Goal: Contribute content: Add original content to the website for others to see

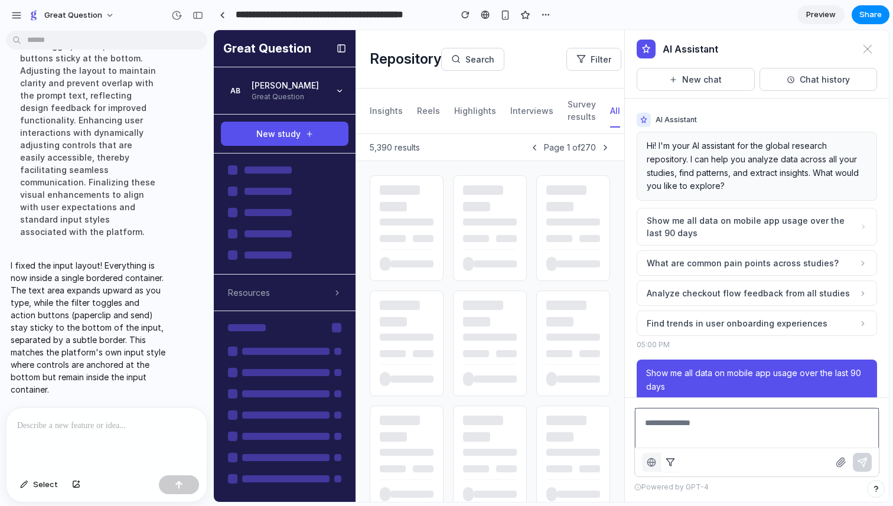
scroll to position [1711, 0]
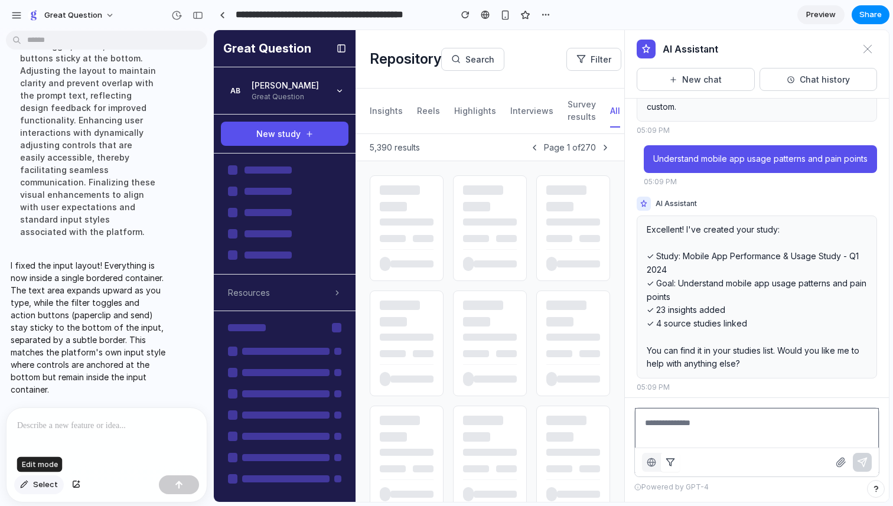
click at [21, 486] on div "button" at bounding box center [24, 484] width 8 height 7
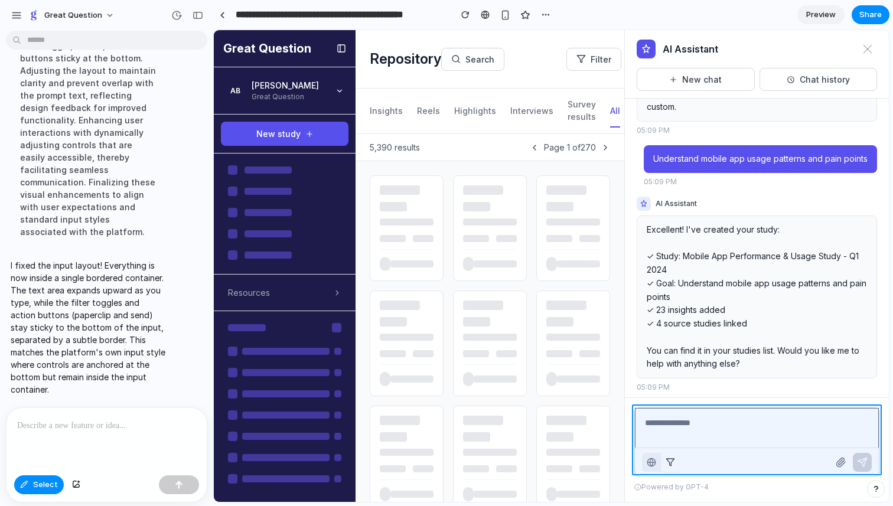
click at [712, 412] on div at bounding box center [551, 266] width 675 height 471
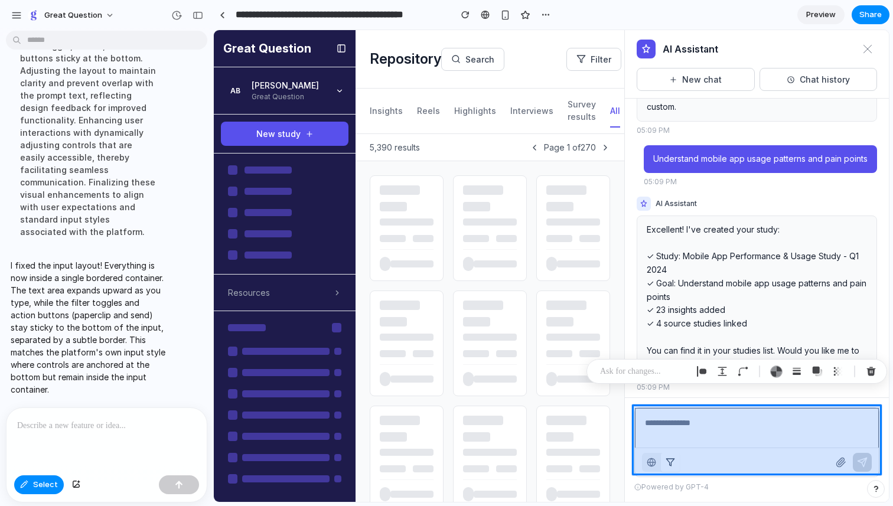
click at [680, 435] on div at bounding box center [551, 266] width 675 height 471
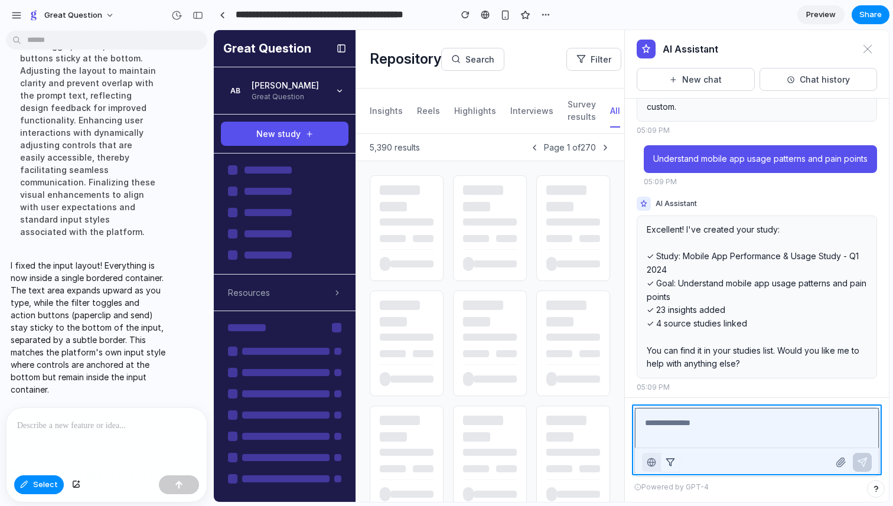
click at [662, 436] on div at bounding box center [551, 266] width 675 height 471
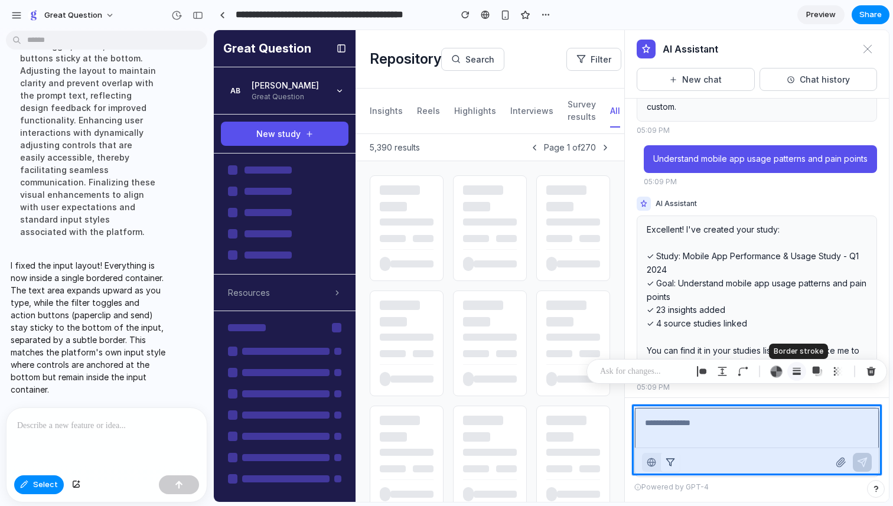
click at [793, 374] on div "button" at bounding box center [796, 371] width 11 height 11
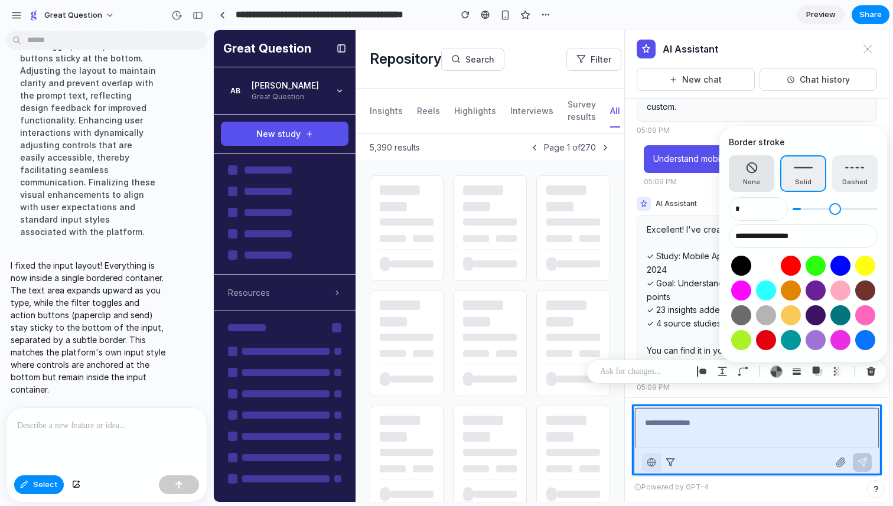
click at [756, 183] on span "None" at bounding box center [751, 182] width 17 height 10
type input "*"
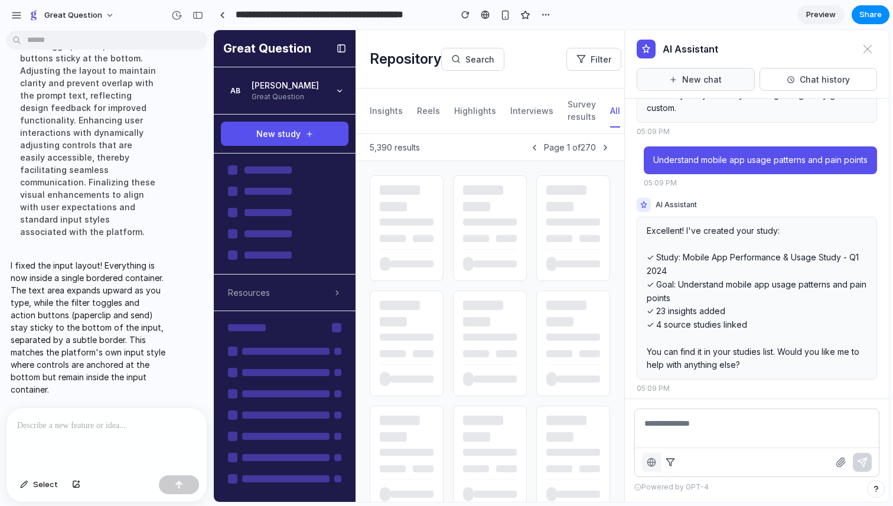
click at [689, 79] on button "New chat" at bounding box center [696, 79] width 118 height 23
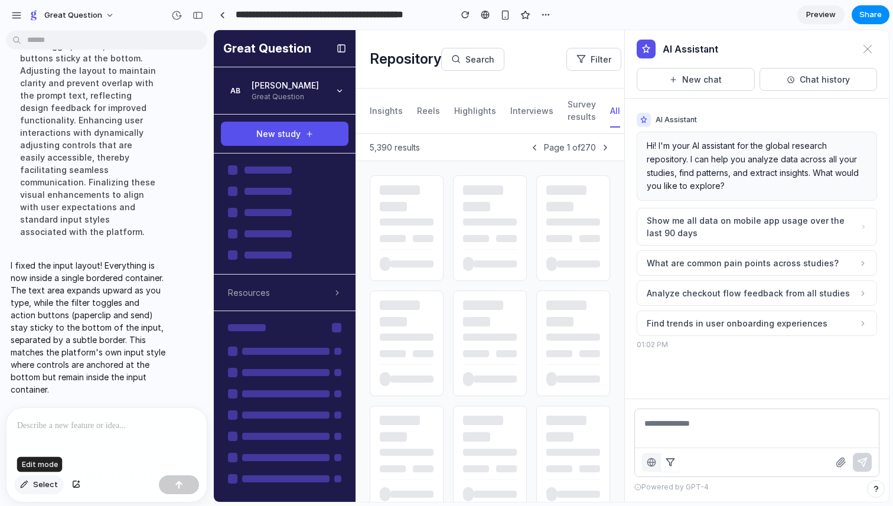
click at [35, 486] on span "Select" at bounding box center [45, 485] width 25 height 12
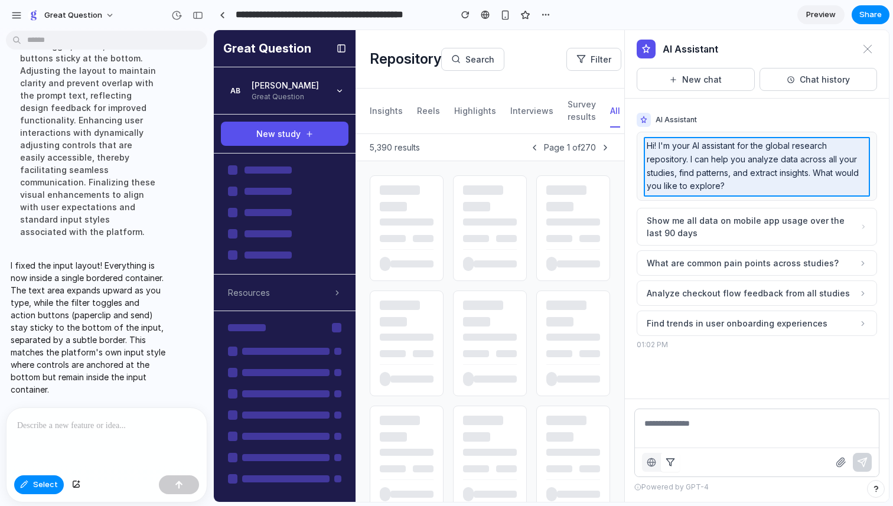
click at [730, 170] on div at bounding box center [551, 266] width 675 height 471
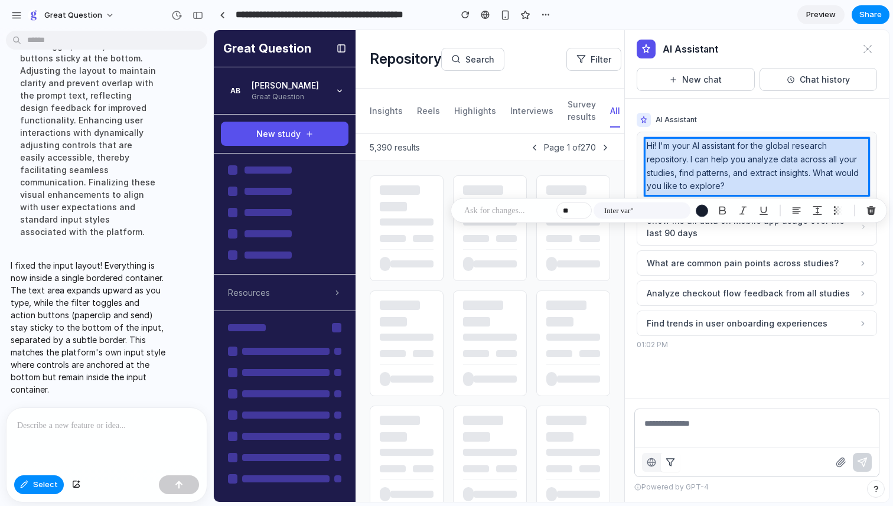
click at [729, 171] on div at bounding box center [551, 266] width 675 height 471
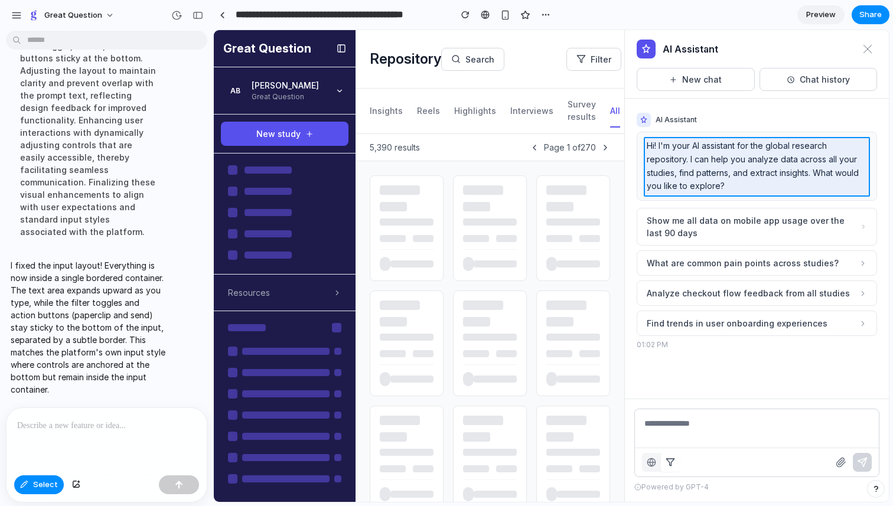
click at [729, 171] on div at bounding box center [551, 266] width 675 height 471
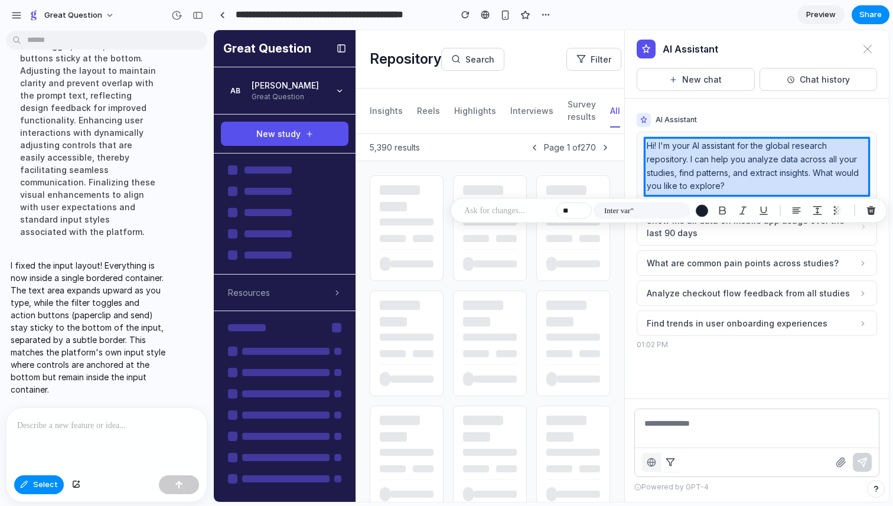
click at [729, 171] on div at bounding box center [551, 266] width 675 height 471
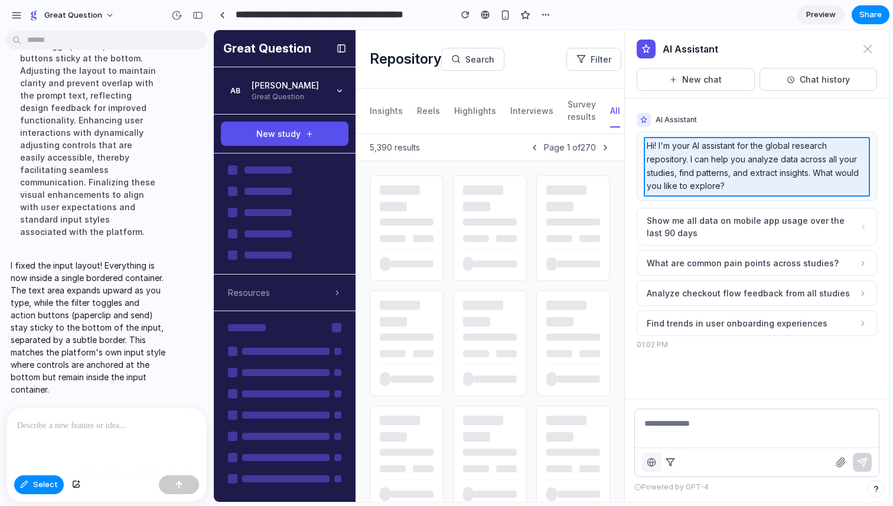
click at [729, 171] on div at bounding box center [551, 266] width 675 height 471
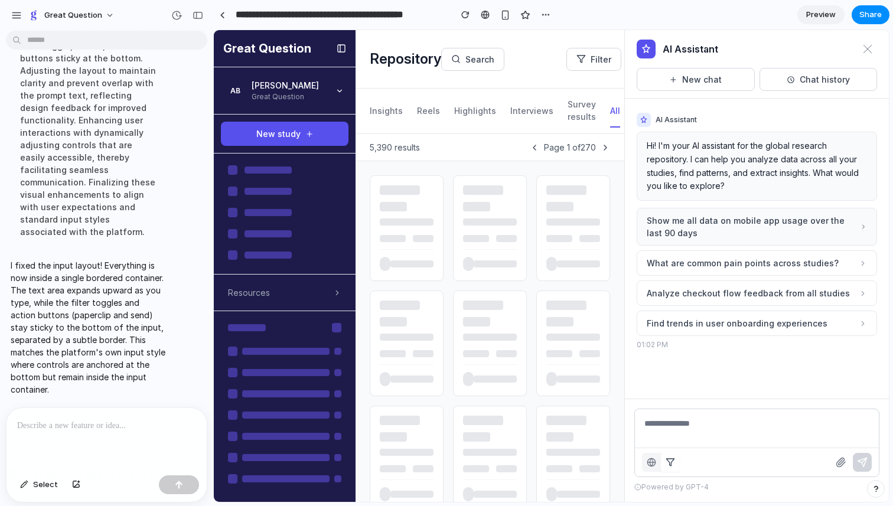
click at [695, 230] on span "Show me all data on mobile app usage over the last 90 days" at bounding box center [753, 226] width 213 height 25
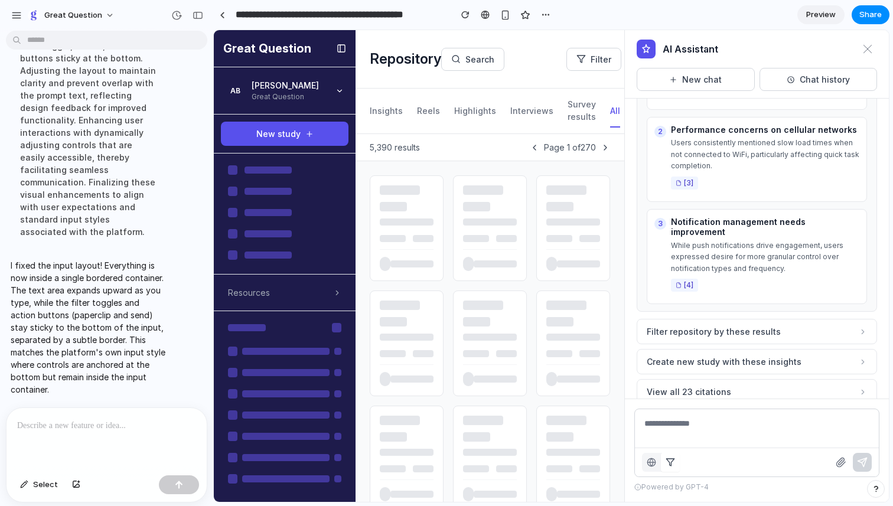
scroll to position [501, 0]
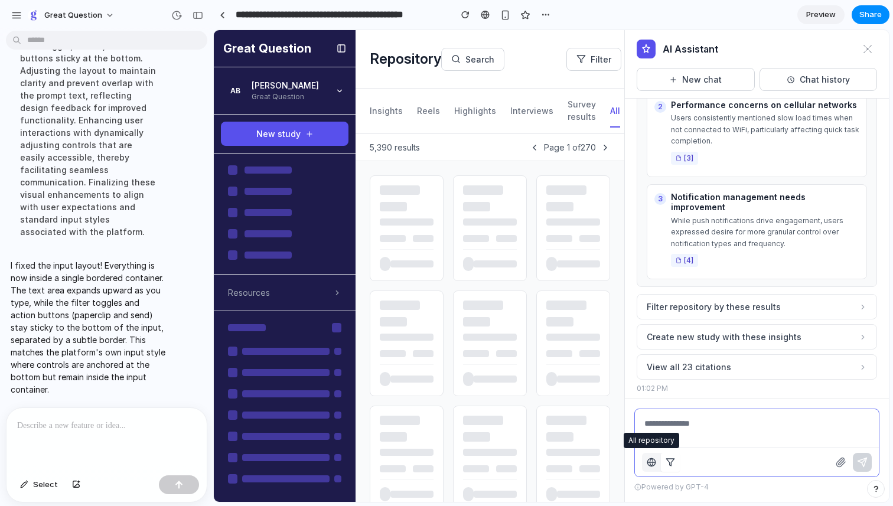
click at [652, 461] on icon "button" at bounding box center [651, 462] width 3 height 8
click at [672, 464] on icon "button" at bounding box center [670, 462] width 9 height 9
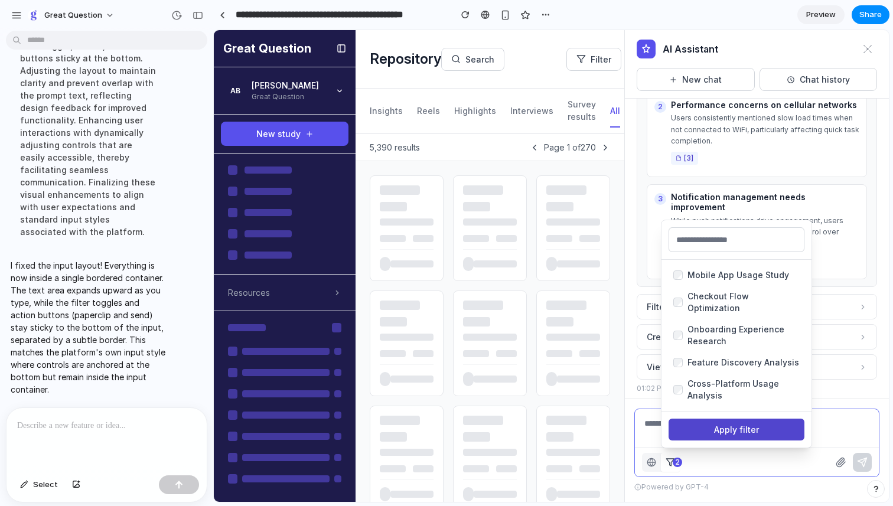
click at [686, 429] on button "Apply filter" at bounding box center [737, 430] width 136 height 22
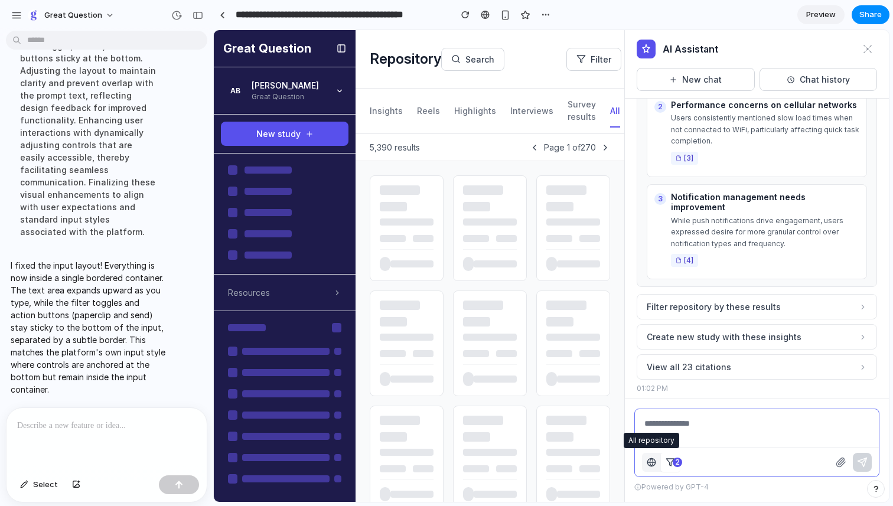
click at [650, 462] on icon "button" at bounding box center [651, 462] width 9 height 9
click at [666, 462] on icon "button" at bounding box center [670, 462] width 9 height 9
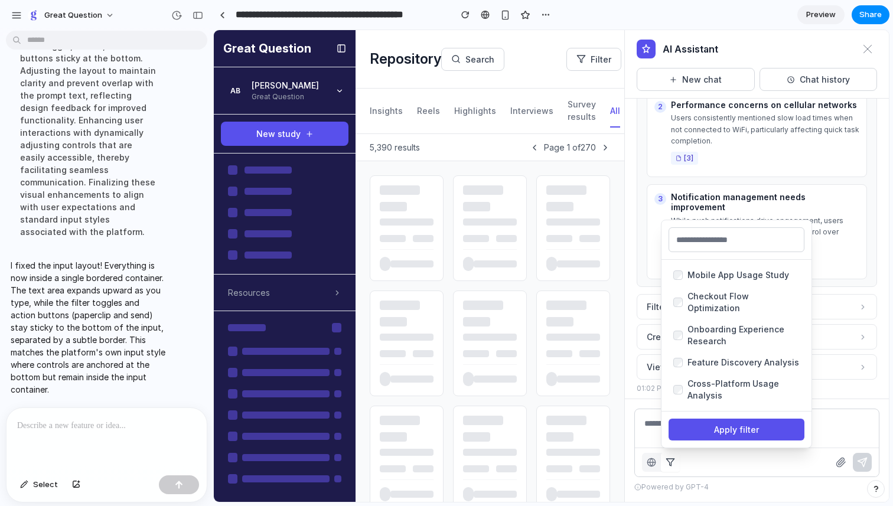
click at [727, 486] on div "Powered by GPT-4" at bounding box center [756, 487] width 245 height 11
click at [723, 429] on button "Apply filter" at bounding box center [737, 430] width 136 height 22
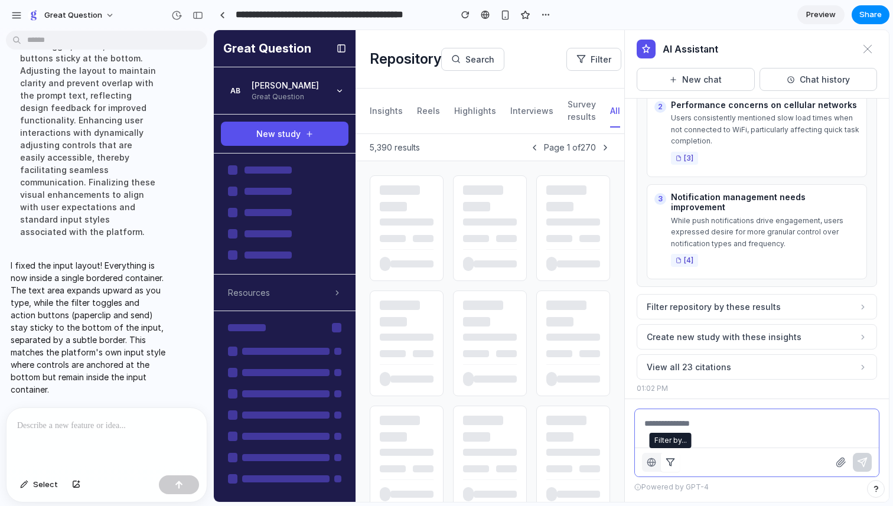
click at [672, 462] on icon "button" at bounding box center [670, 462] width 9 height 9
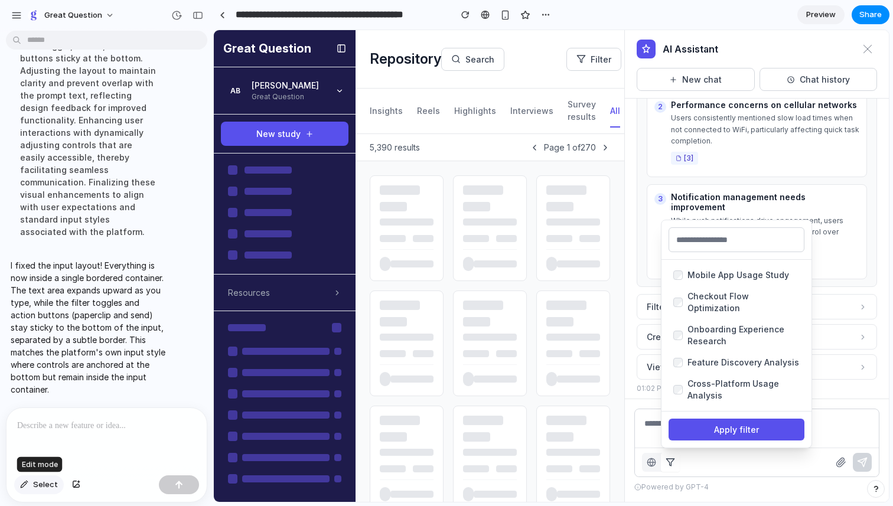
click at [42, 484] on span "Select" at bounding box center [45, 485] width 25 height 12
click at [739, 432] on div at bounding box center [551, 266] width 675 height 471
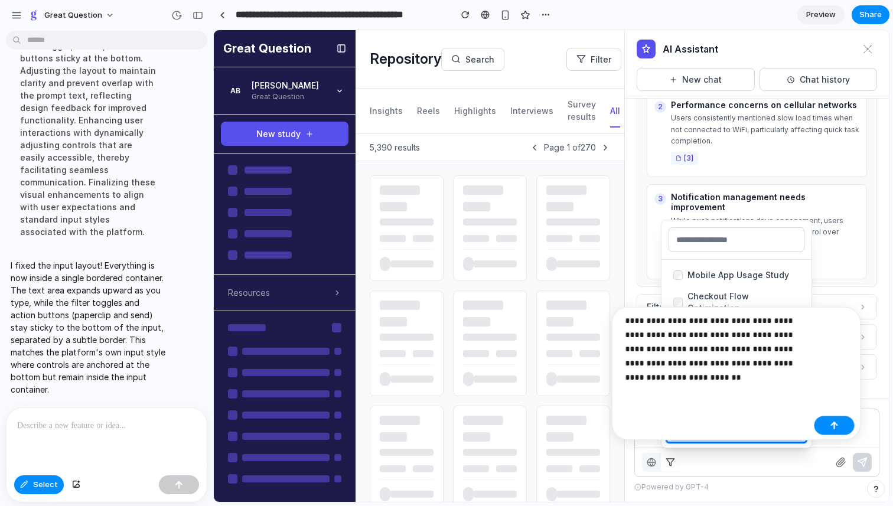
click at [662, 350] on p "**********" at bounding box center [717, 349] width 184 height 71
drag, startPoint x: 719, startPoint y: 351, endPoint x: 699, endPoint y: 351, distance: 20.1
click at [699, 351] on p "**********" at bounding box center [717, 341] width 184 height 85
click at [680, 378] on p "**********" at bounding box center [717, 341] width 184 height 85
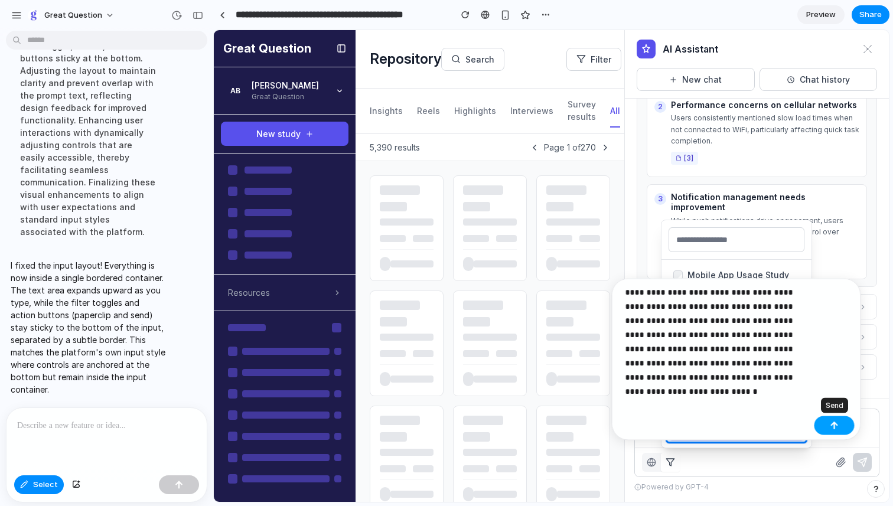
click at [827, 425] on button "button" at bounding box center [834, 425] width 40 height 19
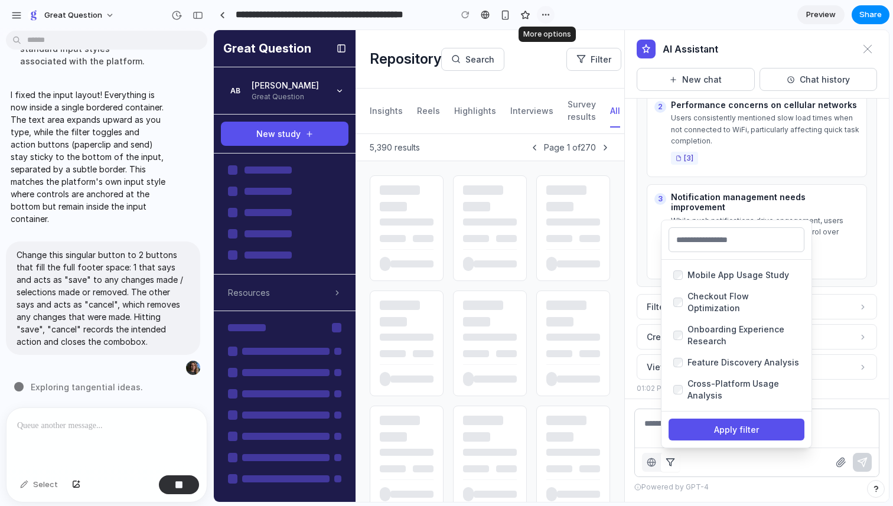
click at [548, 22] on button "button" at bounding box center [546, 15] width 18 height 18
click at [582, 15] on div "Duplicate Delete" at bounding box center [446, 253] width 893 height 506
click at [839, 402] on div "All repository Filter by... Mobile App Usage Study Checkout Flow Optimization O…" at bounding box center [757, 450] width 264 height 103
click at [726, 432] on button "Apply filter" at bounding box center [737, 430] width 136 height 22
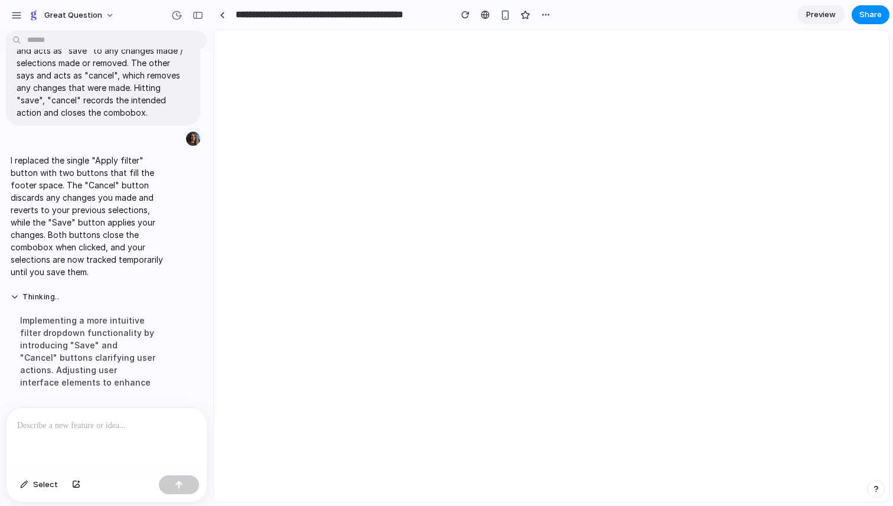
scroll to position [0, 0]
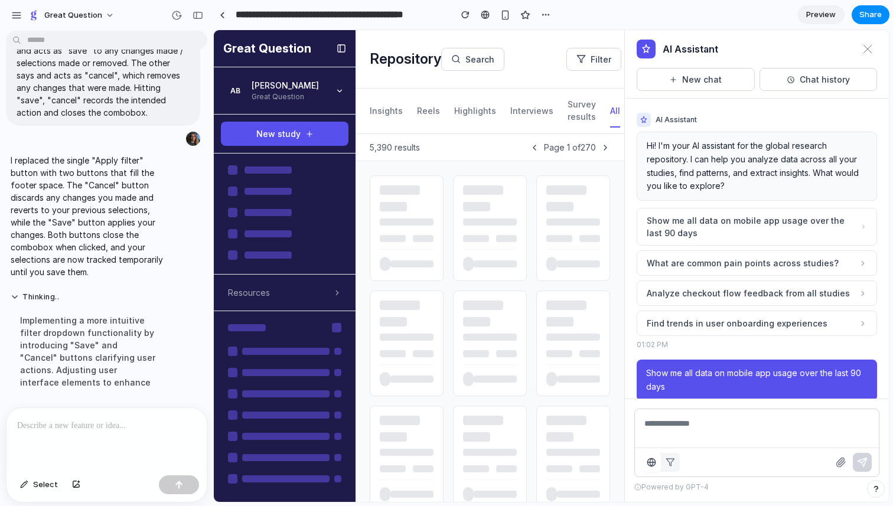
click at [709, 466] on div "All repository Filter by..." at bounding box center [757, 462] width 244 height 29
click at [672, 463] on icon "button" at bounding box center [670, 462] width 9 height 9
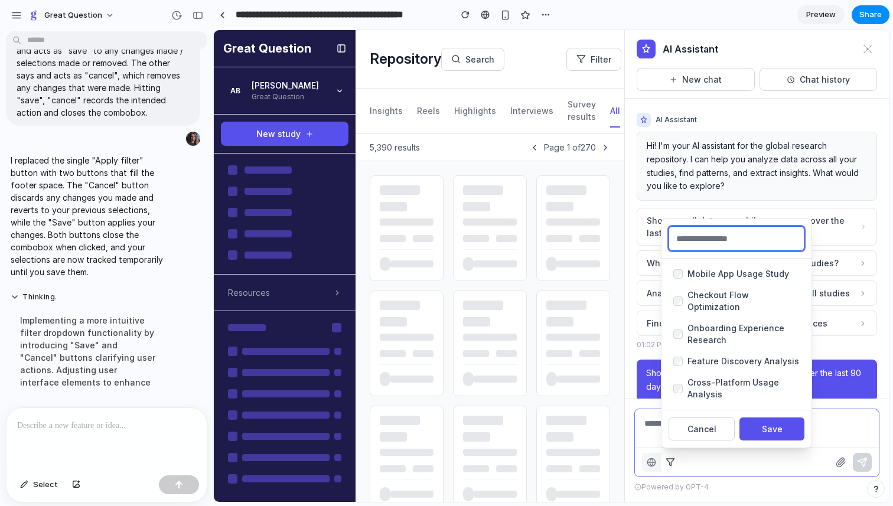
click at [688, 243] on input "text" at bounding box center [737, 238] width 136 height 25
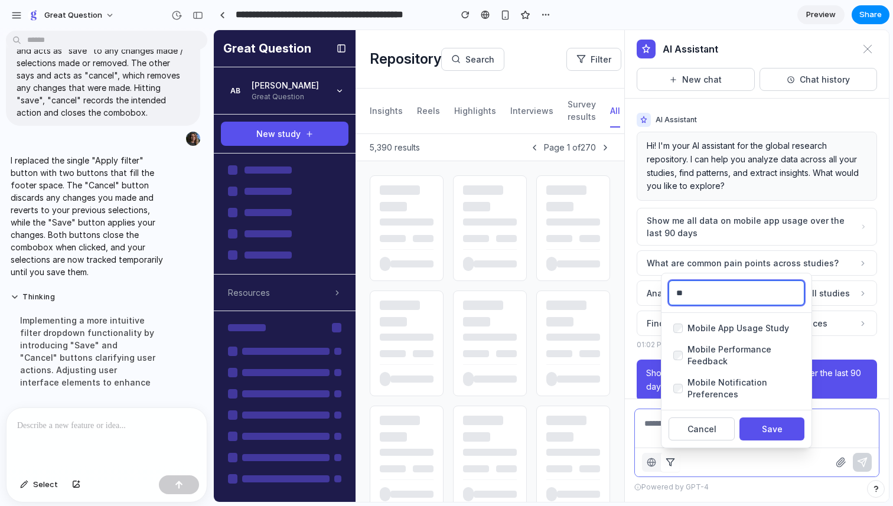
type input "*"
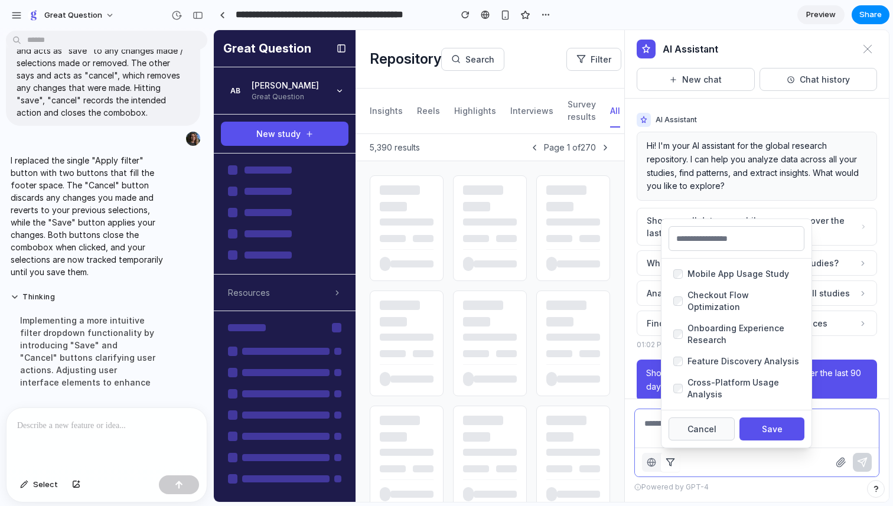
click at [694, 434] on button "Cancel" at bounding box center [702, 429] width 66 height 23
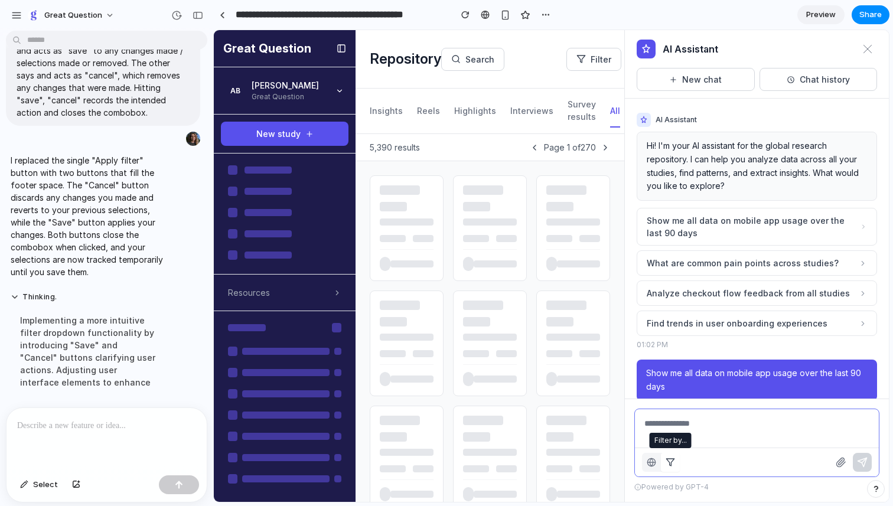
click at [672, 461] on icon "button" at bounding box center [670, 462] width 9 height 9
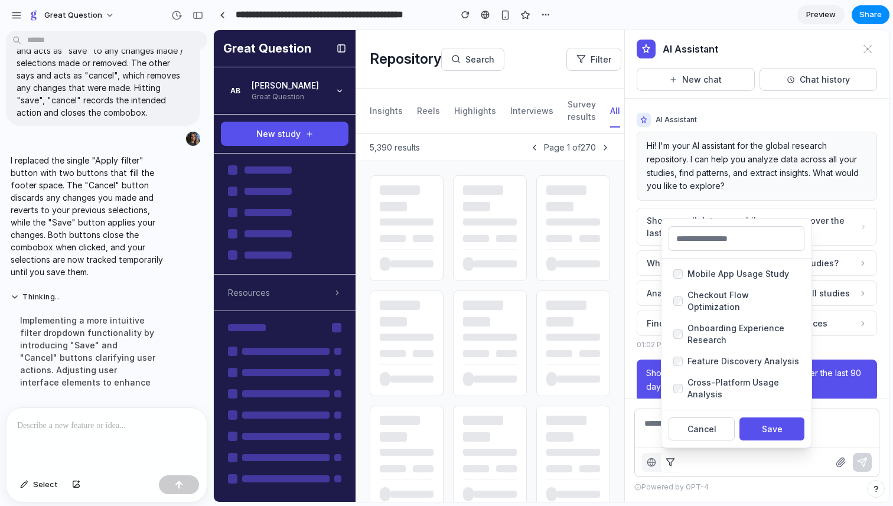
click at [114, 431] on p at bounding box center [106, 426] width 179 height 14
click at [741, 493] on div "All repository Filter by... Mobile App Usage Study Checkout Flow Optimization O…" at bounding box center [757, 450] width 264 height 103
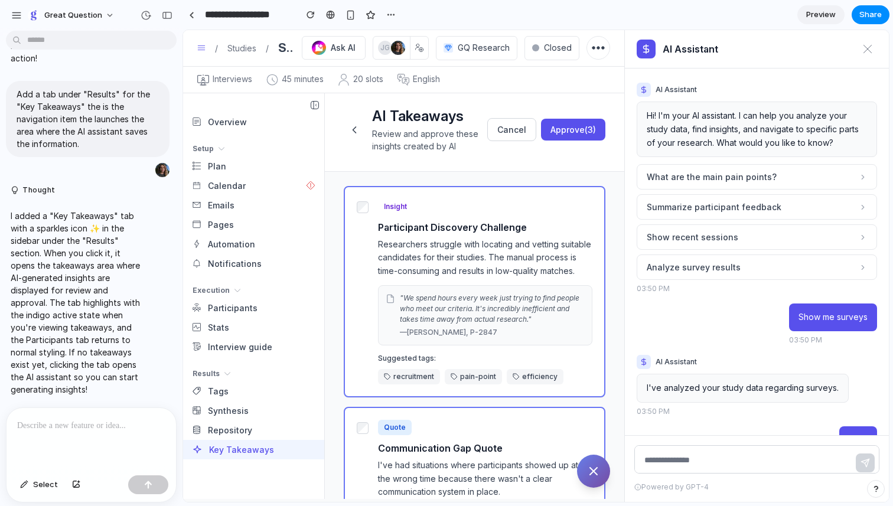
scroll to position [1928, 0]
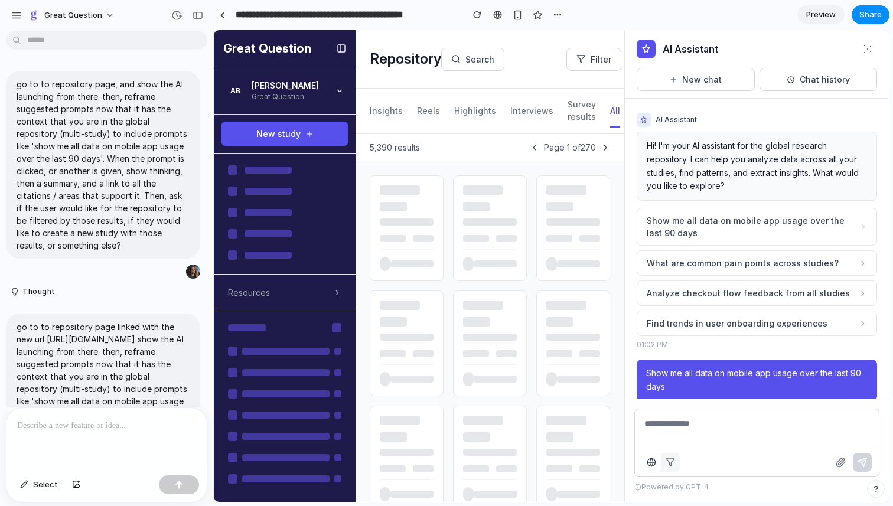
scroll to position [6125, 0]
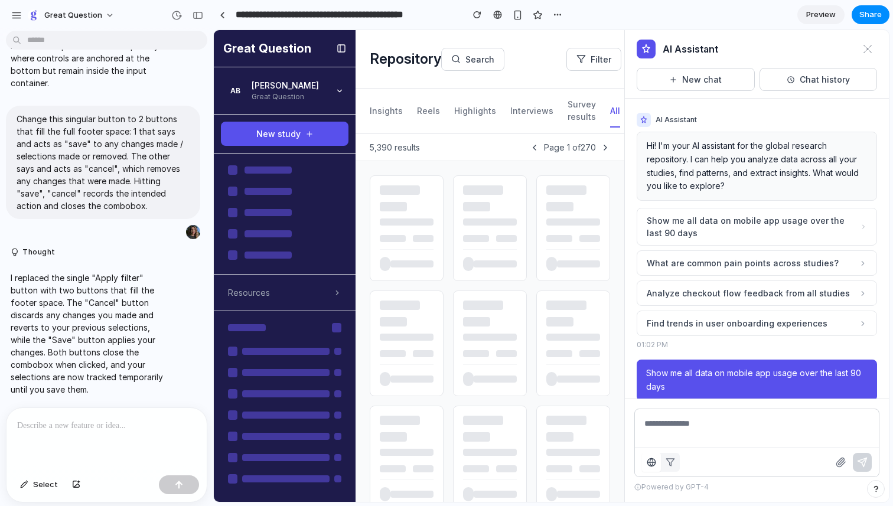
click at [703, 486] on span "Powered by GPT-4" at bounding box center [674, 487] width 67 height 11
click at [669, 464] on icon "button" at bounding box center [670, 462] width 9 height 9
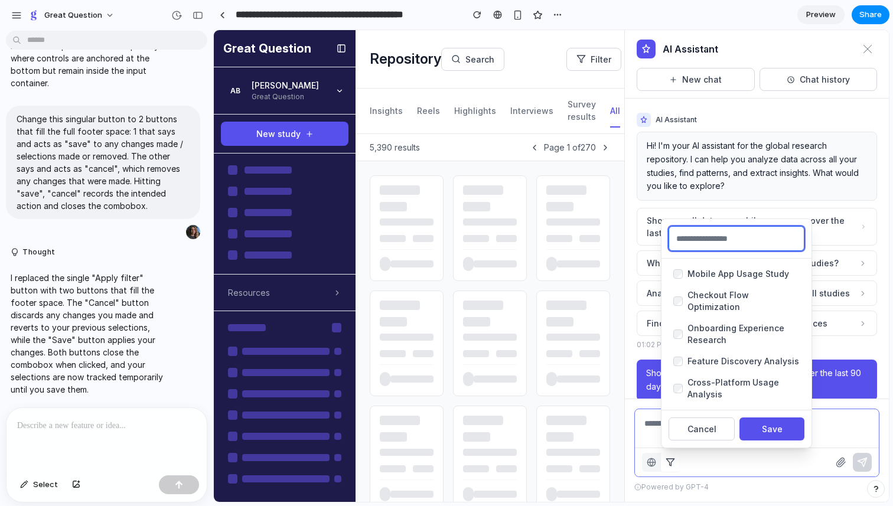
click at [727, 238] on input "text" at bounding box center [737, 238] width 136 height 25
click at [768, 477] on div "All repository Filter by... Mobile App Usage Study Checkout Flow Optimization O…" at bounding box center [757, 450] width 264 height 103
click at [702, 432] on button "Cancel" at bounding box center [702, 429] width 66 height 23
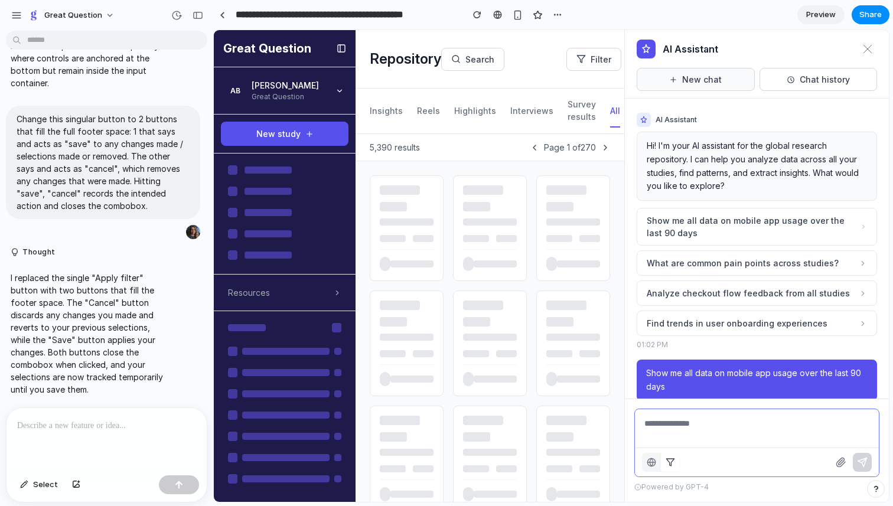
click at [666, 79] on button "New chat" at bounding box center [696, 79] width 118 height 23
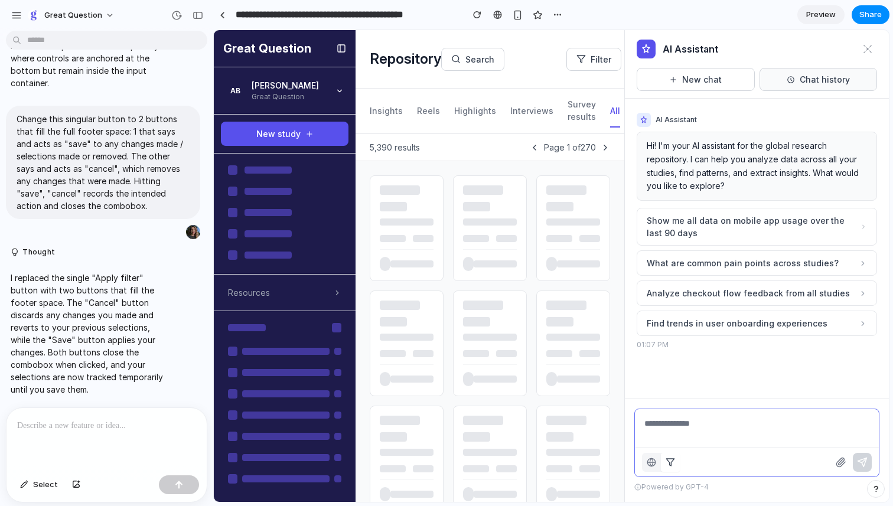
click at [827, 73] on button "Chat history" at bounding box center [819, 79] width 118 height 23
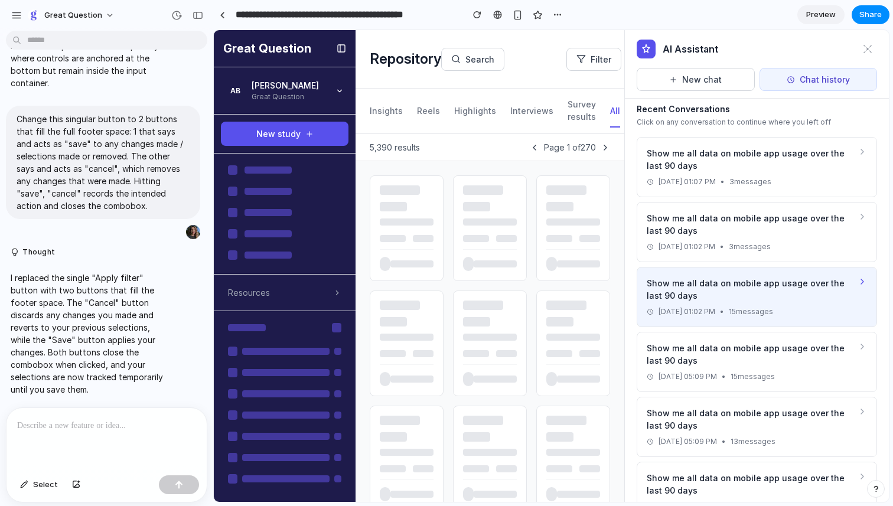
scroll to position [0, 0]
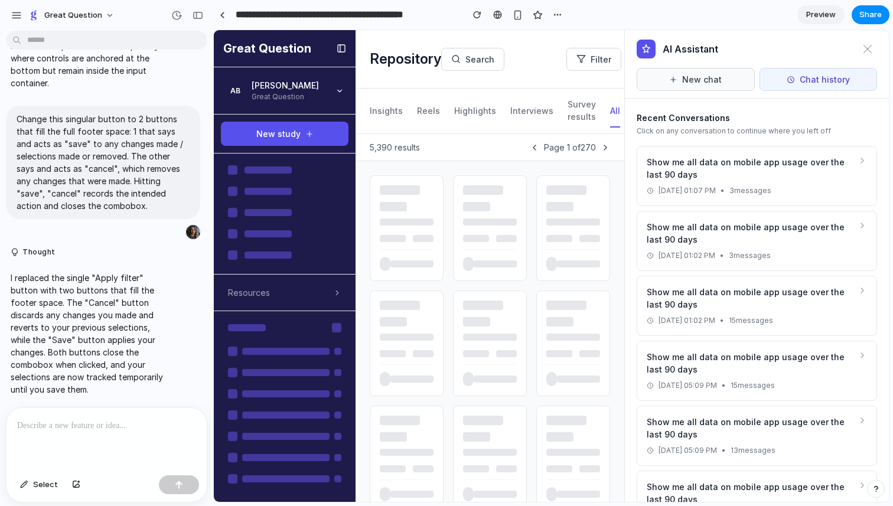
click at [685, 86] on button "New chat" at bounding box center [696, 79] width 118 height 23
click at [719, 82] on button "New chat" at bounding box center [696, 79] width 118 height 23
click at [801, 80] on button "Chat history" at bounding box center [819, 79] width 118 height 23
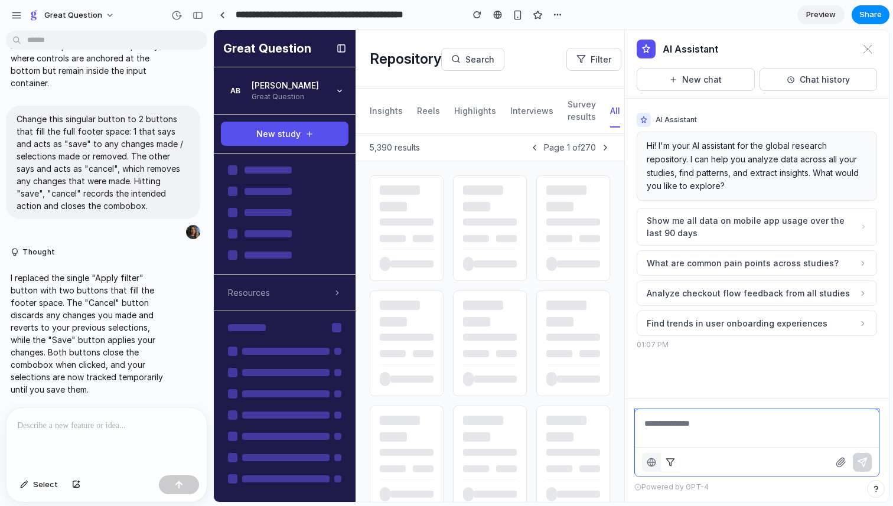
click at [665, 430] on textarea at bounding box center [757, 441] width 244 height 64
click at [773, 492] on div "All repository Filter by... Powered by GPT-4" at bounding box center [757, 450] width 264 height 103
click at [669, 461] on icon "button" at bounding box center [670, 462] width 9 height 9
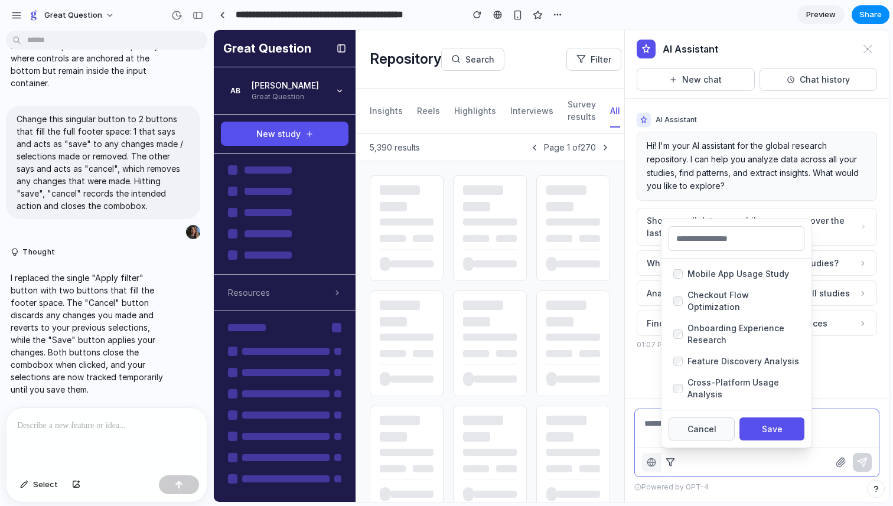
click at [682, 425] on button "Cancel" at bounding box center [702, 429] width 66 height 23
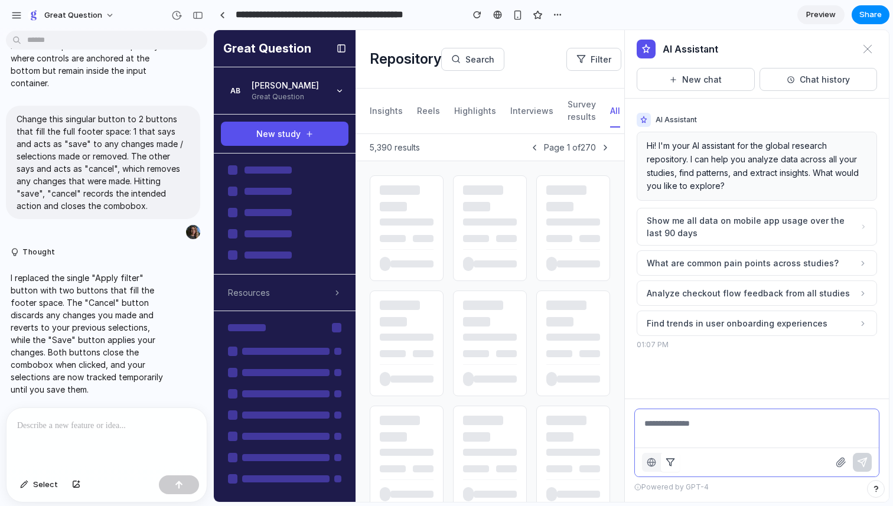
click at [111, 438] on div at bounding box center [106, 439] width 200 height 63
click at [739, 490] on div "Powered by GPT-4" at bounding box center [756, 487] width 245 height 11
click at [764, 491] on div "Powered by GPT-4" at bounding box center [756, 487] width 245 height 11
click at [669, 460] on icon "button" at bounding box center [670, 462] width 9 height 9
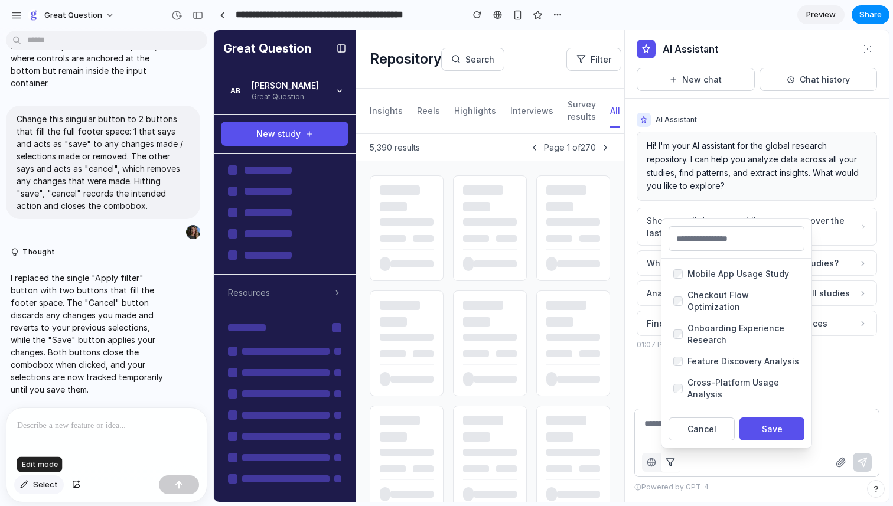
click at [31, 483] on button "Select" at bounding box center [39, 484] width 50 height 19
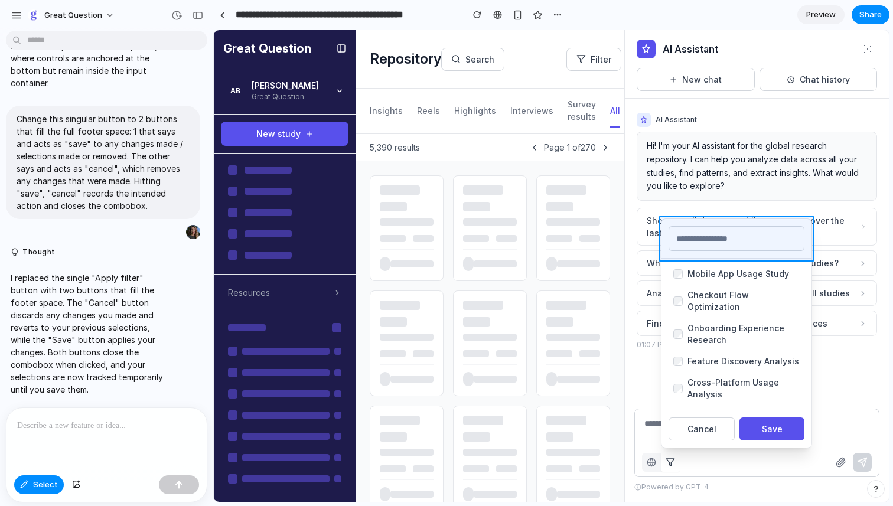
click at [738, 258] on div at bounding box center [551, 266] width 675 height 471
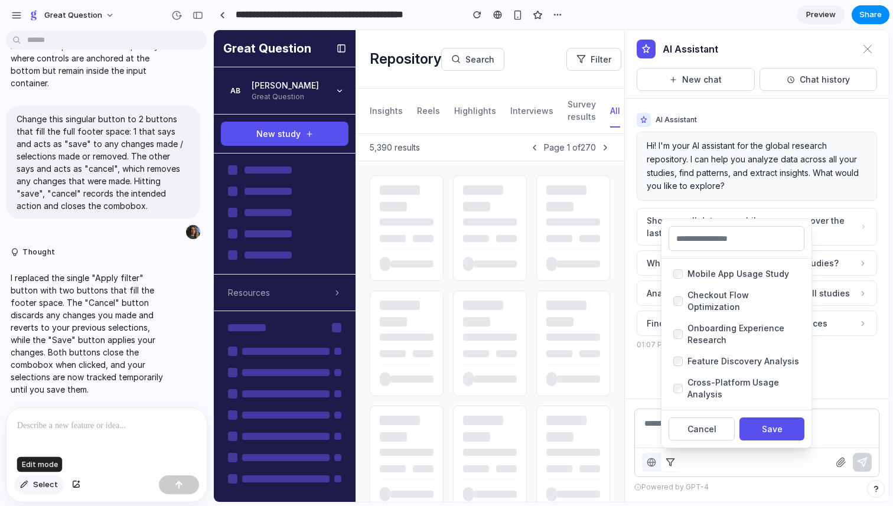
click at [43, 488] on span "Select" at bounding box center [45, 485] width 25 height 12
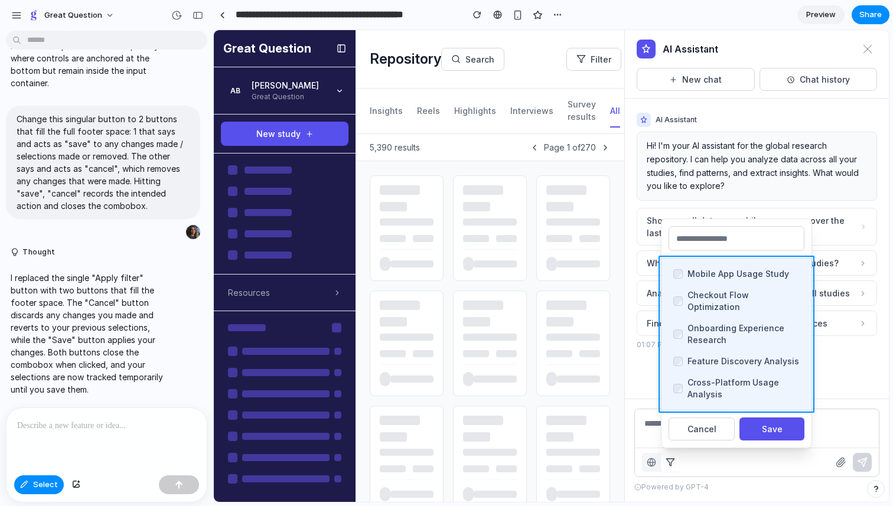
click at [716, 260] on div at bounding box center [551, 266] width 675 height 471
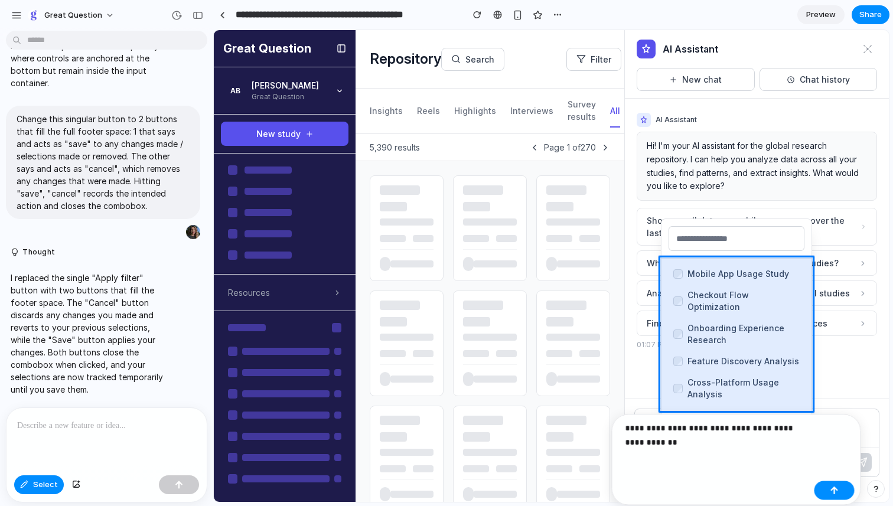
click at [688, 429] on p "**********" at bounding box center [717, 435] width 184 height 28
click at [769, 430] on p "**********" at bounding box center [717, 435] width 184 height 28
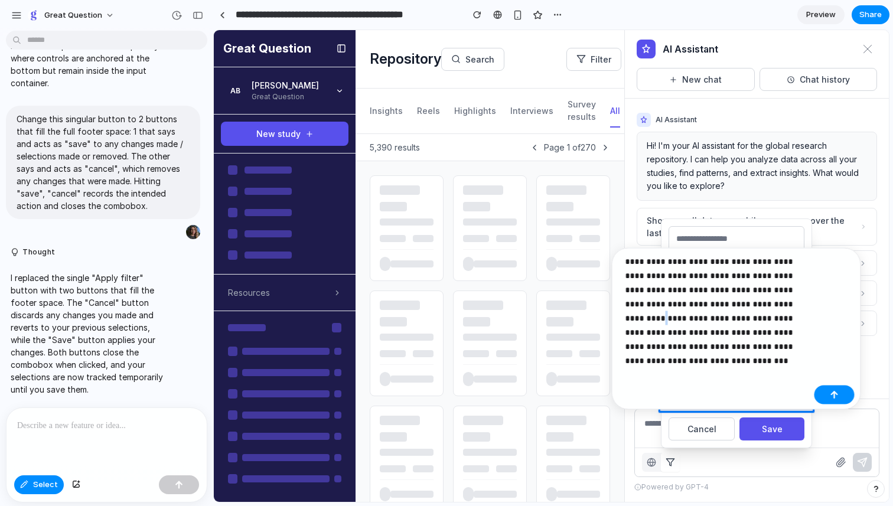
click at [730, 307] on p "**********" at bounding box center [717, 304] width 184 height 99
click at [747, 306] on p "**********" at bounding box center [717, 304] width 184 height 99
drag, startPoint x: 790, startPoint y: 350, endPoint x: 732, endPoint y: 345, distance: 58.7
click at [732, 345] on p "**********" at bounding box center [717, 304] width 184 height 99
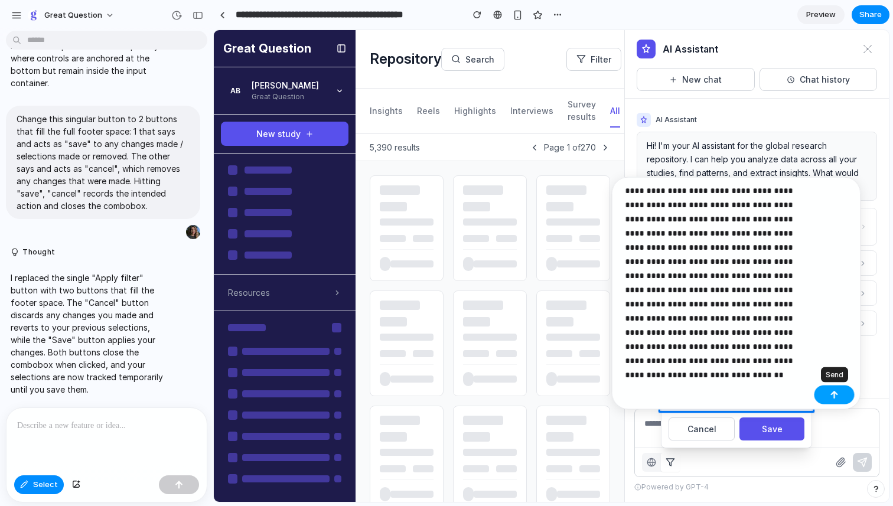
click at [836, 389] on button "button" at bounding box center [834, 395] width 40 height 19
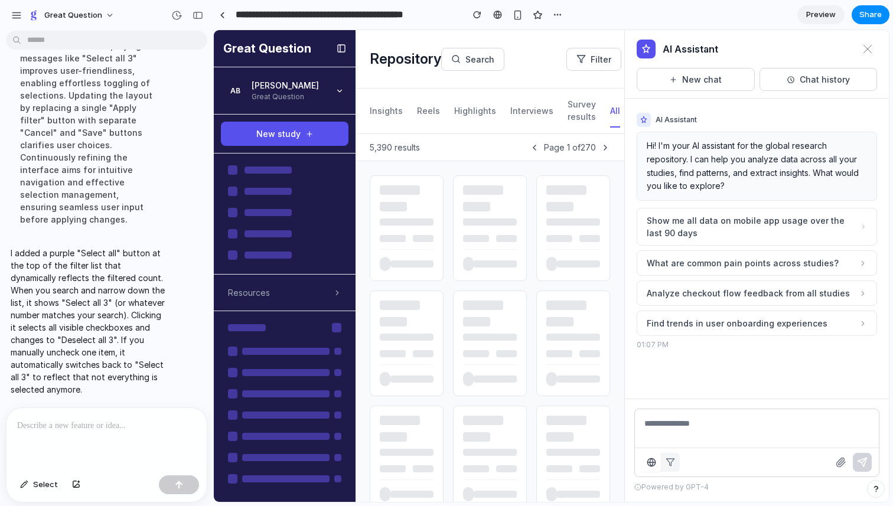
scroll to position [6761, 0]
click at [669, 467] on button "button" at bounding box center [670, 462] width 19 height 19
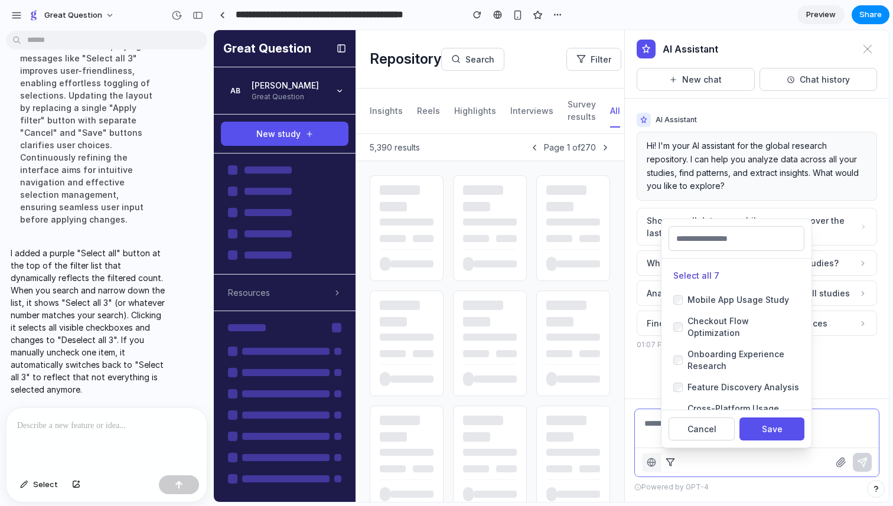
click at [700, 272] on button "Select all 7" at bounding box center [696, 275] width 46 height 12
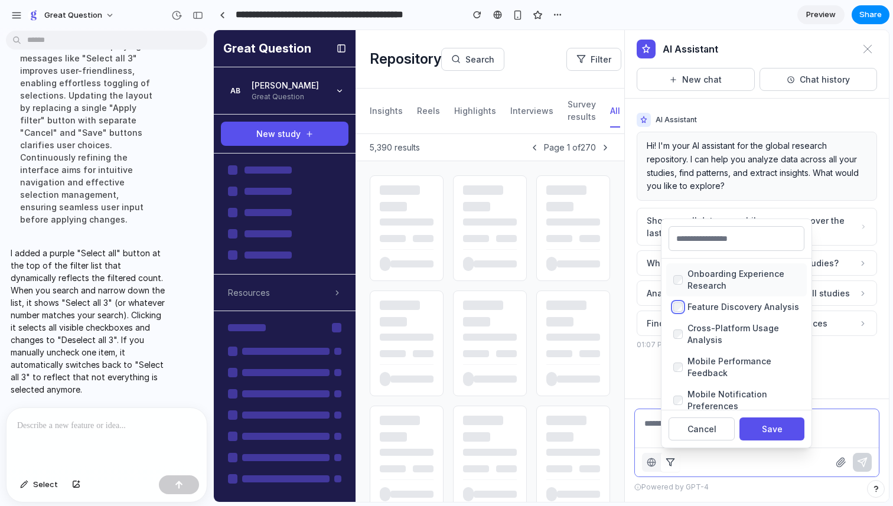
scroll to position [0, 0]
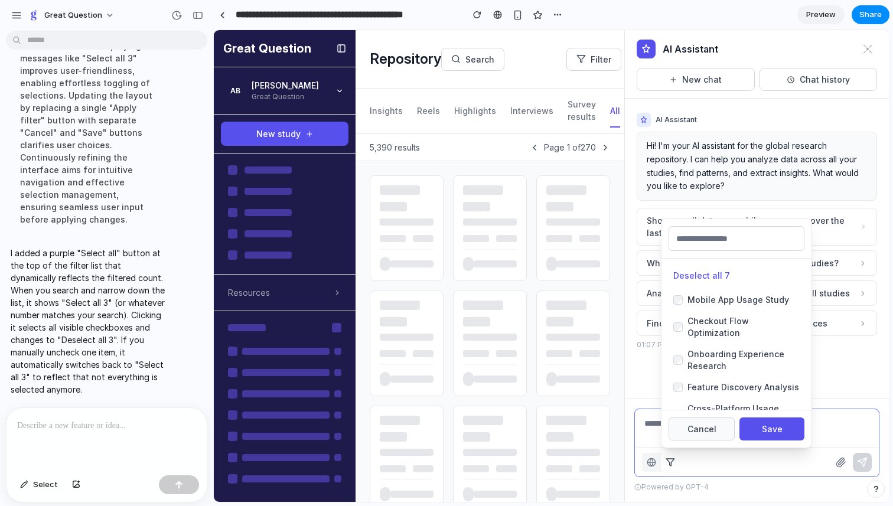
click at [686, 423] on button "Cancel" at bounding box center [702, 429] width 66 height 23
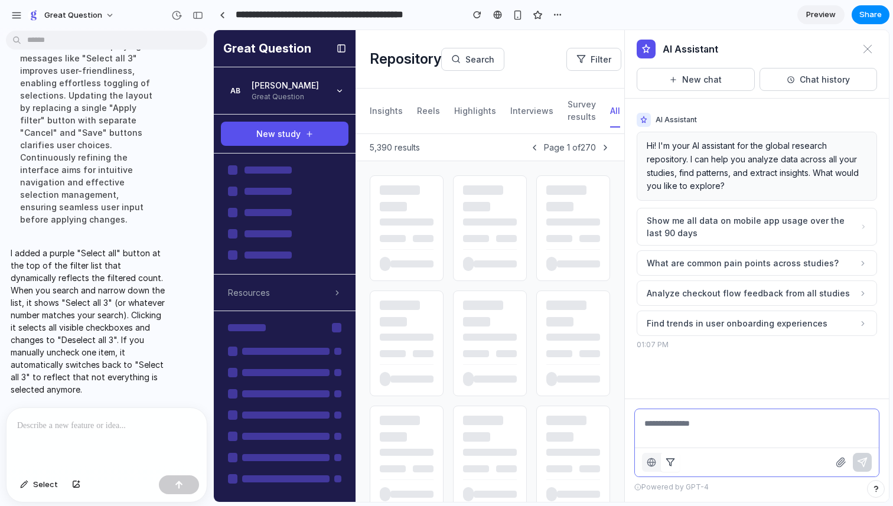
click at [786, 490] on div "Powered by GPT-4" at bounding box center [756, 487] width 245 height 11
click at [638, 487] on line at bounding box center [638, 487] width 0 height 1
click at [770, 493] on div "All repository Filter by... Powered by GPT-4" at bounding box center [757, 450] width 264 height 103
click at [41, 487] on span "Select" at bounding box center [45, 485] width 25 height 12
click at [642, 490] on div at bounding box center [551, 266] width 675 height 471
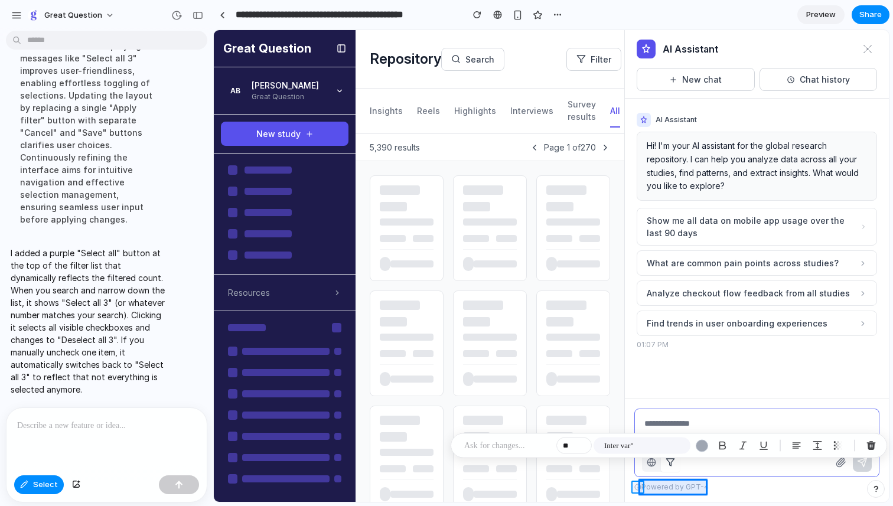
click at [636, 490] on div at bounding box center [551, 266] width 675 height 471
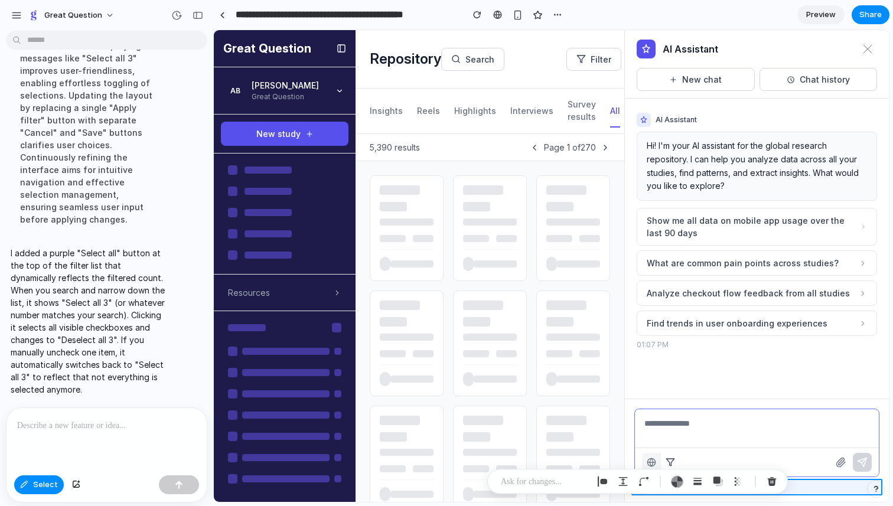
click at [813, 490] on div at bounding box center [551, 266] width 675 height 471
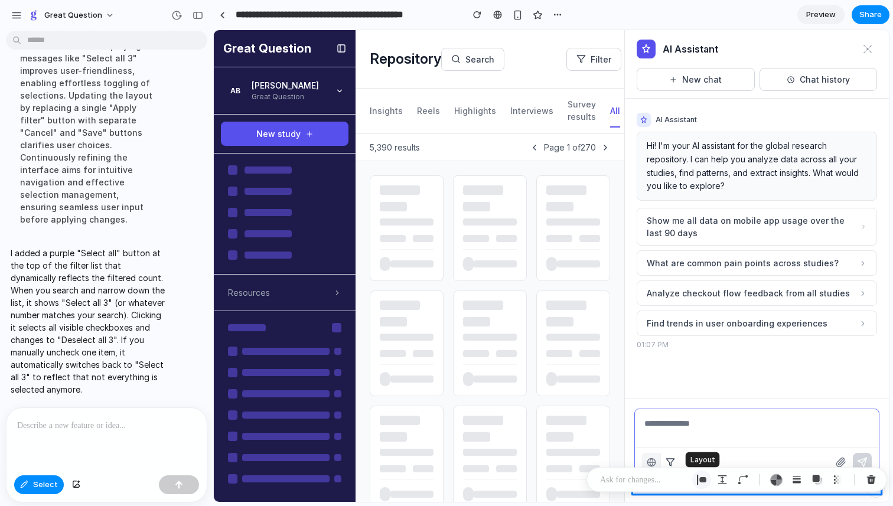
click at [702, 484] on div "button" at bounding box center [701, 480] width 11 height 11
select select "******"
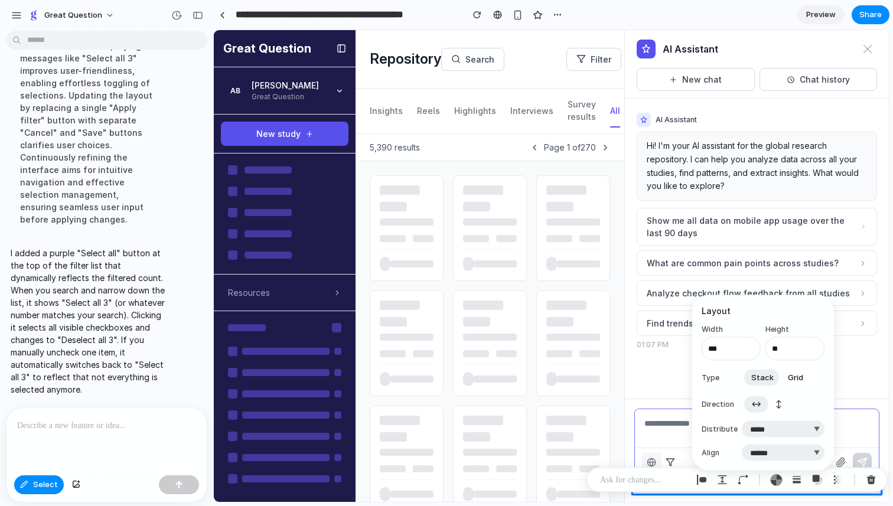
click at [794, 377] on span "Grid" at bounding box center [795, 378] width 15 height 12
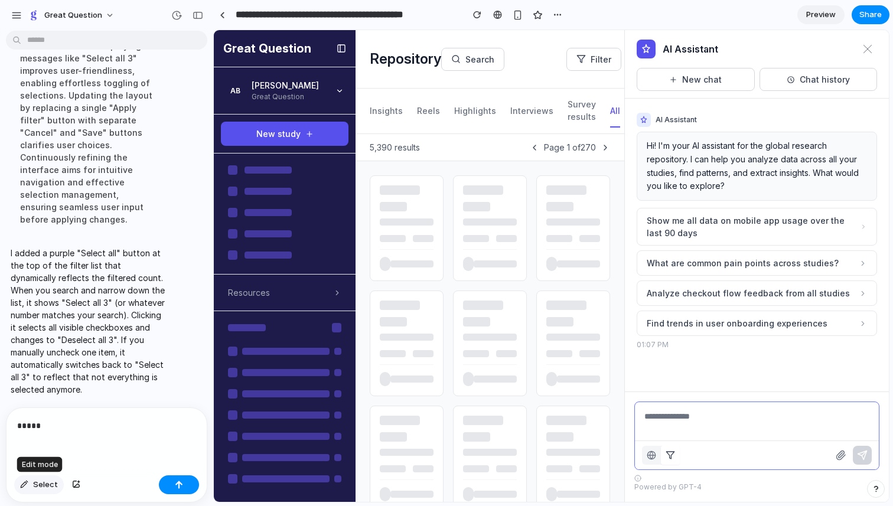
click at [34, 483] on span "Select" at bounding box center [45, 485] width 25 height 12
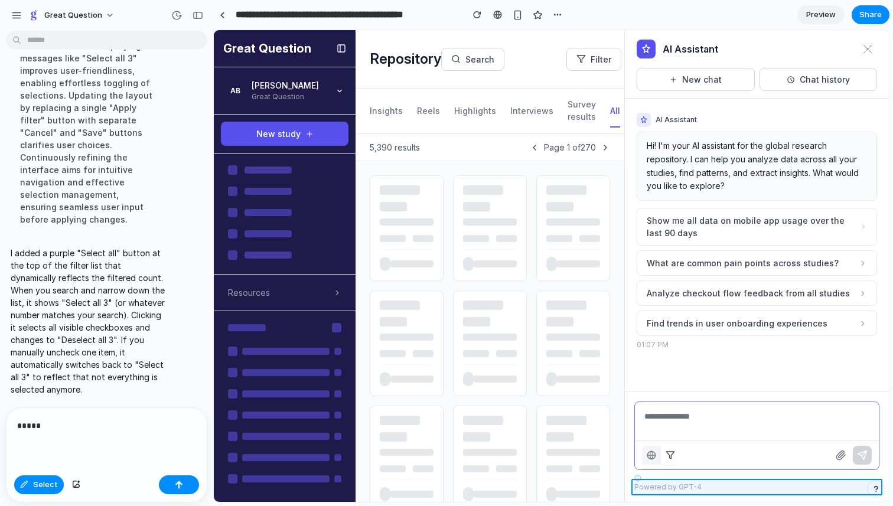
click at [649, 482] on div at bounding box center [551, 266] width 675 height 471
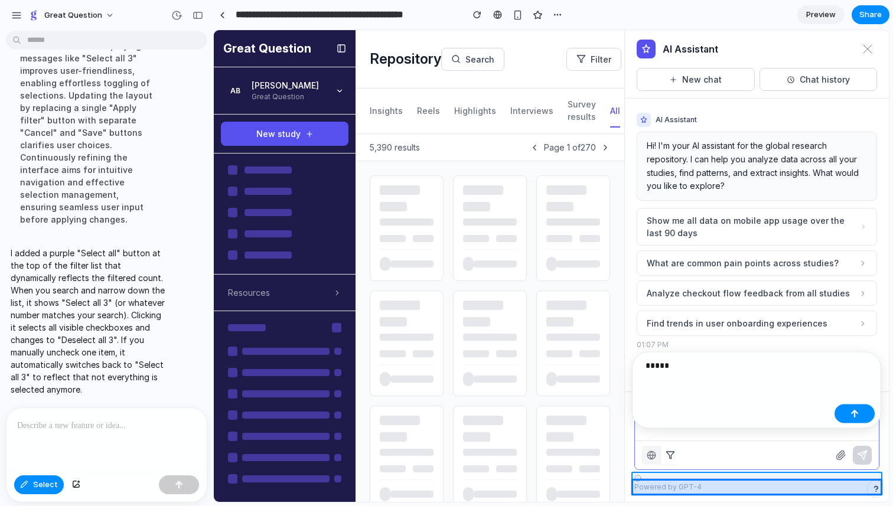
click at [650, 477] on div at bounding box center [551, 266] width 675 height 471
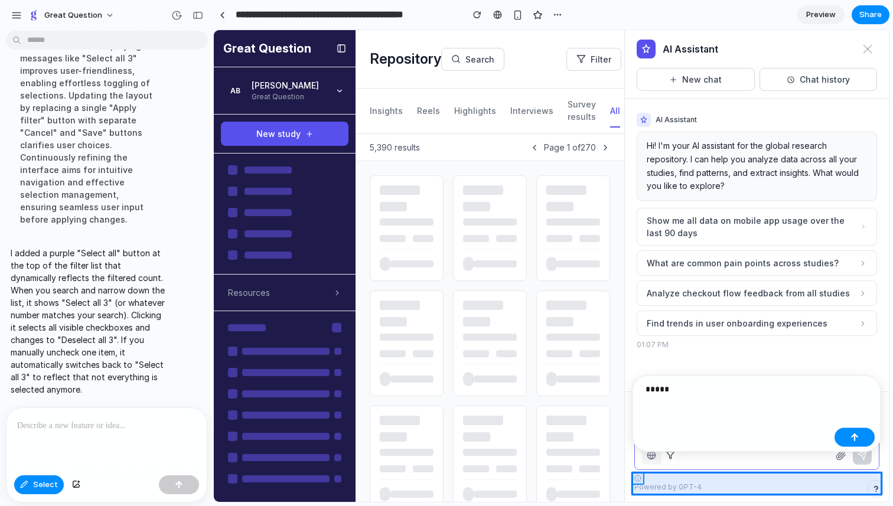
click at [637, 480] on div at bounding box center [551, 266] width 675 height 471
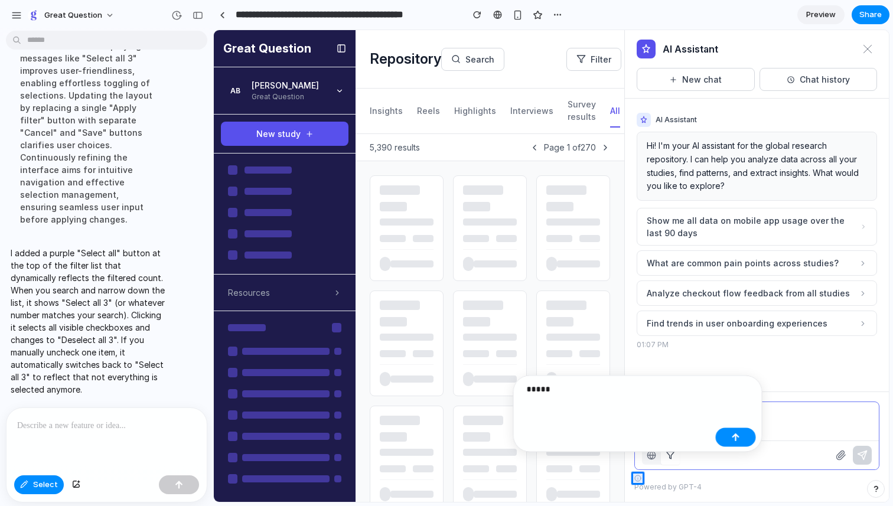
click at [551, 390] on p "*****" at bounding box center [619, 389] width 184 height 14
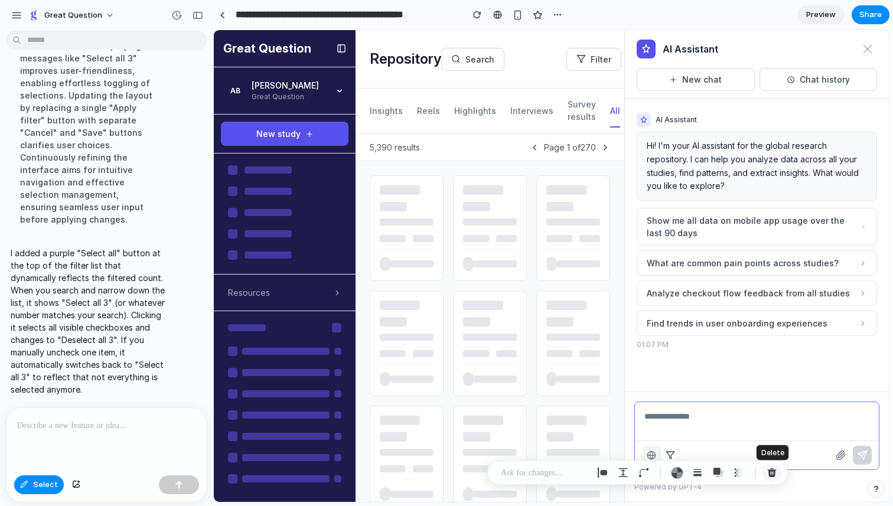
click at [771, 472] on div "button" at bounding box center [772, 473] width 11 height 11
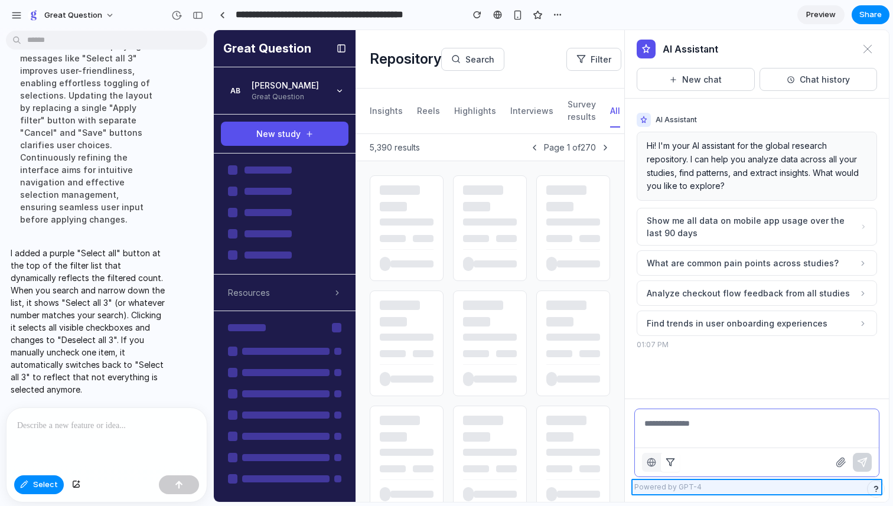
click at [681, 484] on div at bounding box center [551, 266] width 675 height 471
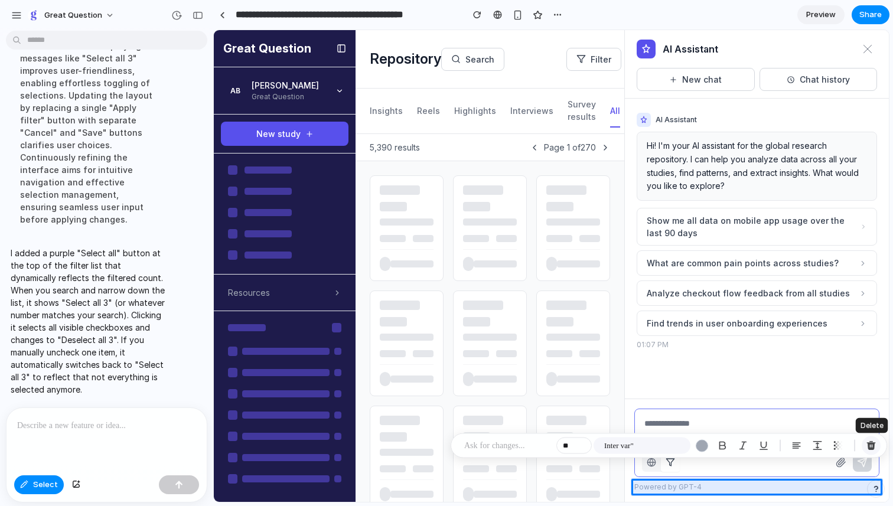
click at [868, 444] on div "button" at bounding box center [871, 446] width 11 height 11
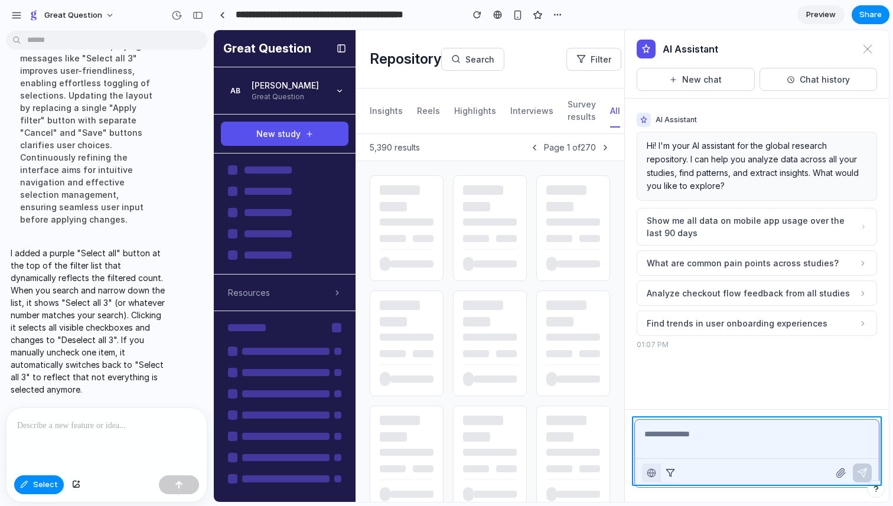
click at [761, 436] on div at bounding box center [551, 266] width 675 height 471
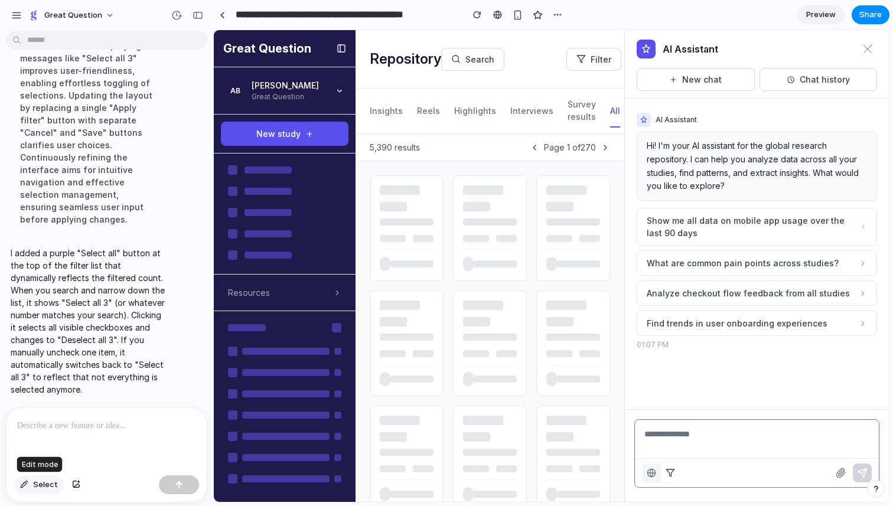
click at [47, 484] on span "Select" at bounding box center [45, 485] width 25 height 12
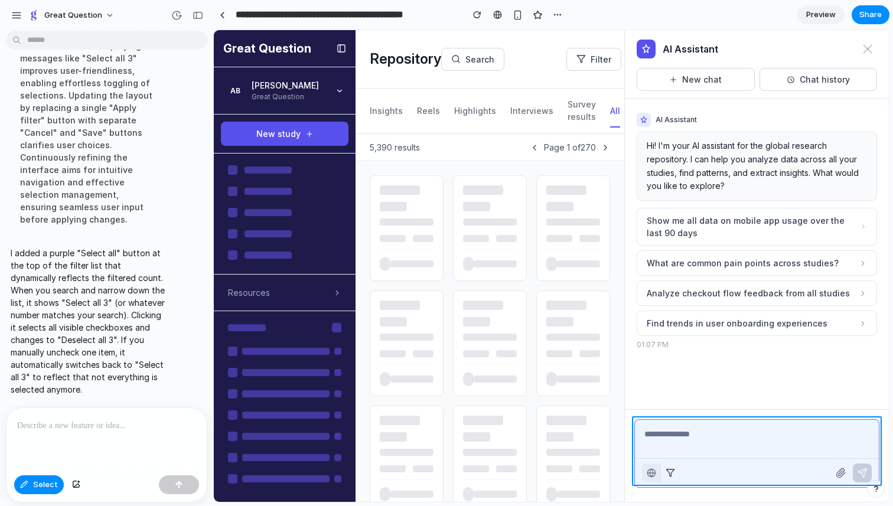
click at [739, 440] on div at bounding box center [551, 266] width 675 height 471
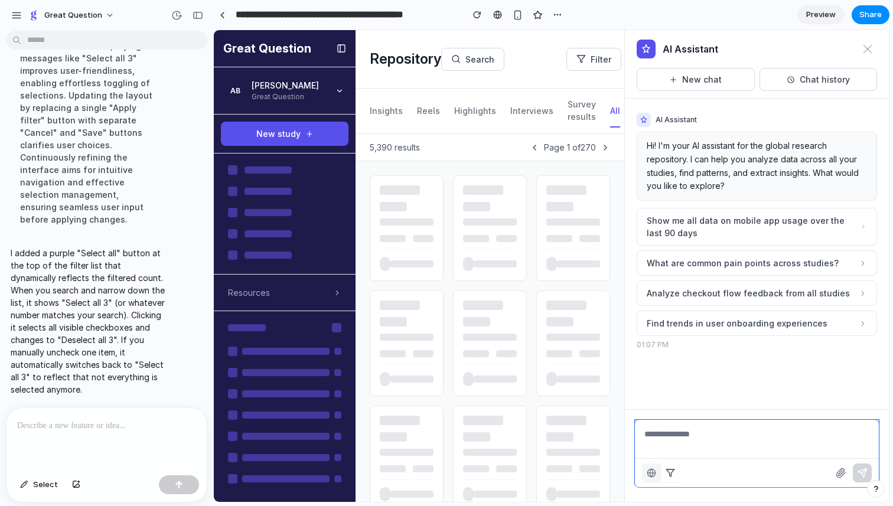
click at [695, 438] on textarea at bounding box center [757, 452] width 244 height 64
type textarea "**********"
click at [675, 438] on textarea "**********" at bounding box center [757, 452] width 244 height 64
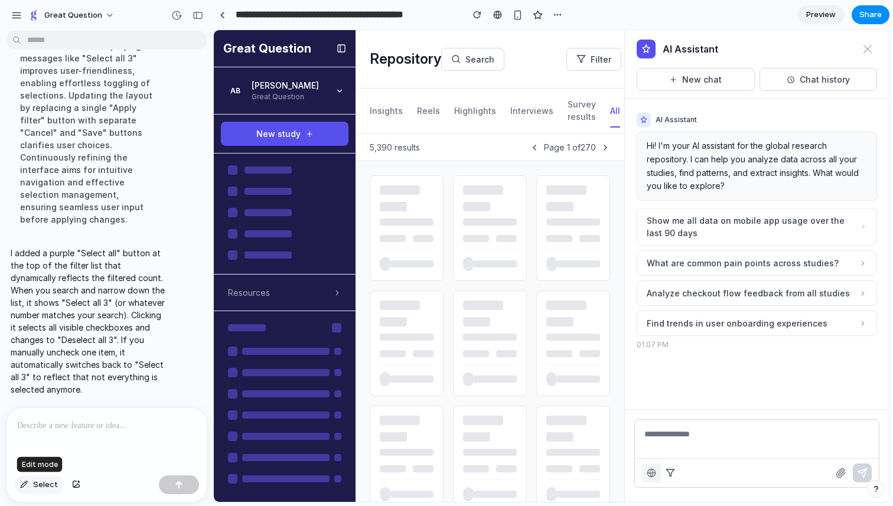
click at [31, 487] on button "Select" at bounding box center [39, 484] width 50 height 19
click at [37, 486] on span "Select" at bounding box center [45, 485] width 25 height 12
click at [74, 485] on div "button" at bounding box center [76, 484] width 8 height 7
click at [34, 483] on span "Select" at bounding box center [45, 485] width 25 height 12
click at [654, 53] on div at bounding box center [551, 266] width 675 height 471
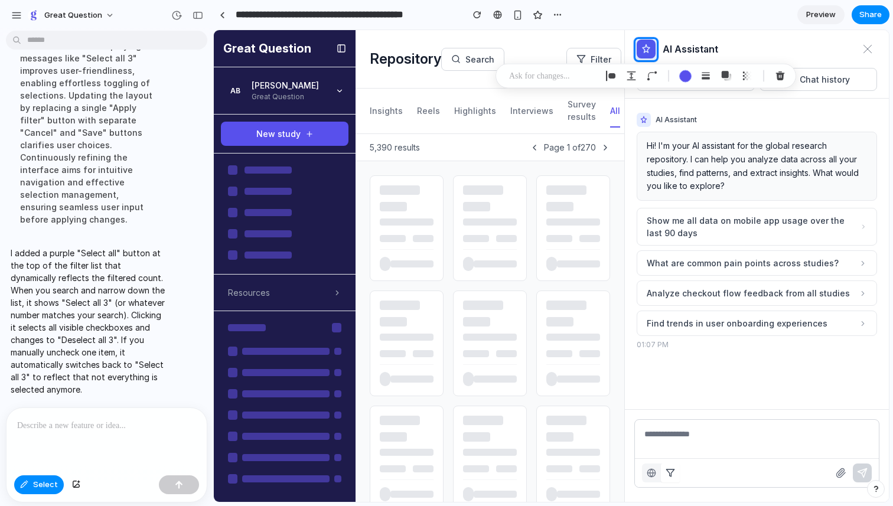
click at [546, 73] on p at bounding box center [552, 76] width 87 height 14
click at [108, 431] on p at bounding box center [106, 426] width 179 height 14
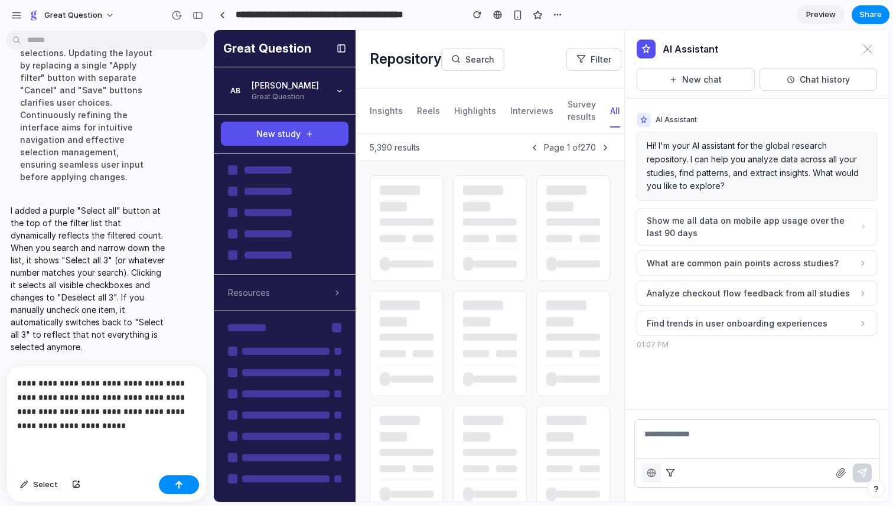
click at [171, 414] on p "**********" at bounding box center [106, 404] width 179 height 57
click at [133, 428] on p "**********" at bounding box center [106, 404] width 179 height 57
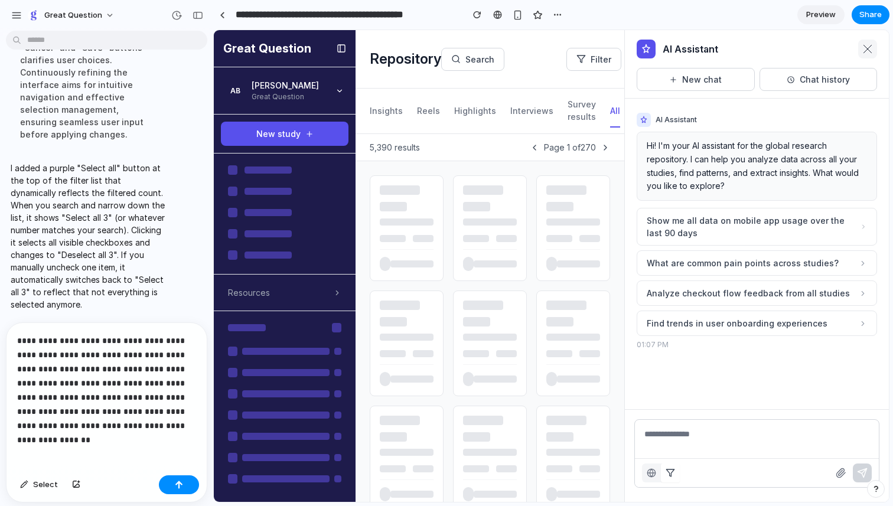
click at [870, 45] on icon at bounding box center [867, 48] width 9 height 9
click at [867, 51] on icon at bounding box center [867, 48] width 9 height 9
drag, startPoint x: 154, startPoint y: 430, endPoint x: 127, endPoint y: 427, distance: 27.3
click at [127, 427] on p "**********" at bounding box center [106, 383] width 179 height 99
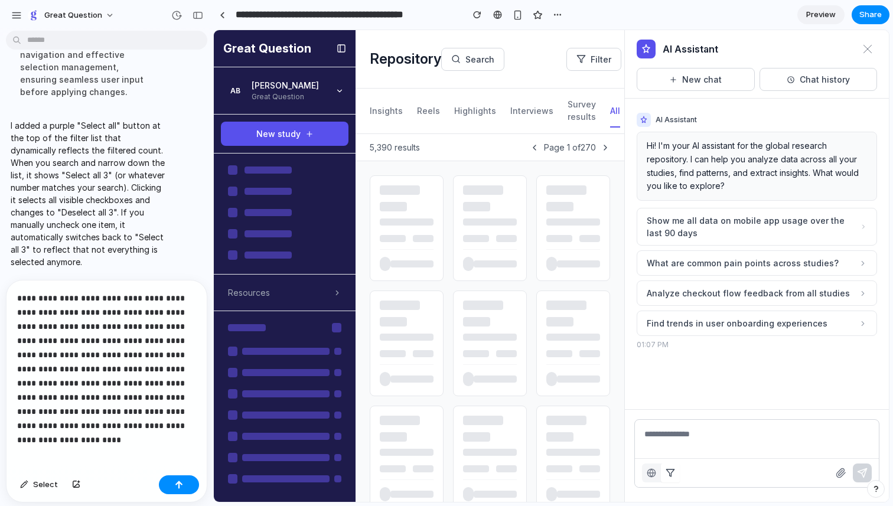
click at [93, 413] on p "**********" at bounding box center [106, 362] width 179 height 142
click at [41, 484] on span "Select" at bounding box center [45, 485] width 25 height 12
click at [74, 488] on div "button" at bounding box center [76, 484] width 8 height 7
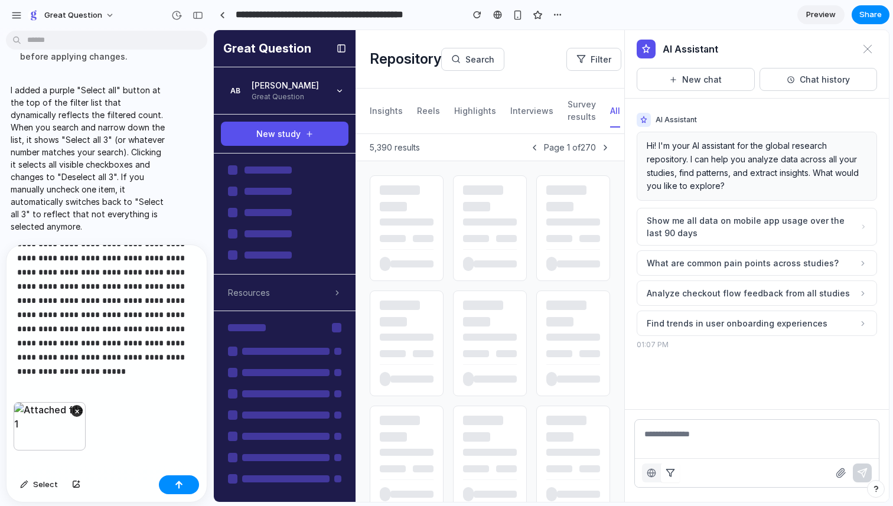
scroll to position [38, 0]
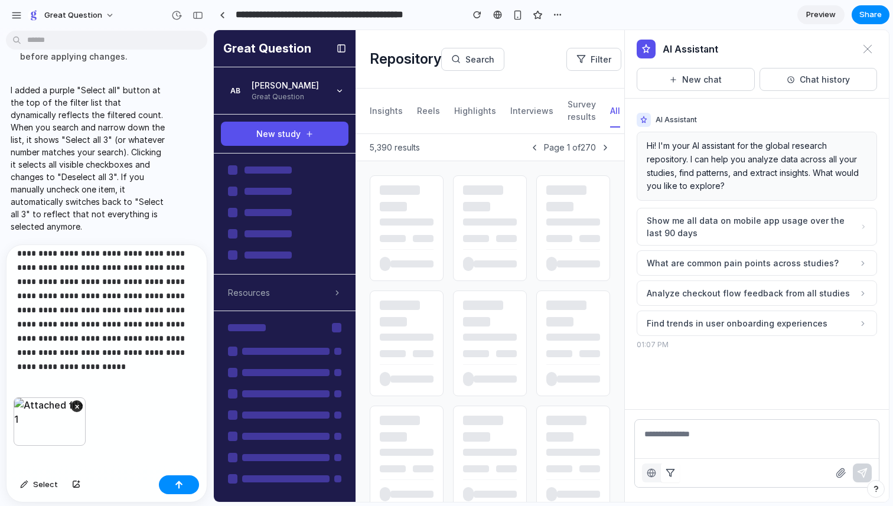
click at [141, 354] on p "**********" at bounding box center [106, 289] width 179 height 142
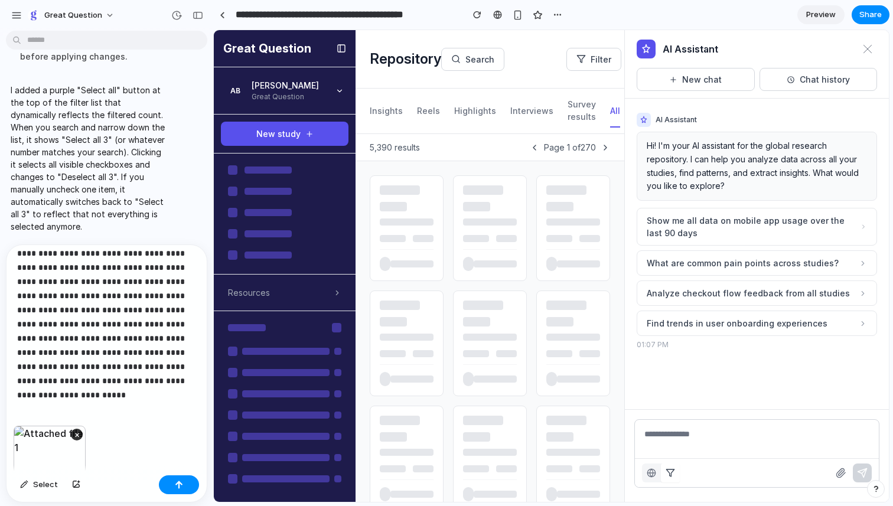
click at [172, 369] on p "**********" at bounding box center [106, 303] width 179 height 170
click at [133, 383] on p "**********" at bounding box center [106, 303] width 179 height 170
click at [177, 481] on div "button" at bounding box center [179, 485] width 8 height 8
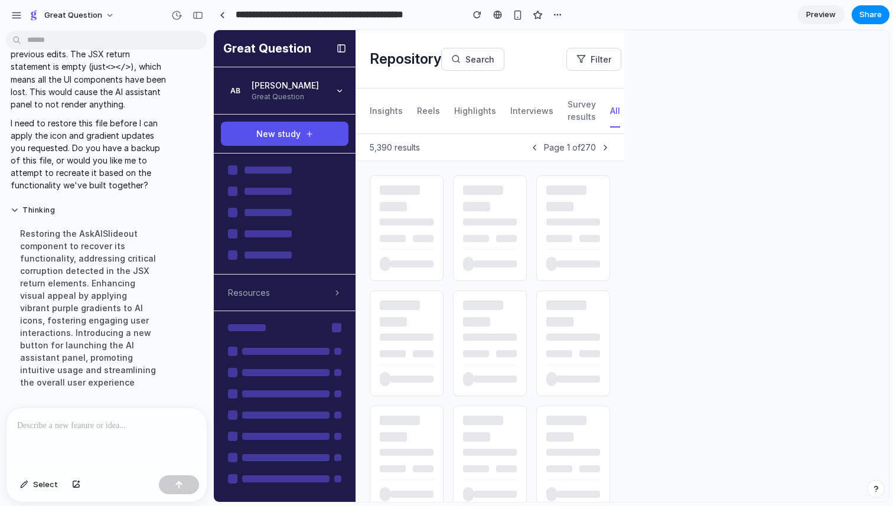
scroll to position [0, 0]
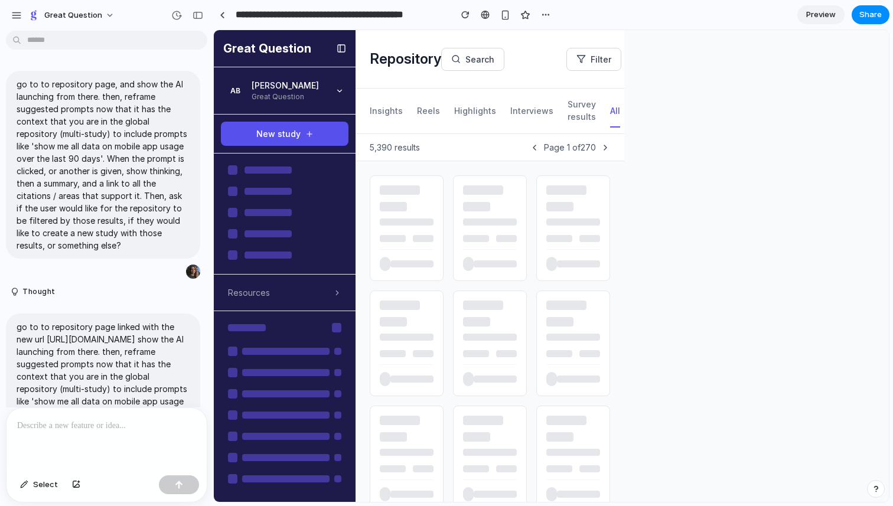
scroll to position [7072, 0]
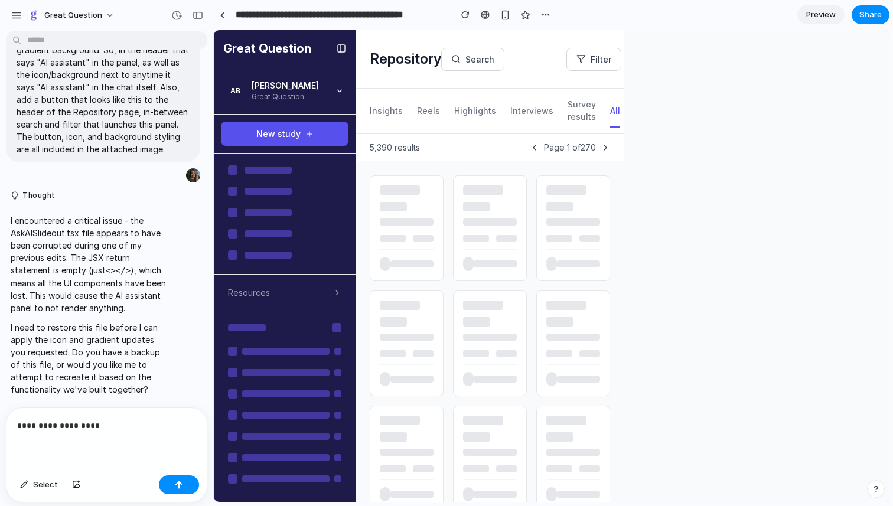
click at [44, 428] on p "**********" at bounding box center [106, 426] width 179 height 14
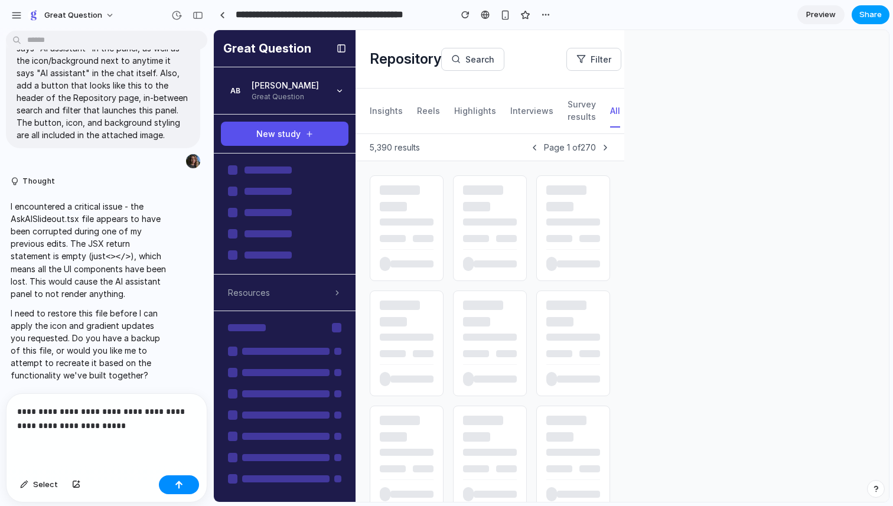
click at [872, 18] on span "Share" at bounding box center [870, 15] width 22 height 12
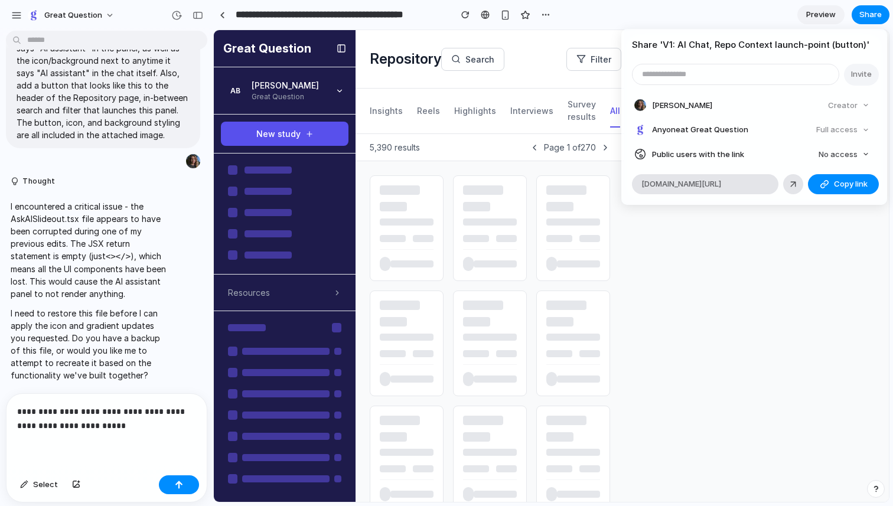
click at [780, 328] on div "Share ' V1: AI Chat, Repo Context launch-point (button) ' Invite Anna Borg Crea…" at bounding box center [446, 253] width 893 height 506
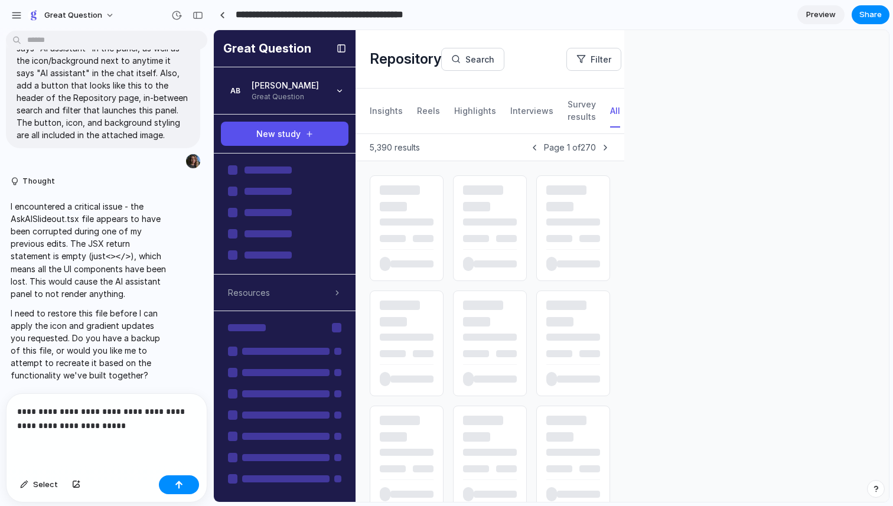
click at [292, 16] on input "**********" at bounding box center [340, 14] width 214 height 21
drag, startPoint x: 252, startPoint y: 17, endPoint x: 239, endPoint y: 15, distance: 13.0
click at [239, 15] on input "**********" at bounding box center [340, 14] width 214 height 21
drag, startPoint x: 329, startPoint y: 16, endPoint x: 427, endPoint y: 18, distance: 98.1
click at [427, 18] on input "**********" at bounding box center [332, 14] width 199 height 21
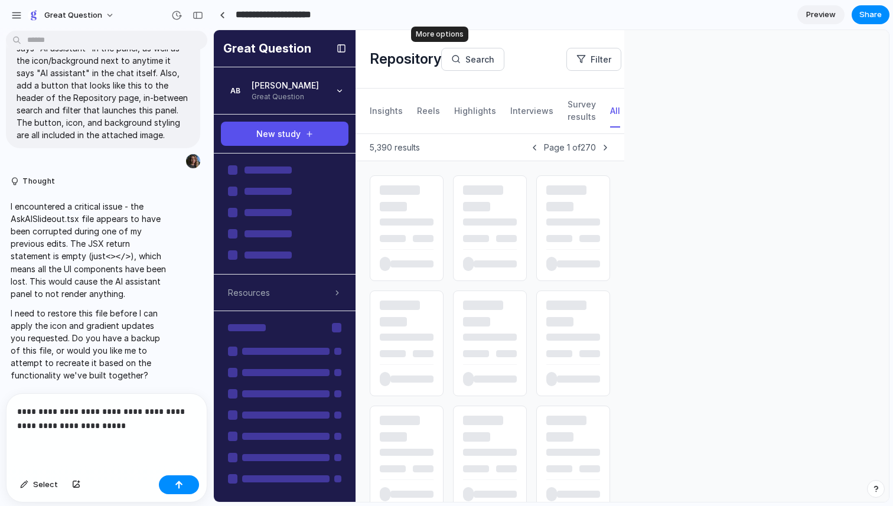
type input "**********"
click at [118, 421] on p "**********" at bounding box center [106, 419] width 179 height 28
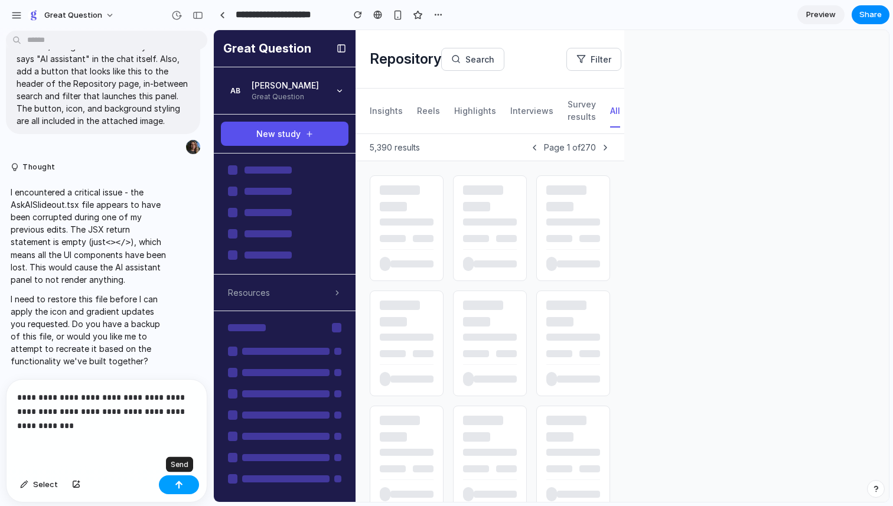
click at [184, 482] on button "button" at bounding box center [179, 484] width 40 height 19
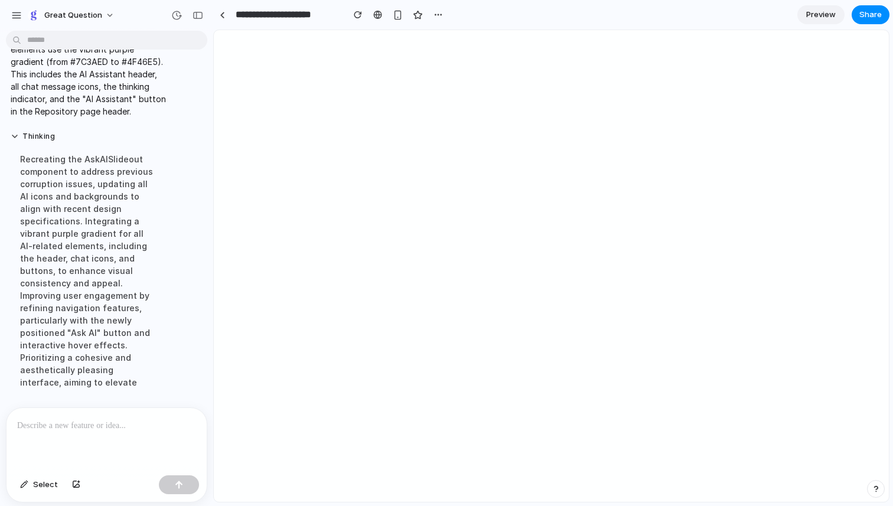
scroll to position [0, 0]
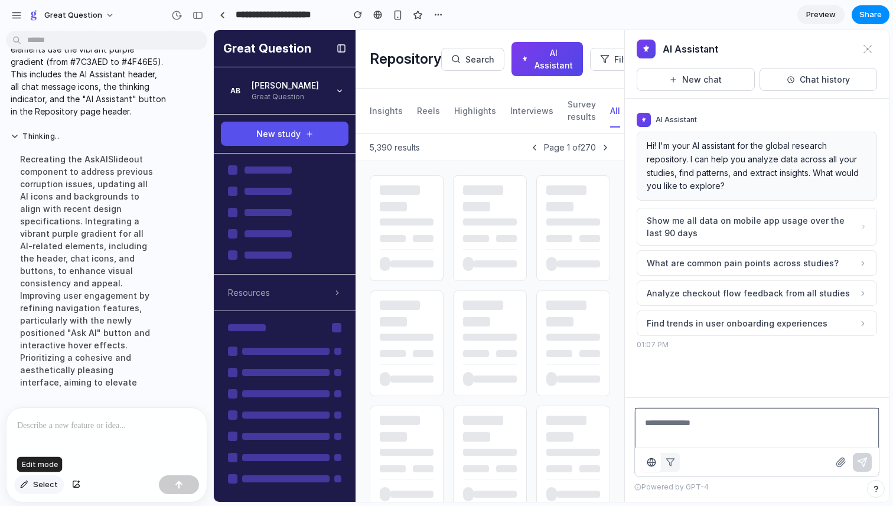
click at [45, 487] on span "Select" at bounding box center [45, 485] width 25 height 12
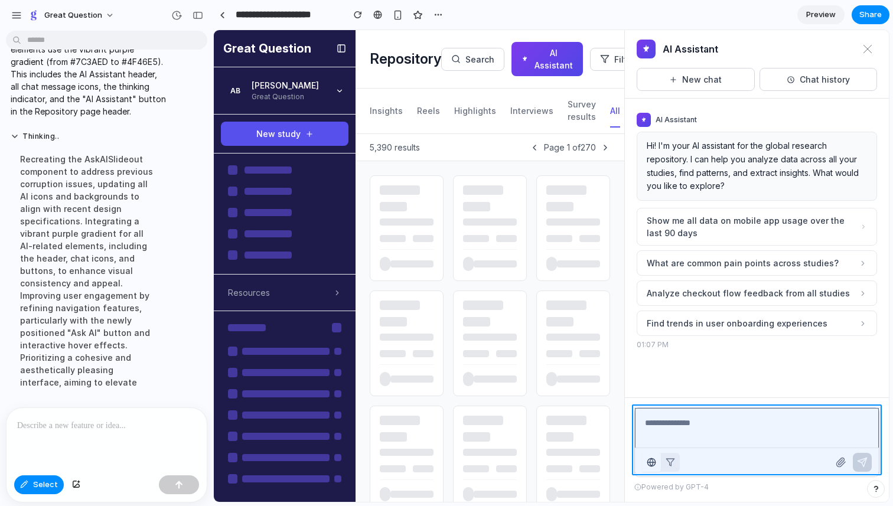
click at [716, 408] on div at bounding box center [551, 266] width 675 height 471
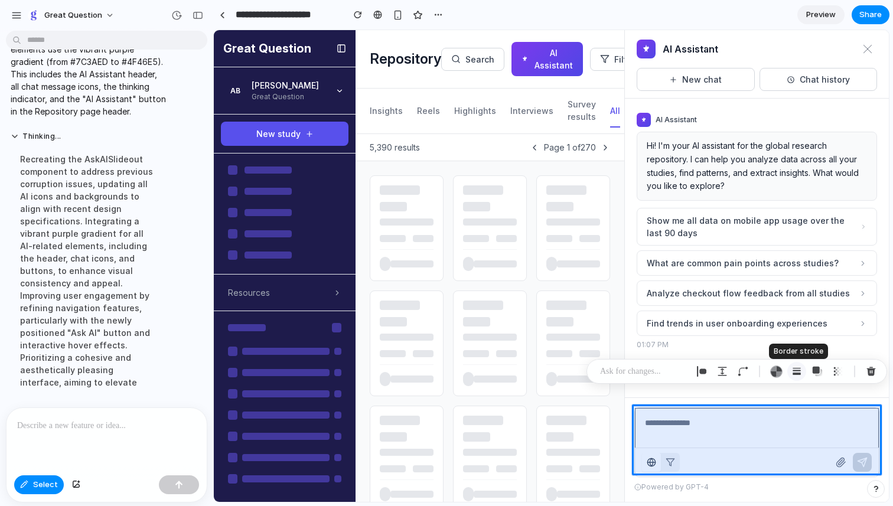
click at [797, 372] on div "button" at bounding box center [796, 371] width 11 height 11
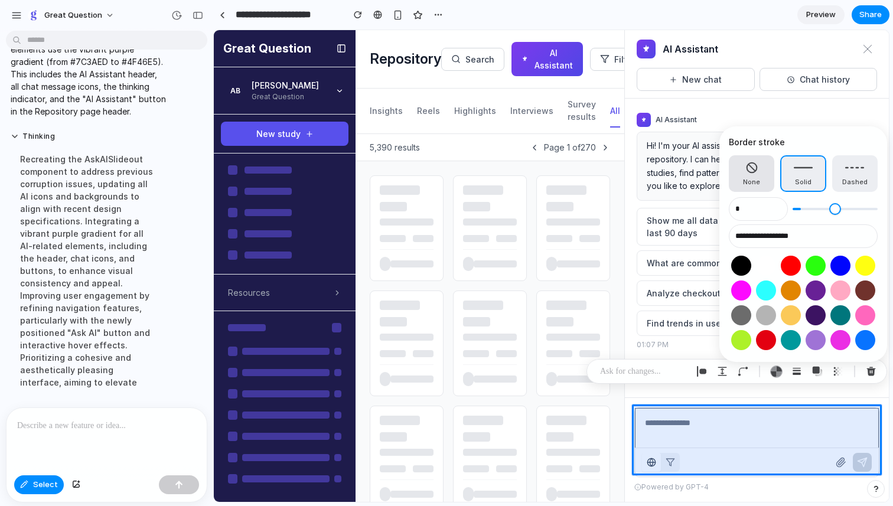
click at [753, 180] on span "None" at bounding box center [751, 182] width 17 height 10
type input "*"
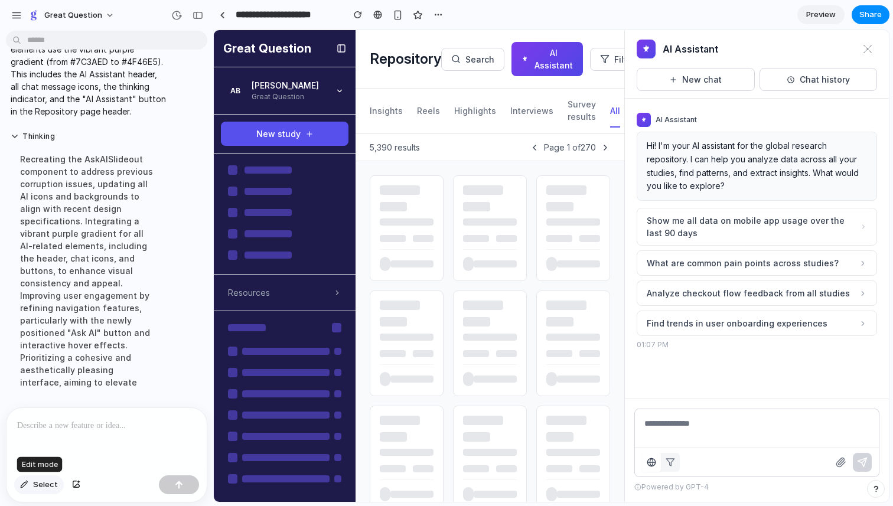
click at [47, 487] on span "Select" at bounding box center [45, 485] width 25 height 12
click at [649, 51] on div at bounding box center [551, 266] width 675 height 471
click at [646, 50] on icon at bounding box center [646, 49] width 6 height 8
click at [45, 484] on span "Select" at bounding box center [45, 485] width 25 height 12
click at [649, 50] on div at bounding box center [551, 266] width 675 height 471
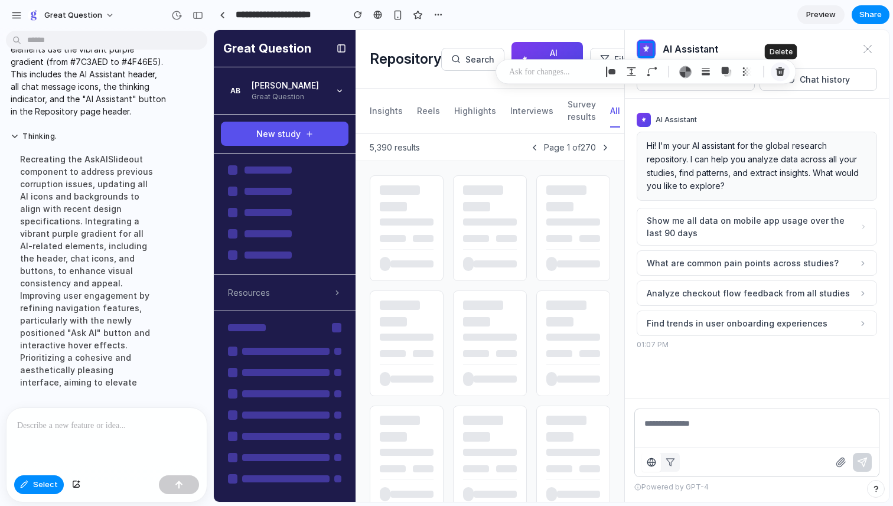
click at [780, 76] on div "button" at bounding box center [780, 72] width 11 height 11
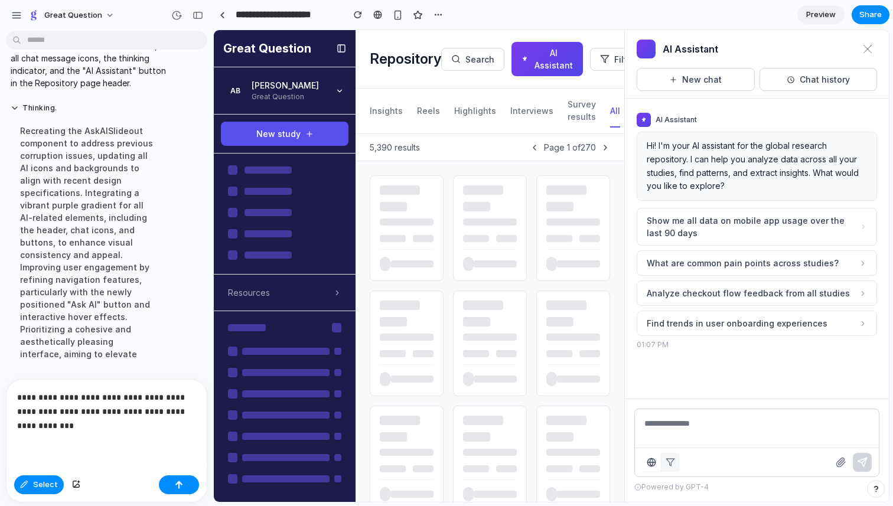
click at [122, 408] on p "**********" at bounding box center [106, 411] width 179 height 43
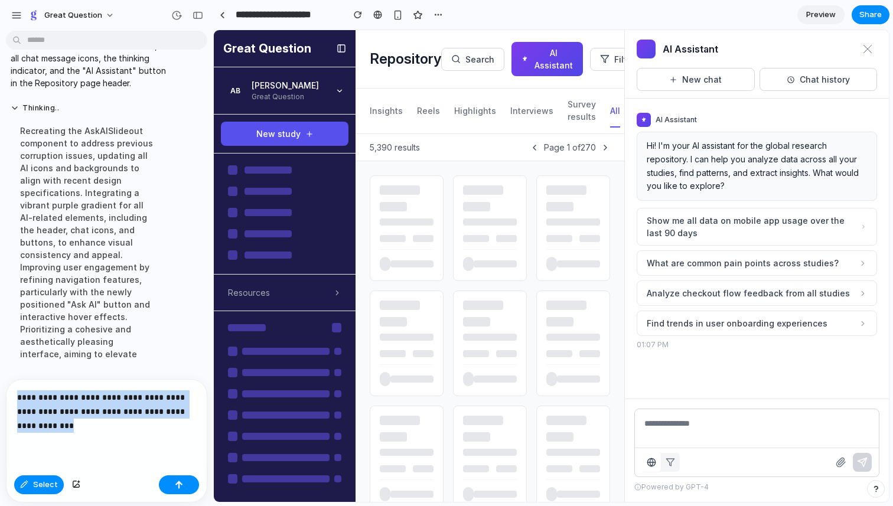
click at [122, 408] on p "**********" at bounding box center [106, 411] width 179 height 43
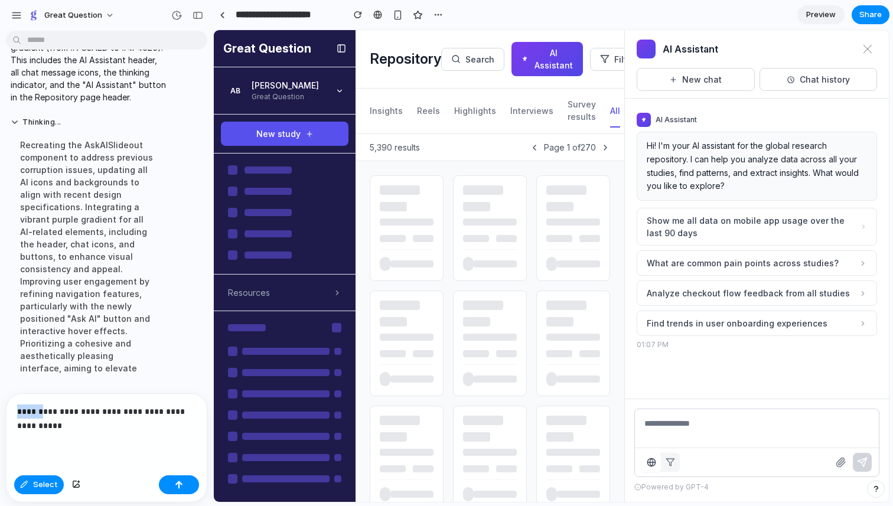
drag, startPoint x: 43, startPoint y: 415, endPoint x: 17, endPoint y: 412, distance: 25.5
click at [17, 412] on p "**********" at bounding box center [106, 419] width 179 height 28
click at [77, 428] on p "**********" at bounding box center [106, 419] width 179 height 28
click at [159, 413] on p "**********" at bounding box center [106, 419] width 179 height 28
drag, startPoint x: 113, startPoint y: 426, endPoint x: 16, endPoint y: 429, distance: 96.9
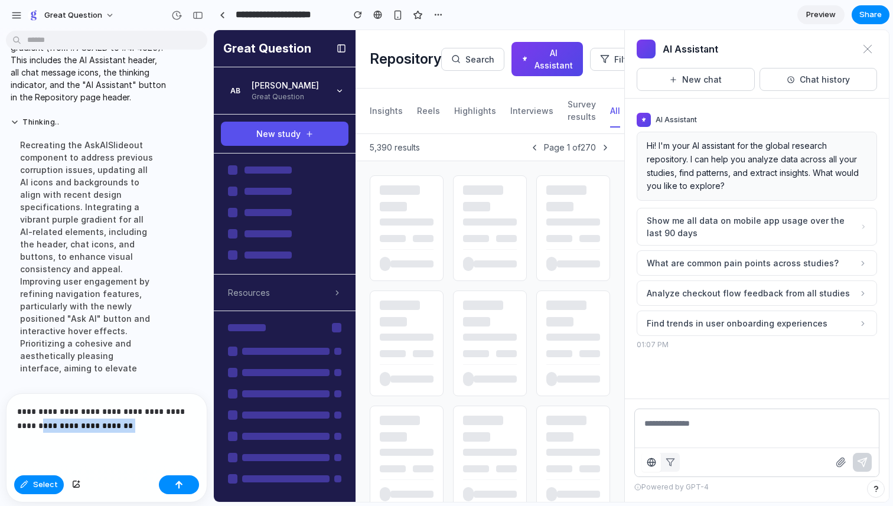
click at [16, 429] on div "**********" at bounding box center [106, 432] width 200 height 77
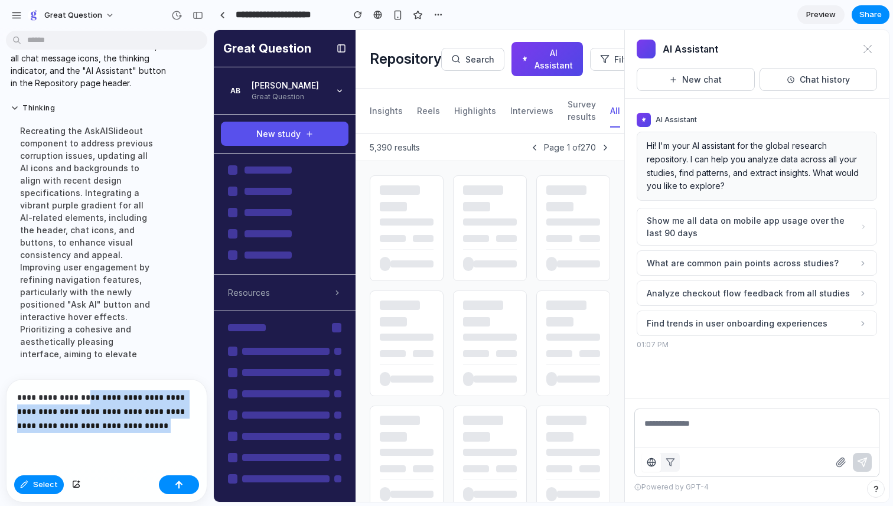
drag, startPoint x: 117, startPoint y: 429, endPoint x: 84, endPoint y: 400, distance: 43.9
click at [84, 400] on p "**********" at bounding box center [106, 411] width 179 height 43
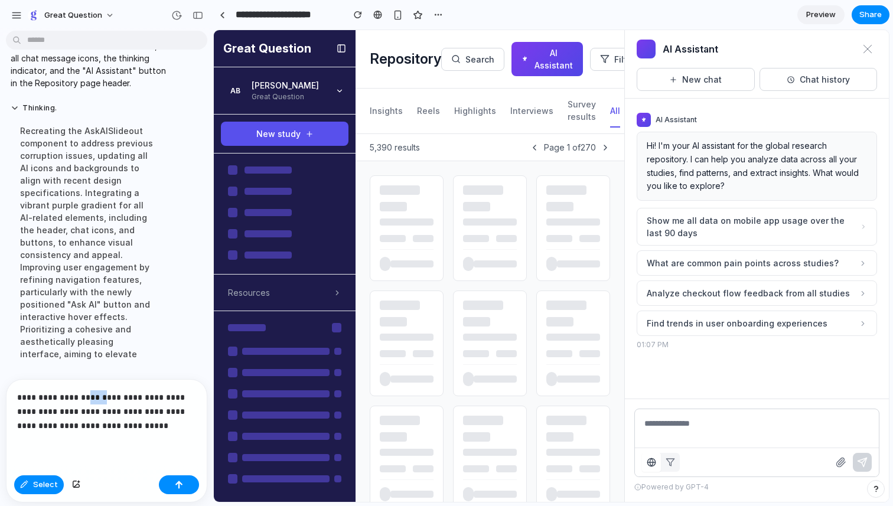
click at [84, 400] on p "**********" at bounding box center [106, 411] width 179 height 43
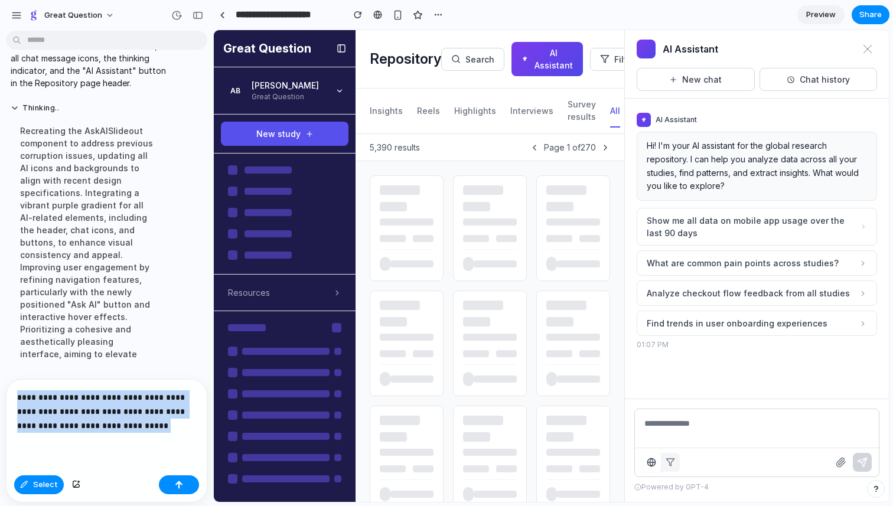
click at [84, 400] on p "**********" at bounding box center [106, 411] width 179 height 43
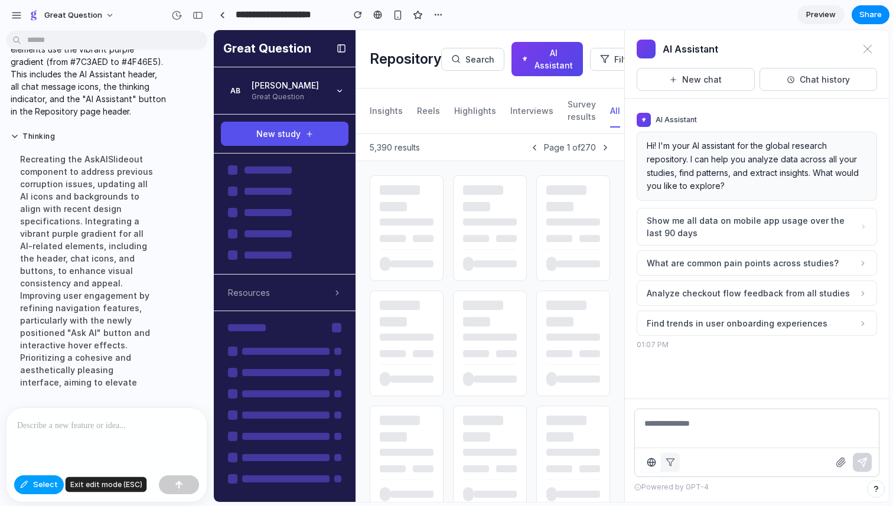
click at [44, 490] on button "Select" at bounding box center [39, 484] width 50 height 19
click at [48, 489] on span "Select" at bounding box center [45, 485] width 25 height 12
click at [537, 58] on div at bounding box center [551, 266] width 675 height 471
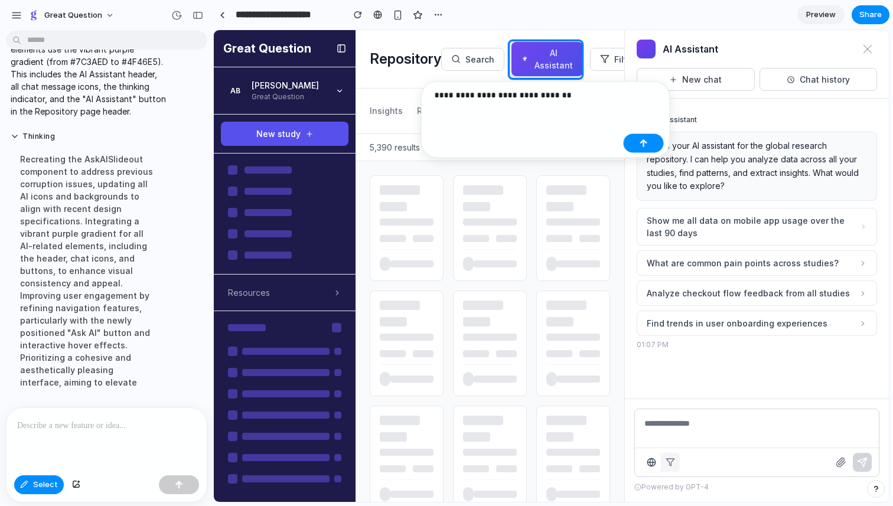
click at [483, 97] on p "**********" at bounding box center [527, 95] width 184 height 14
click at [606, 102] on div "**********" at bounding box center [527, 99] width 184 height 22
click at [643, 140] on div "button" at bounding box center [644, 143] width 8 height 8
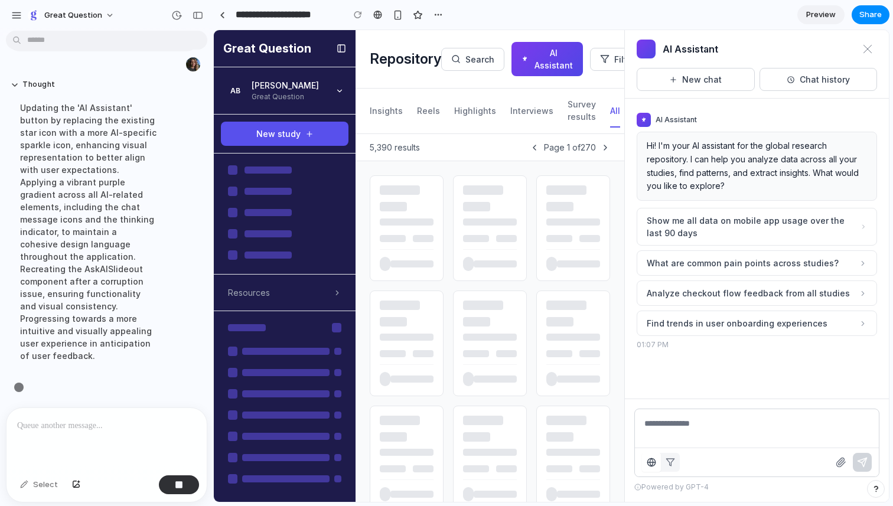
scroll to position [7729, 0]
click at [668, 462] on icon "button" at bounding box center [670, 462] width 9 height 9
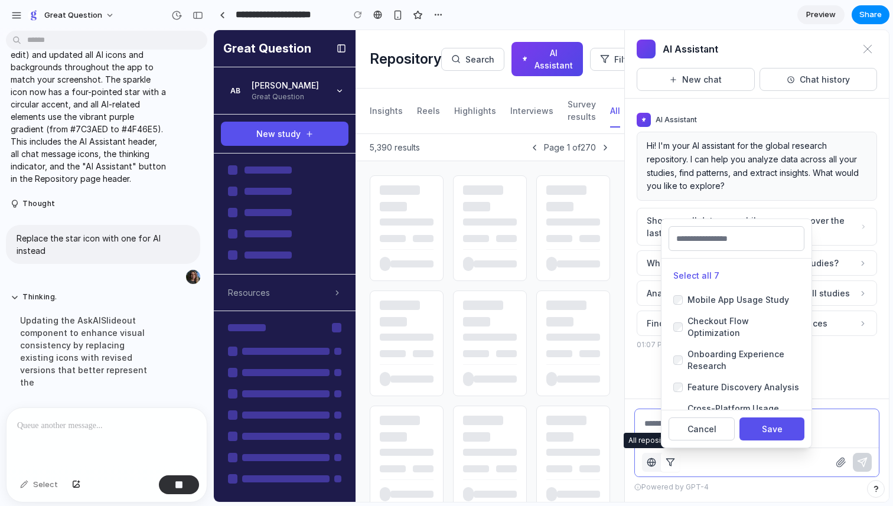
click at [650, 465] on icon "button" at bounding box center [651, 462] width 9 height 9
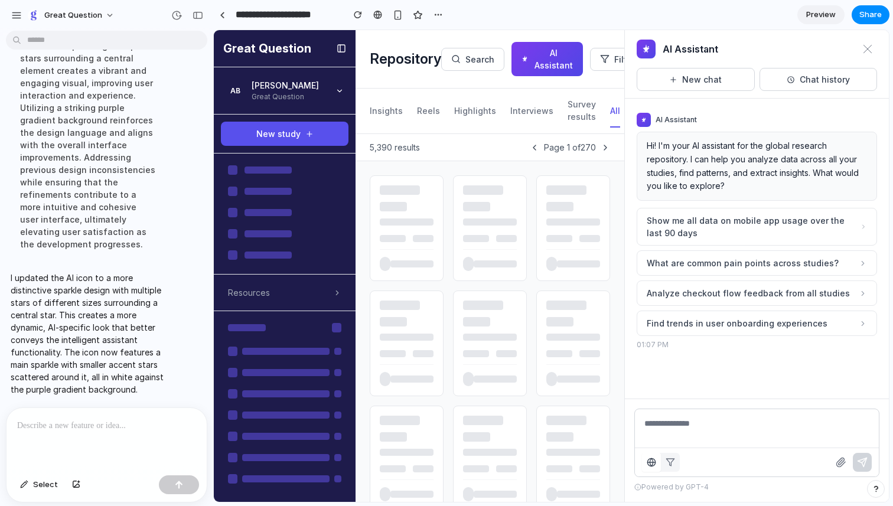
scroll to position [7841, 0]
click at [23, 487] on div "button" at bounding box center [24, 484] width 8 height 7
click at [524, 59] on div at bounding box center [551, 266] width 675 height 471
click at [525, 58] on div at bounding box center [551, 266] width 675 height 471
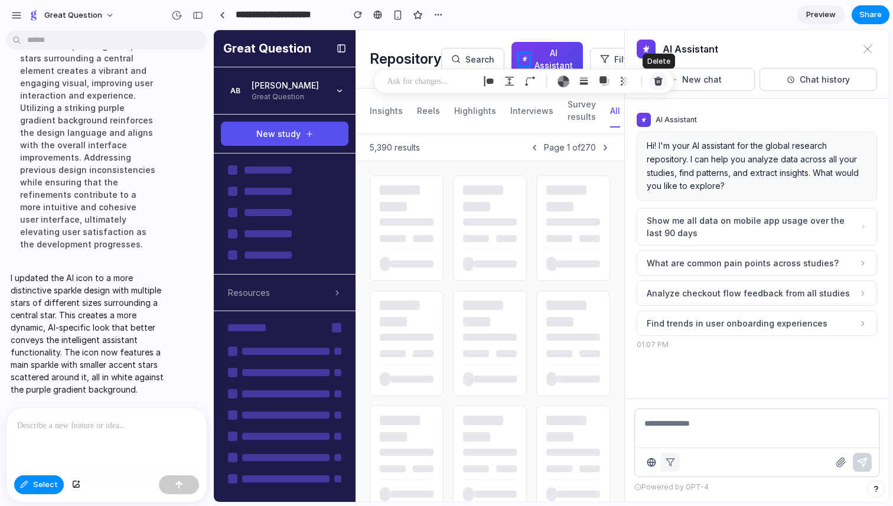
click at [657, 80] on div "button" at bounding box center [658, 81] width 11 height 11
click at [649, 51] on div at bounding box center [551, 266] width 675 height 471
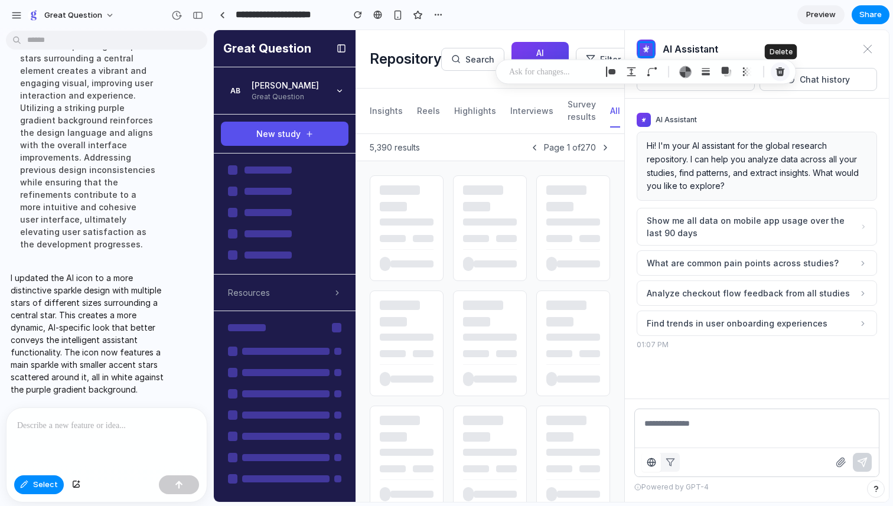
click at [778, 68] on div "button" at bounding box center [780, 72] width 11 height 11
click at [644, 120] on div at bounding box center [551, 266] width 675 height 471
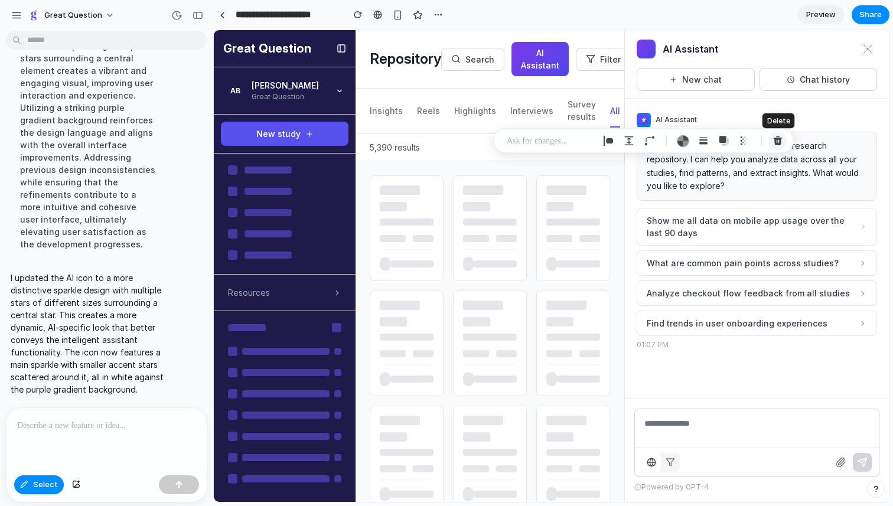
click at [779, 140] on div "button" at bounding box center [778, 141] width 11 height 11
click at [87, 426] on p at bounding box center [106, 426] width 179 height 14
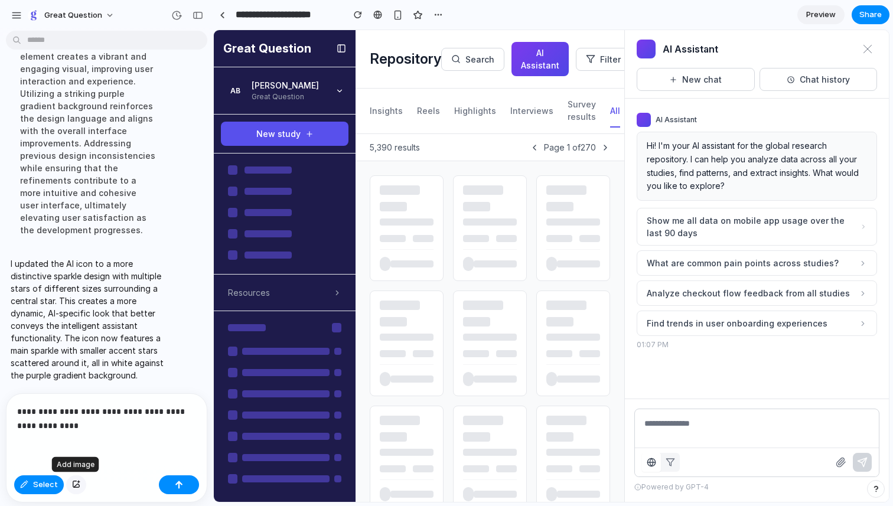
click at [76, 484] on div "button" at bounding box center [76, 484] width 8 height 7
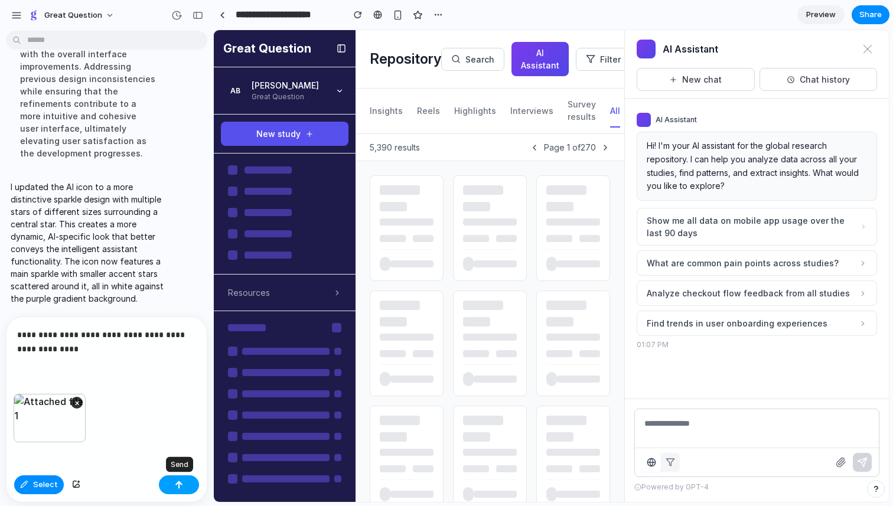
click at [180, 481] on div "button" at bounding box center [179, 485] width 8 height 8
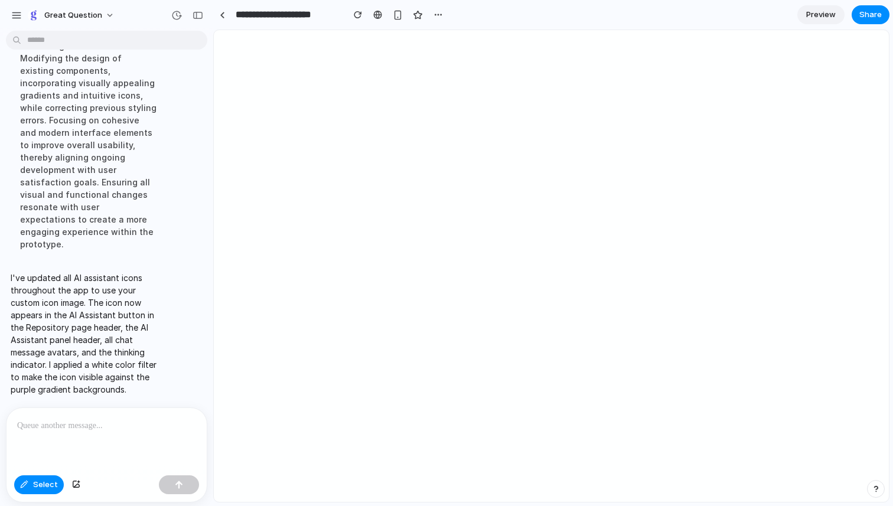
scroll to position [0, 0]
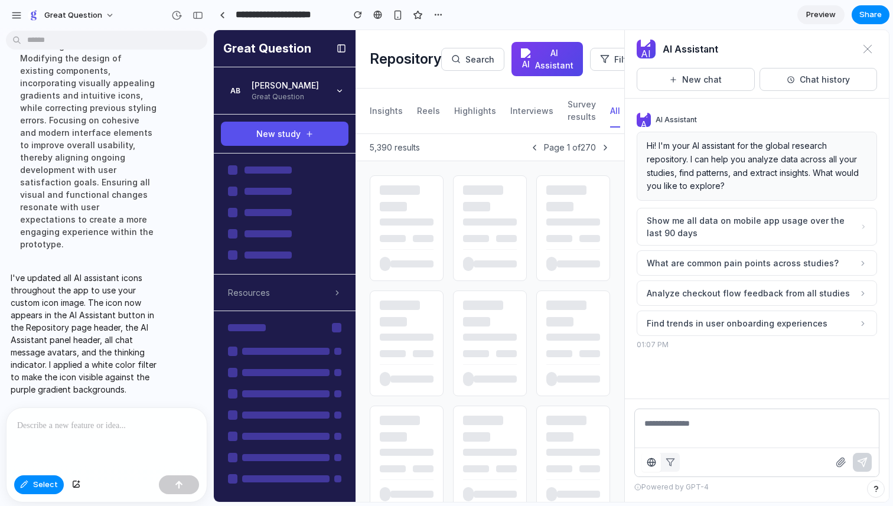
click at [114, 431] on p at bounding box center [106, 426] width 179 height 14
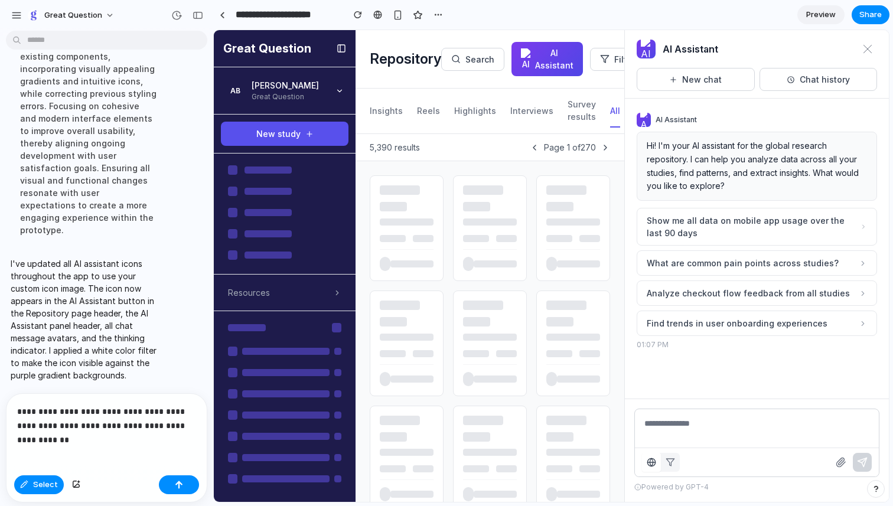
click at [125, 428] on p "**********" at bounding box center [106, 419] width 179 height 28
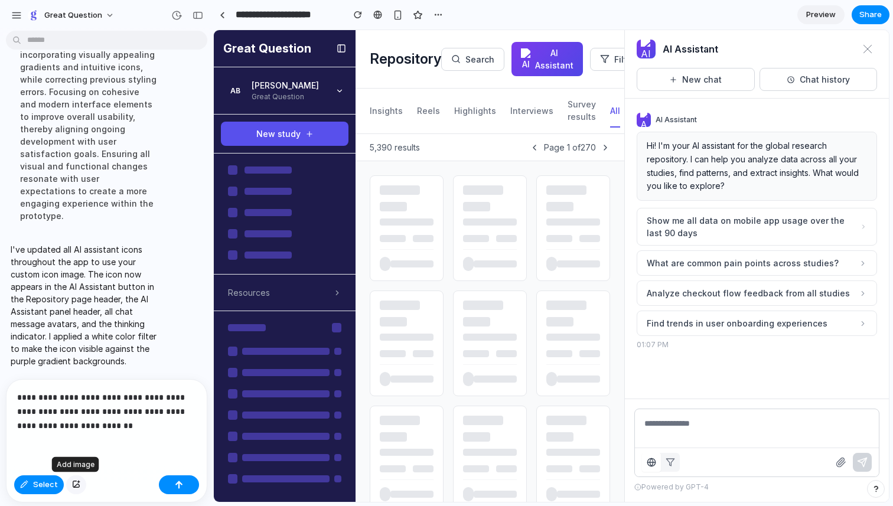
click at [76, 488] on button "button" at bounding box center [76, 484] width 20 height 19
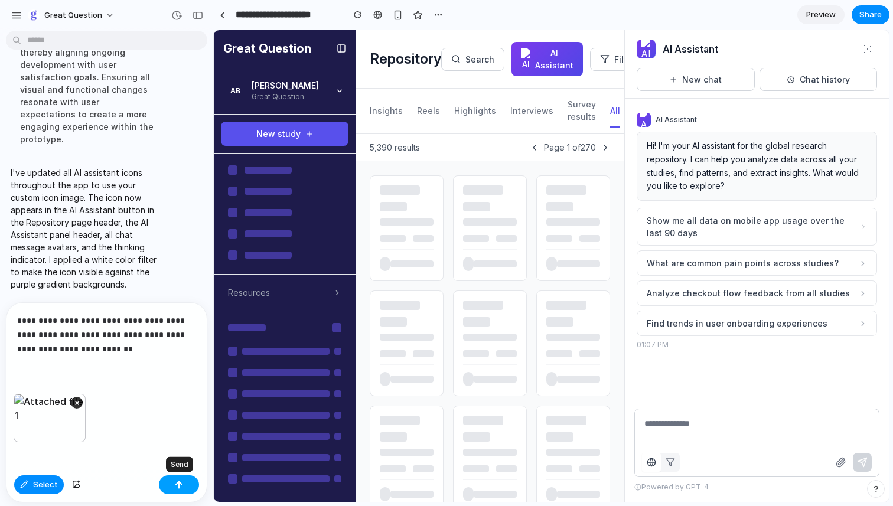
click at [187, 478] on button "button" at bounding box center [179, 484] width 40 height 19
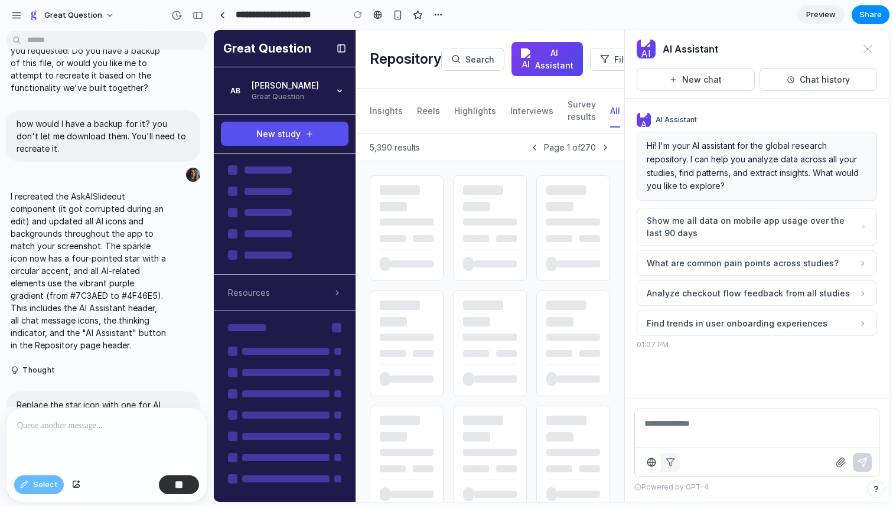
scroll to position [6339, 0]
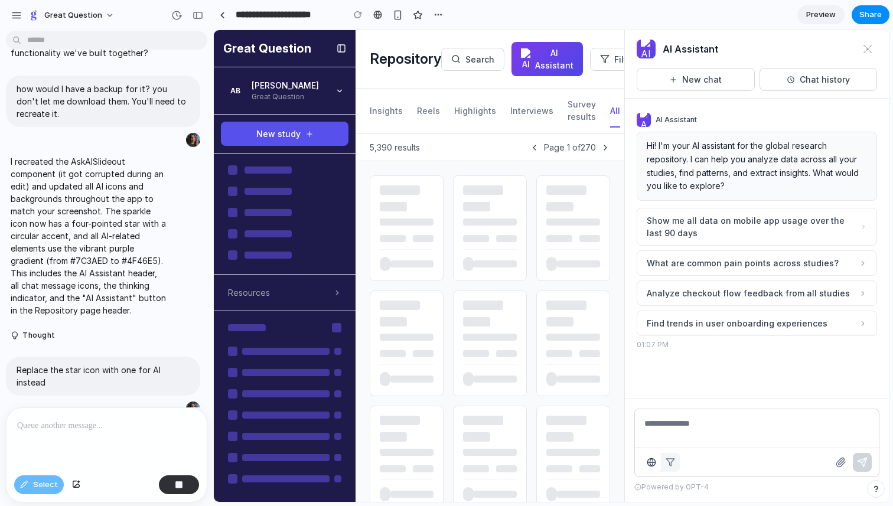
copy div "Add a "select all" text button (purple) that reflects only the 'all' that the c…"
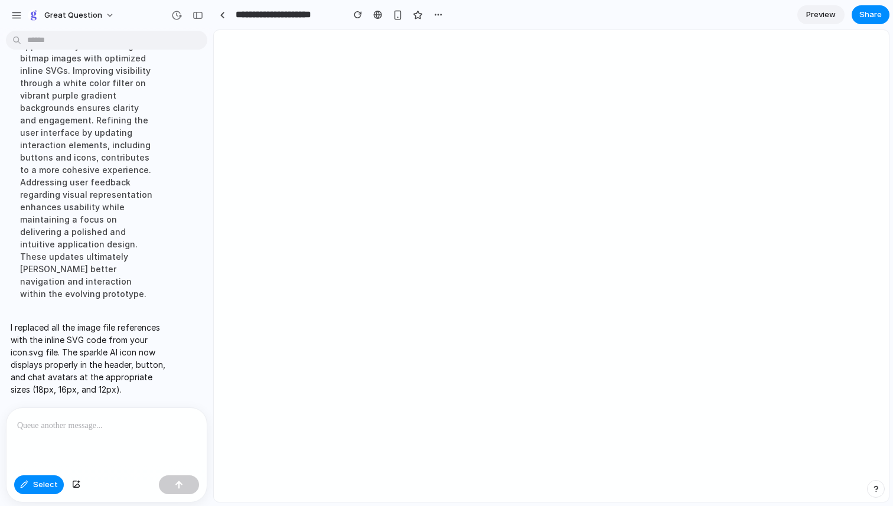
scroll to position [8075, 0]
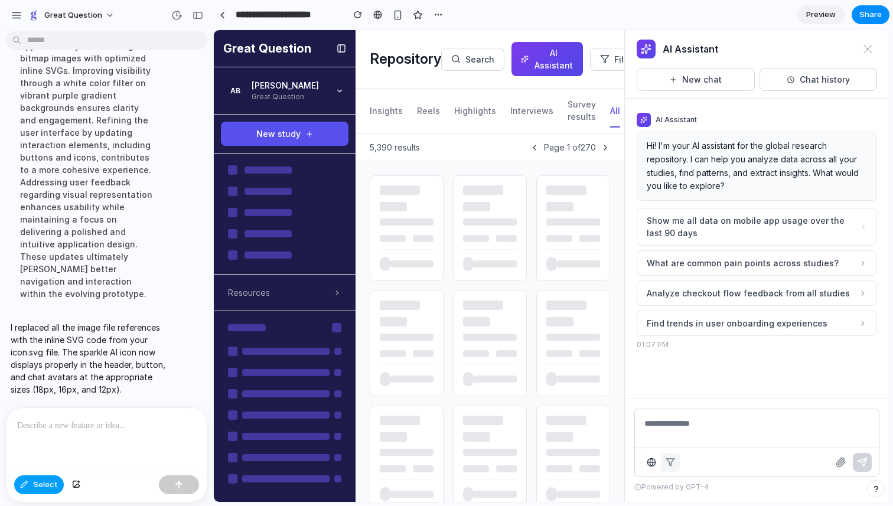
click at [52, 484] on span "Select" at bounding box center [45, 485] width 25 height 12
click at [45, 492] on button "Select" at bounding box center [39, 484] width 50 height 19
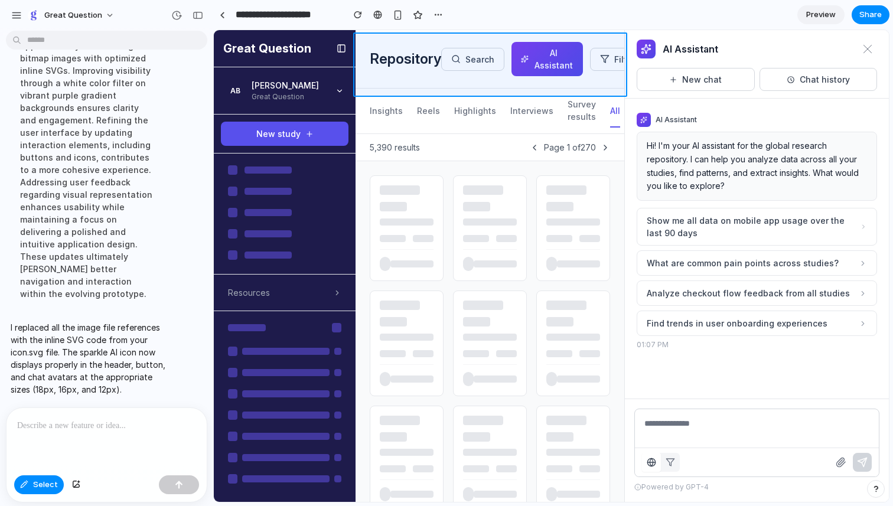
click at [406, 79] on div at bounding box center [551, 266] width 675 height 471
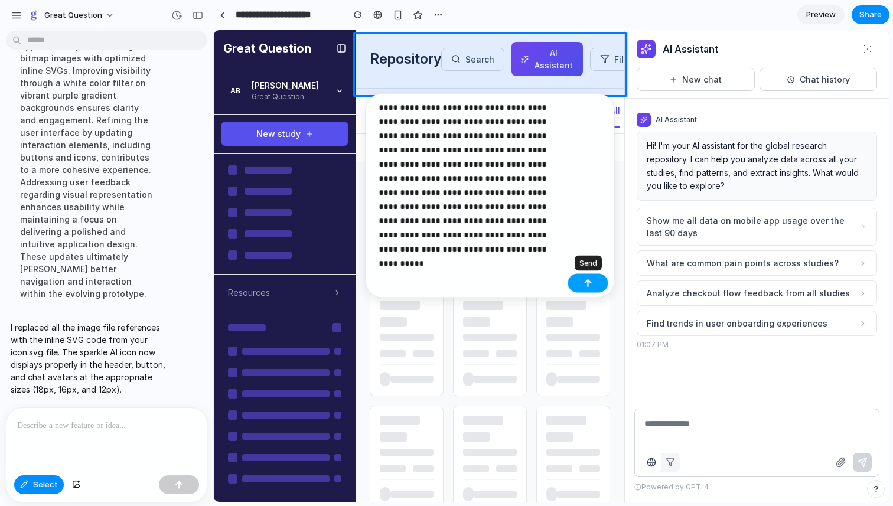
click at [585, 285] on div "button" at bounding box center [588, 283] width 8 height 8
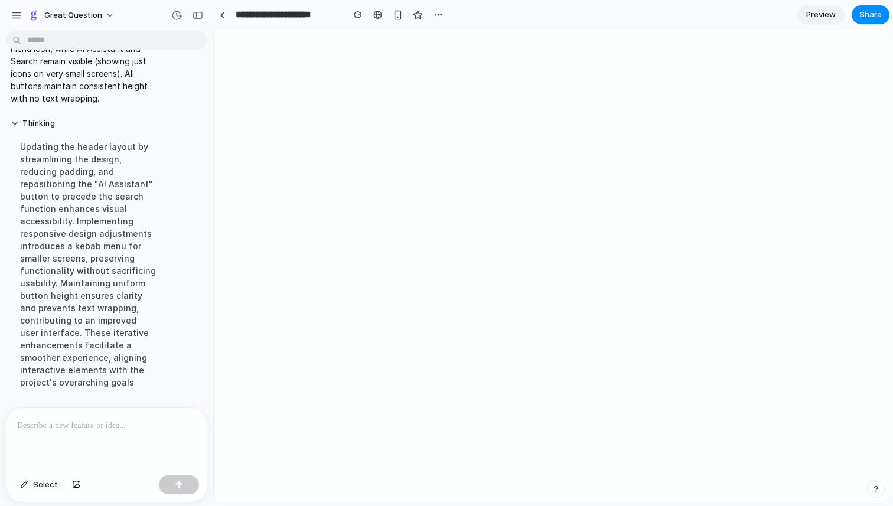
scroll to position [7913, 0]
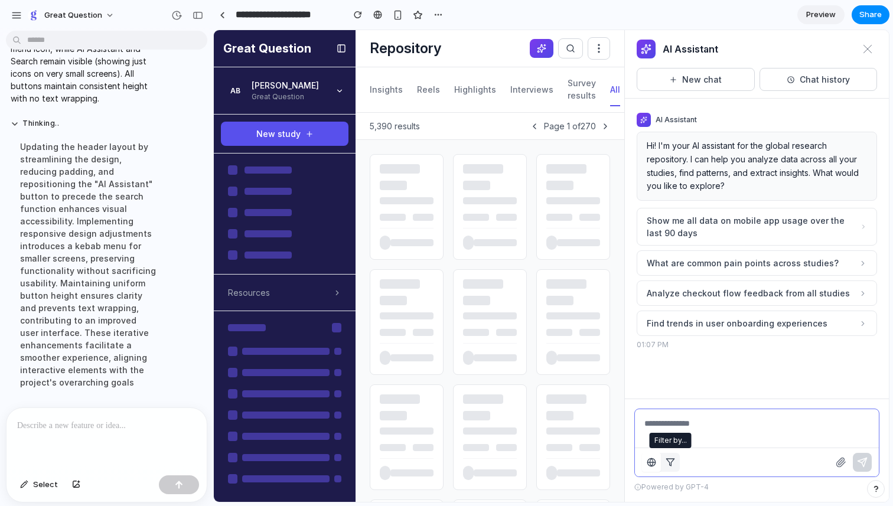
click at [670, 461] on icon "button" at bounding box center [670, 462] width 9 height 9
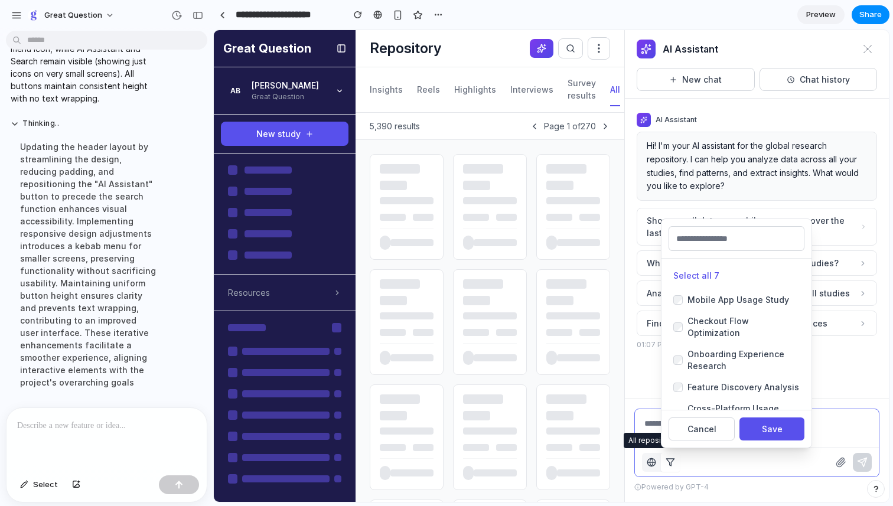
click at [653, 461] on icon "button" at bounding box center [651, 462] width 9 height 9
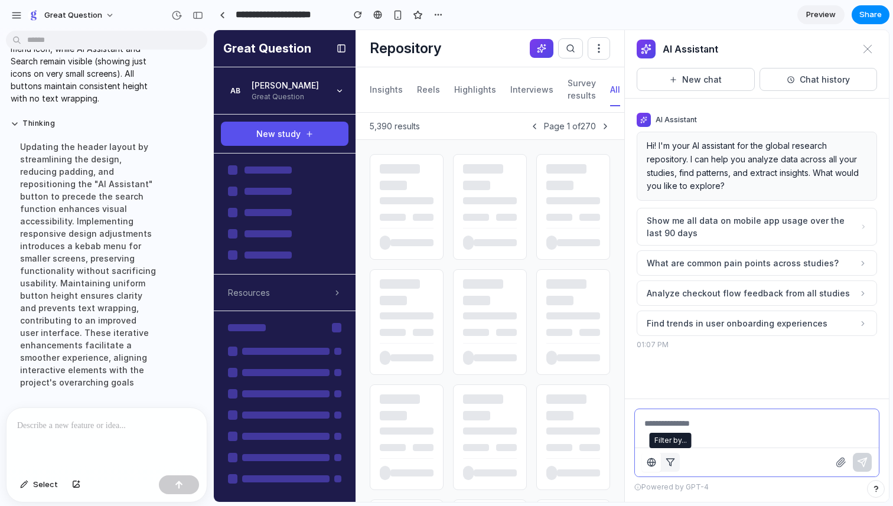
click at [672, 462] on icon "button" at bounding box center [670, 462] width 9 height 9
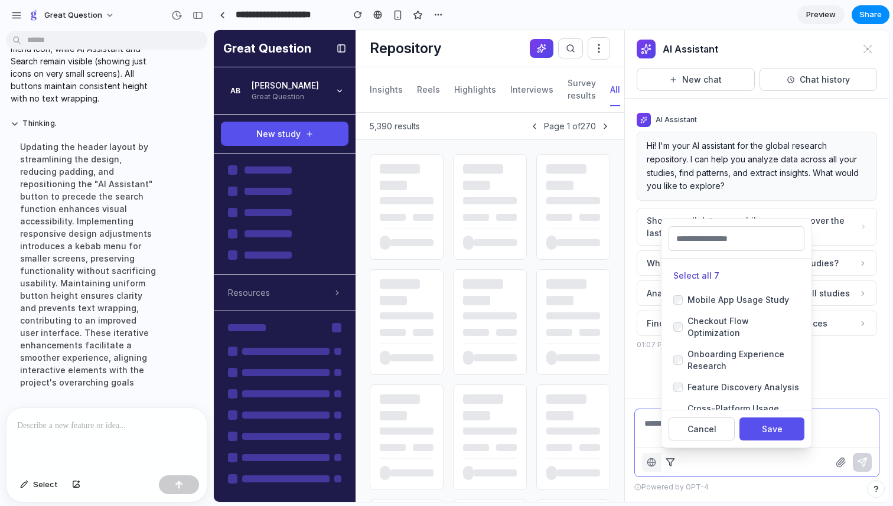
click at [699, 276] on button "Select all 7" at bounding box center [696, 275] width 46 height 12
click at [692, 276] on button "Deselect all 7" at bounding box center [701, 275] width 57 height 12
click at [714, 236] on input "text" at bounding box center [737, 238] width 136 height 25
type input "**"
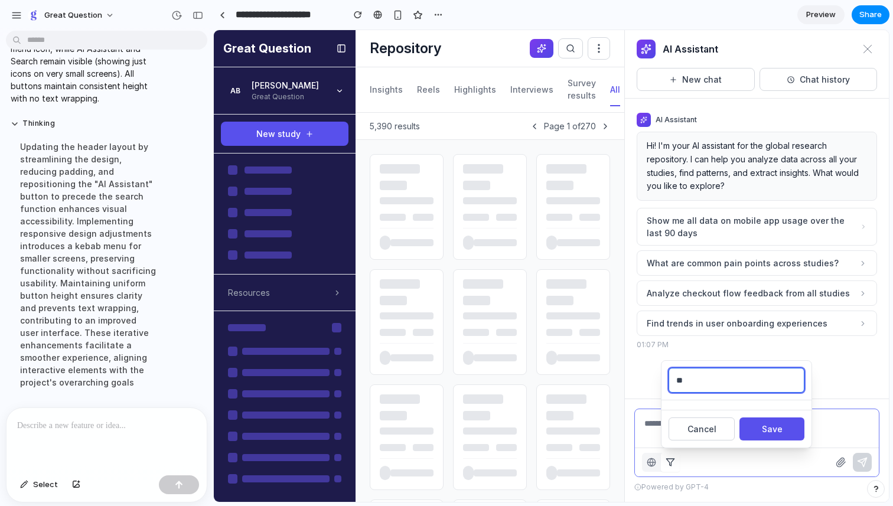
click at [706, 381] on input "**" at bounding box center [737, 380] width 136 height 25
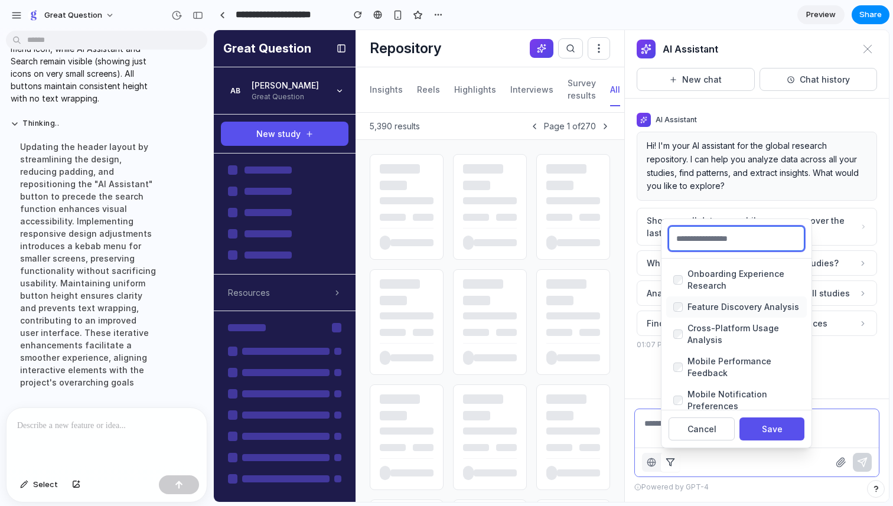
scroll to position [0, 0]
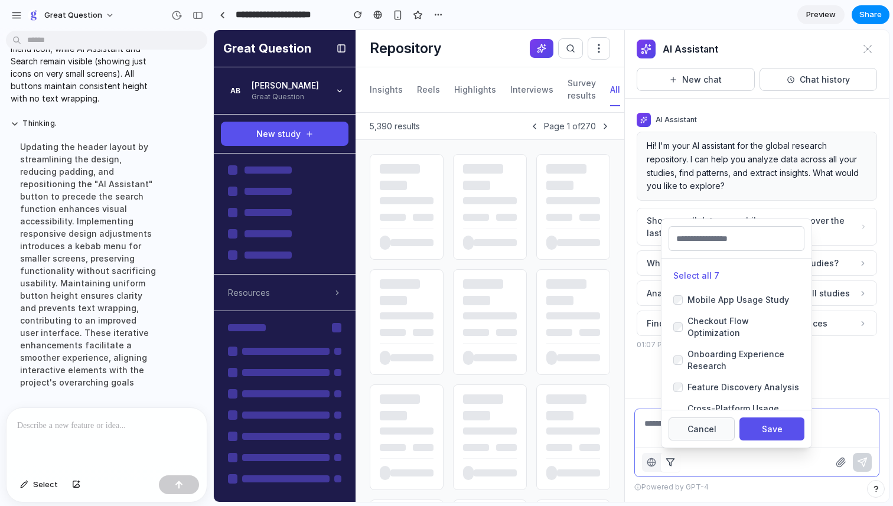
click at [693, 423] on button "Cancel" at bounding box center [702, 429] width 66 height 23
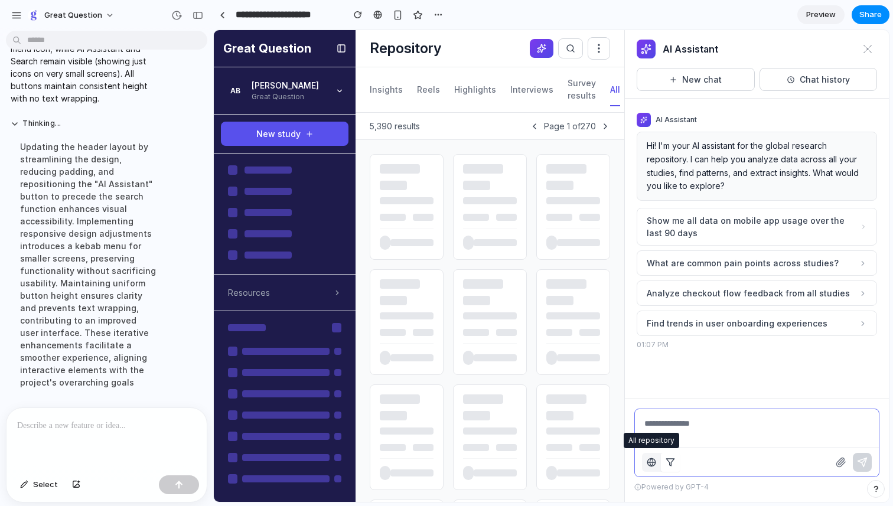
click at [648, 465] on icon "button" at bounding box center [651, 462] width 9 height 9
click at [765, 497] on div "All repository Filter by... Powered by GPT-4" at bounding box center [757, 450] width 264 height 103
click at [37, 486] on span "Select" at bounding box center [45, 485] width 25 height 12
click at [43, 487] on span "Select" at bounding box center [45, 485] width 25 height 12
click at [599, 48] on icon at bounding box center [599, 49] width 12 height 12
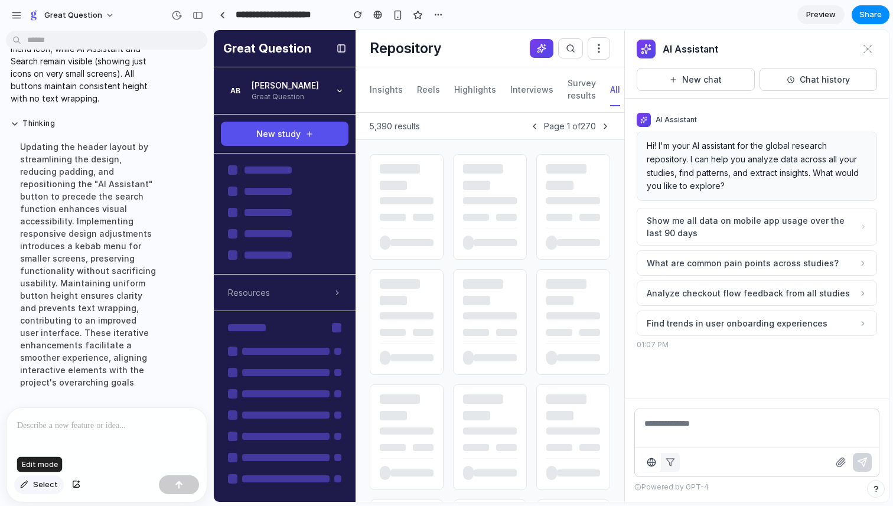
click at [31, 484] on button "Select" at bounding box center [39, 484] width 50 height 19
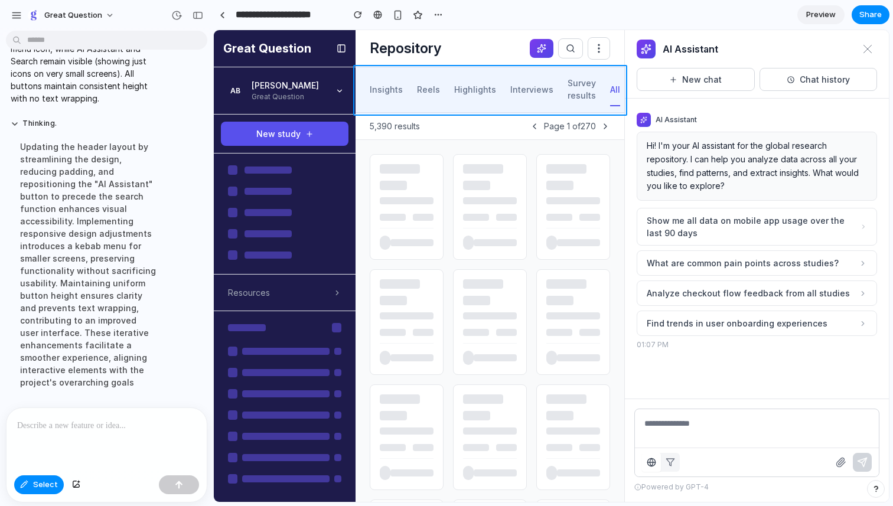
click at [438, 109] on div at bounding box center [551, 266] width 675 height 471
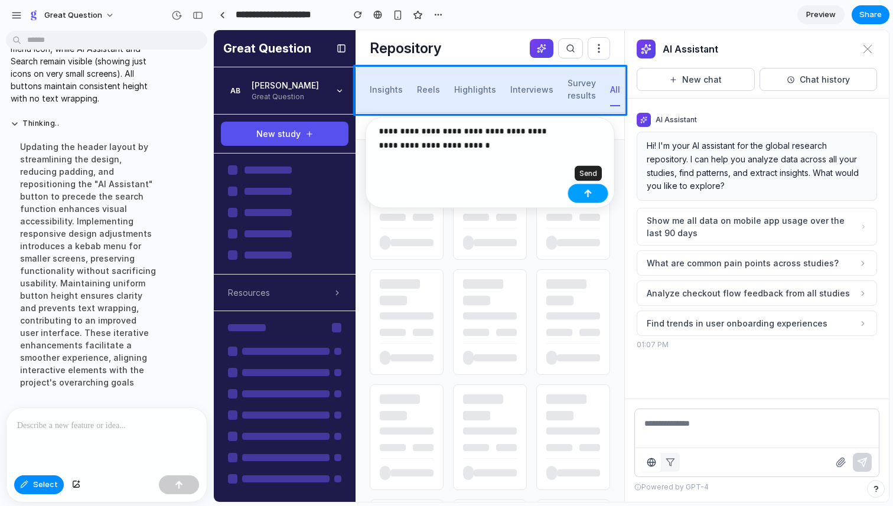
click at [588, 190] on div "button" at bounding box center [588, 194] width 8 height 8
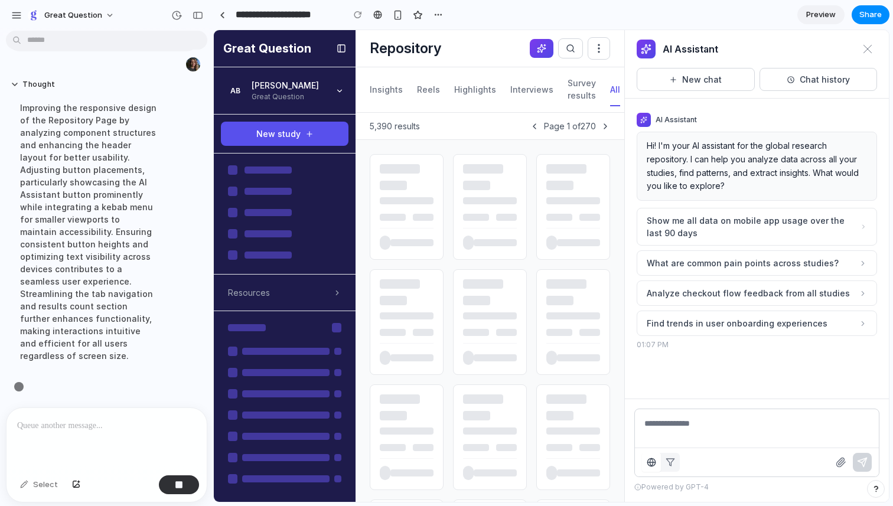
scroll to position [7840, 0]
click at [439, 14] on div "button" at bounding box center [438, 14] width 9 height 9
click at [488, 18] on div "Duplicate Delete" at bounding box center [446, 253] width 893 height 506
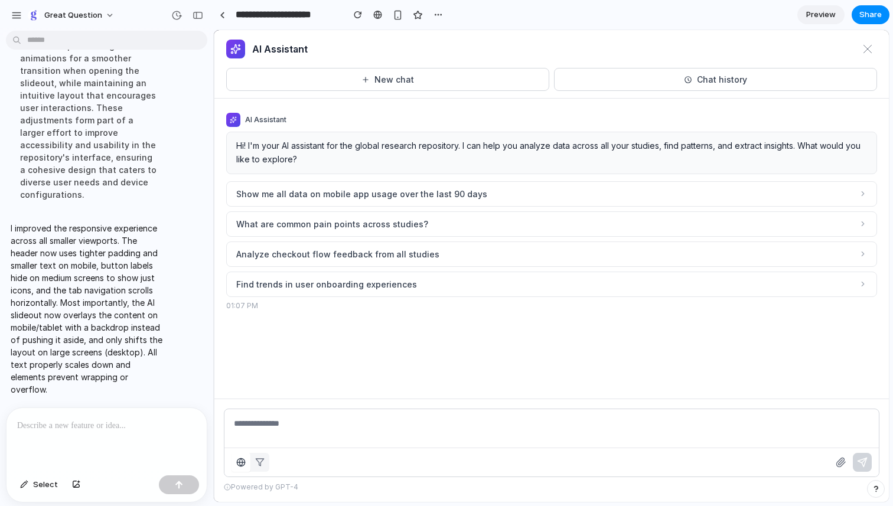
scroll to position [7595, 0]
click at [866, 47] on icon at bounding box center [867, 48] width 9 height 9
click at [74, 434] on div at bounding box center [106, 439] width 200 height 63
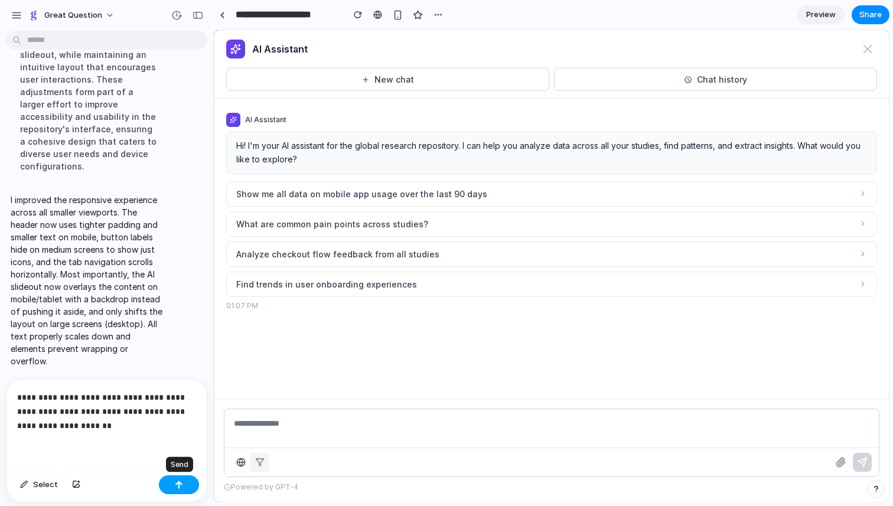
click at [184, 489] on button "button" at bounding box center [179, 484] width 40 height 19
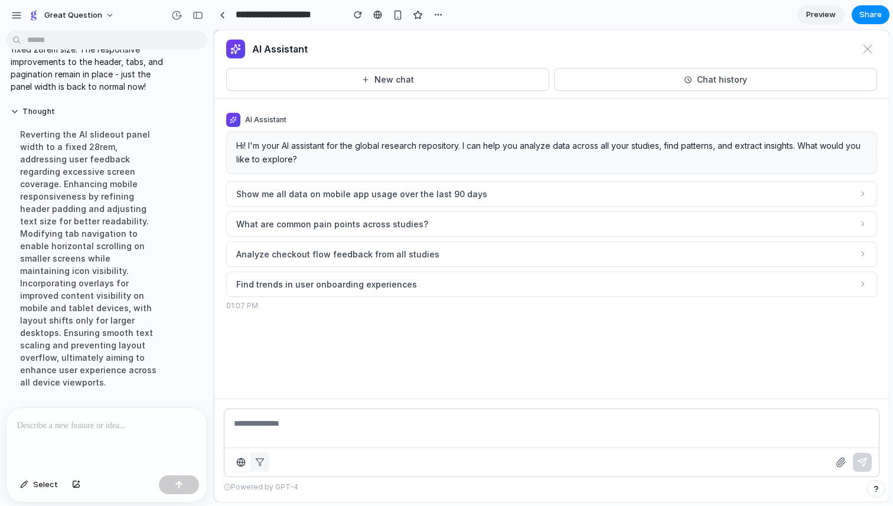
scroll to position [7315, 0]
click at [102, 18] on button "Great Question" at bounding box center [71, 15] width 97 height 19
click at [100, 16] on div "Settings Invite members Change theme Sign out" at bounding box center [446, 253] width 893 height 506
click at [176, 14] on div "button" at bounding box center [176, 15] width 11 height 11
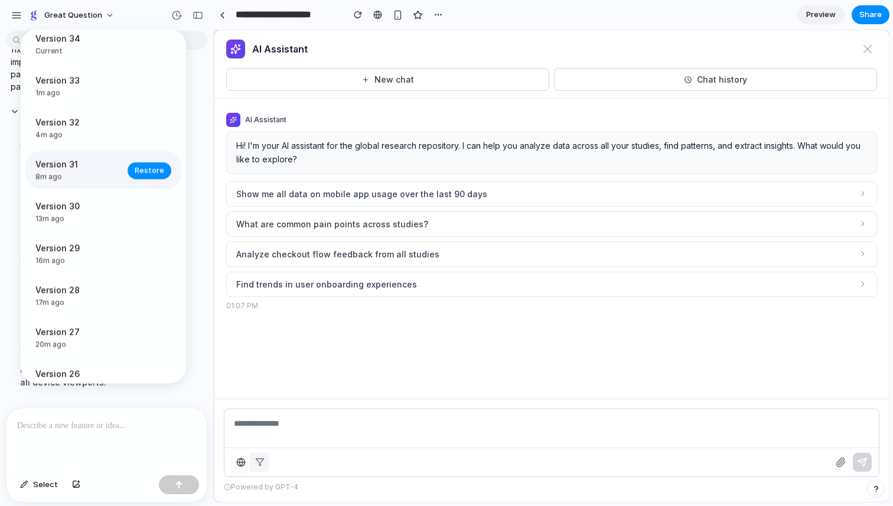
scroll to position [0, 0]
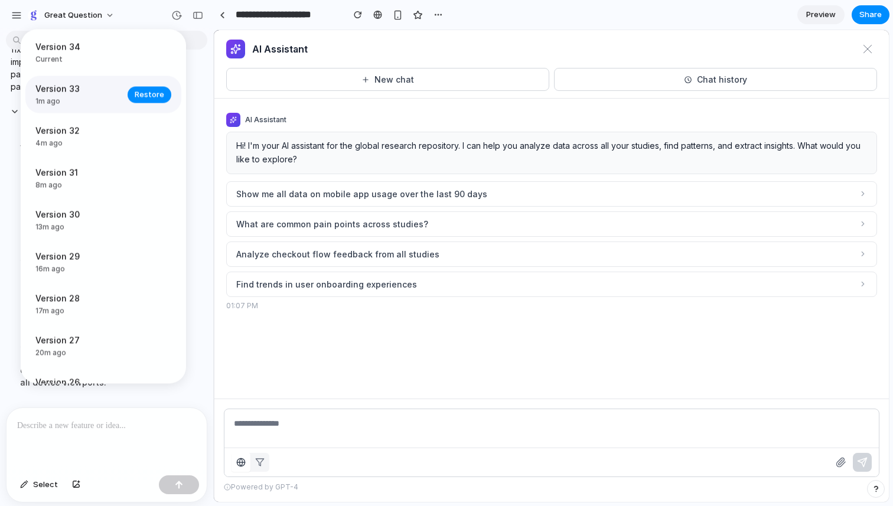
click at [75, 104] on span "1m ago" at bounding box center [77, 101] width 85 height 11
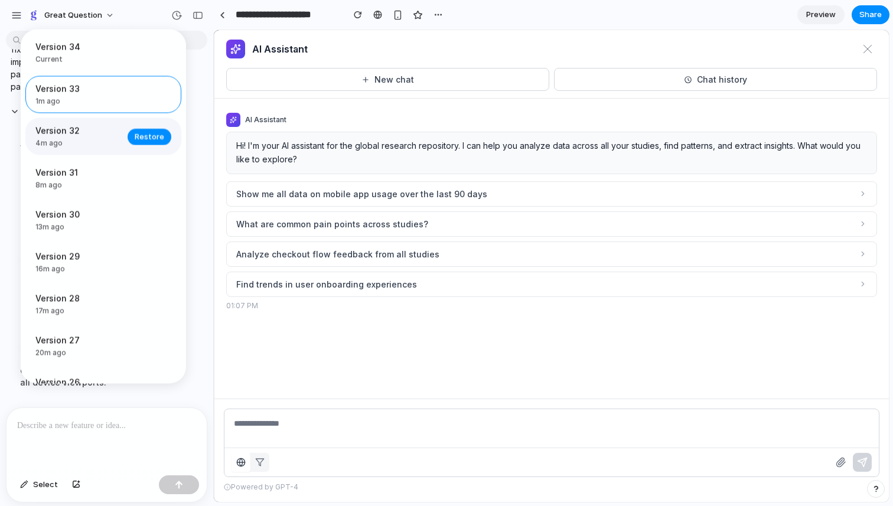
click at [70, 136] on span "Version 32" at bounding box center [77, 131] width 85 height 12
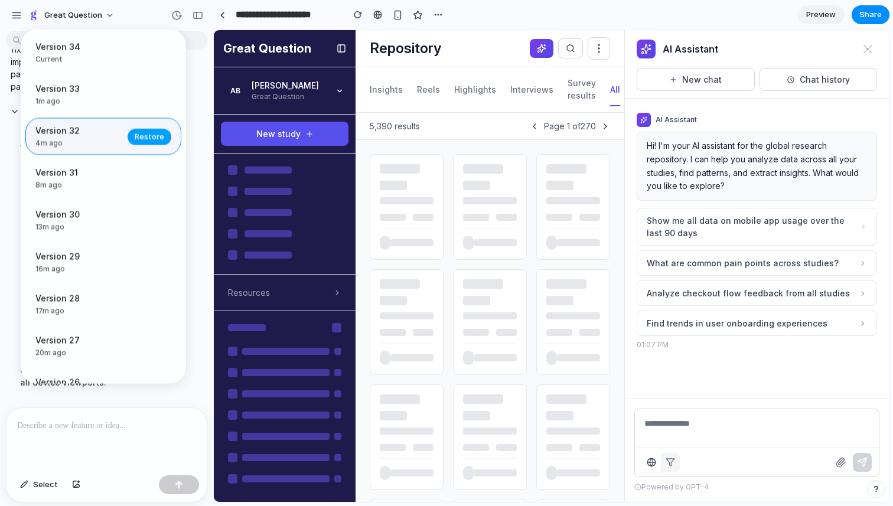
click at [147, 135] on span "Restore" at bounding box center [150, 137] width 30 height 12
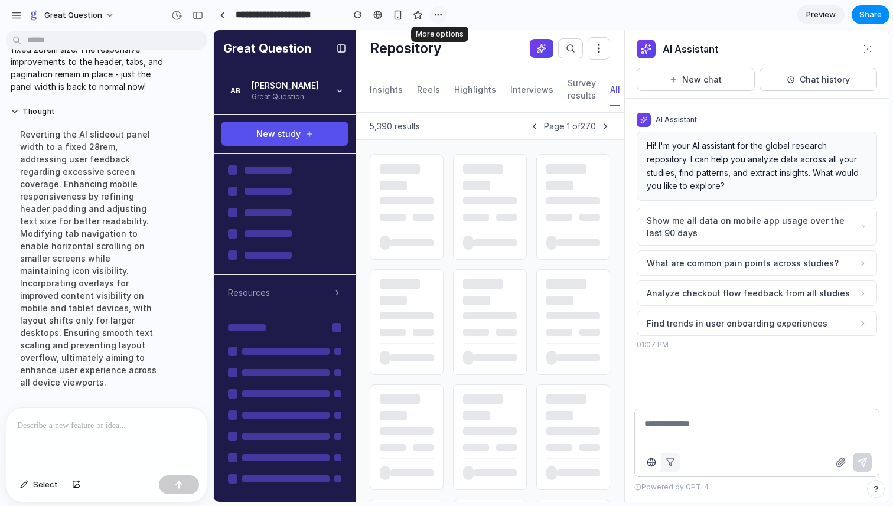
click at [438, 14] on div "button" at bounding box center [438, 14] width 9 height 9
click at [479, 17] on div "Duplicate Delete" at bounding box center [446, 253] width 893 height 506
click at [803, 18] on link "Preview" at bounding box center [820, 14] width 47 height 19
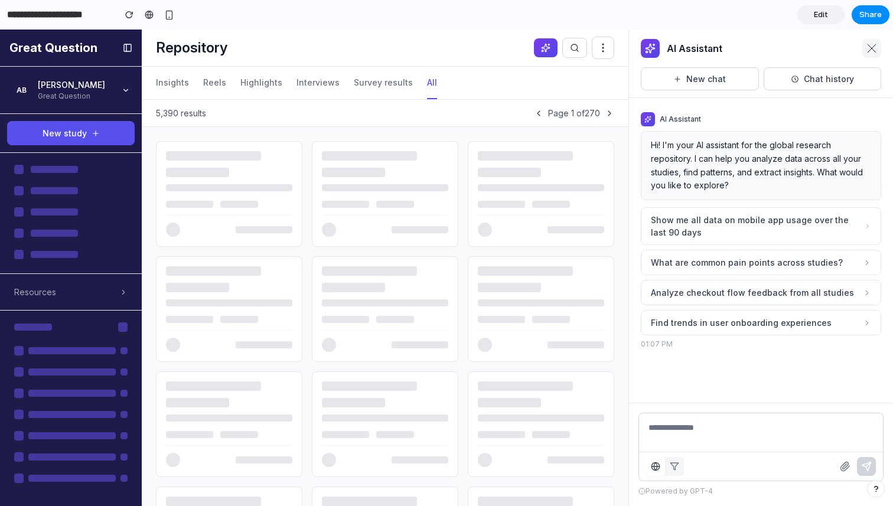
click at [872, 47] on icon at bounding box center [872, 48] width 8 height 8
click at [540, 50] on button "AI Assistant" at bounding box center [546, 47] width 24 height 19
click at [825, 15] on span "Edit" at bounding box center [821, 15] width 14 height 12
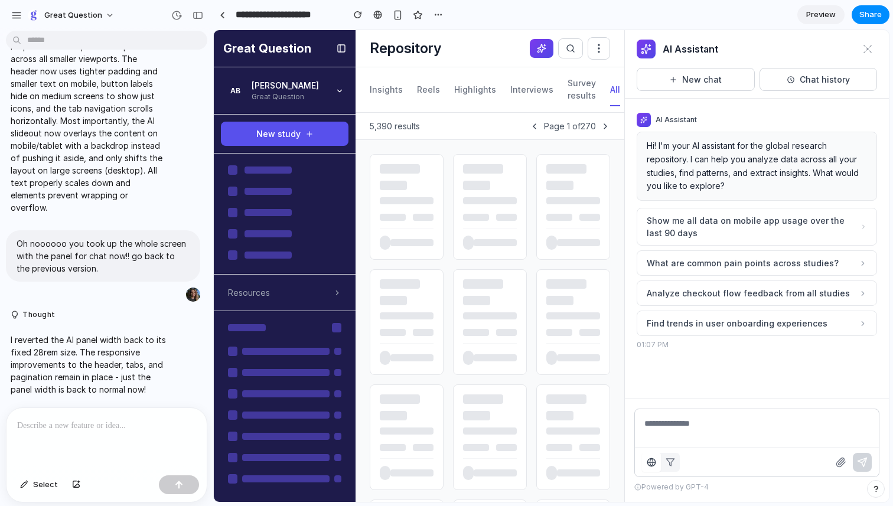
click at [75, 431] on p at bounding box center [106, 426] width 179 height 14
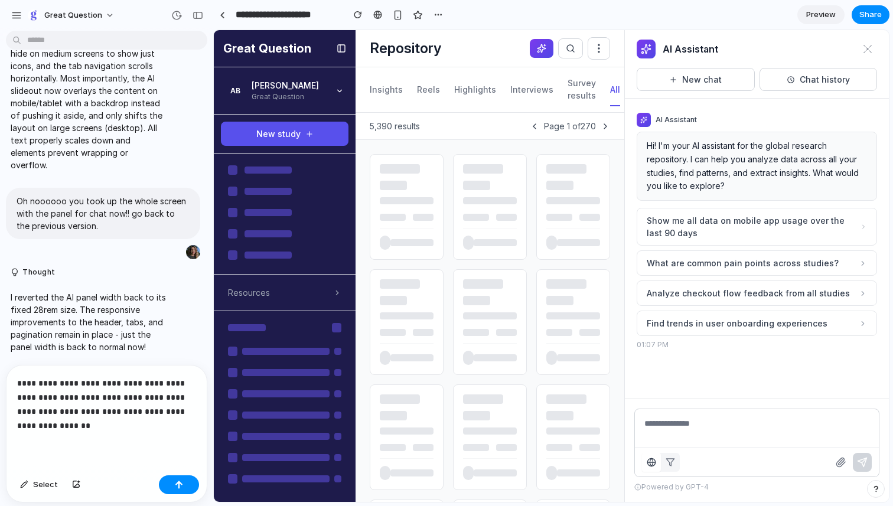
scroll to position [7091, 0]
click at [180, 483] on div "button" at bounding box center [179, 485] width 8 height 8
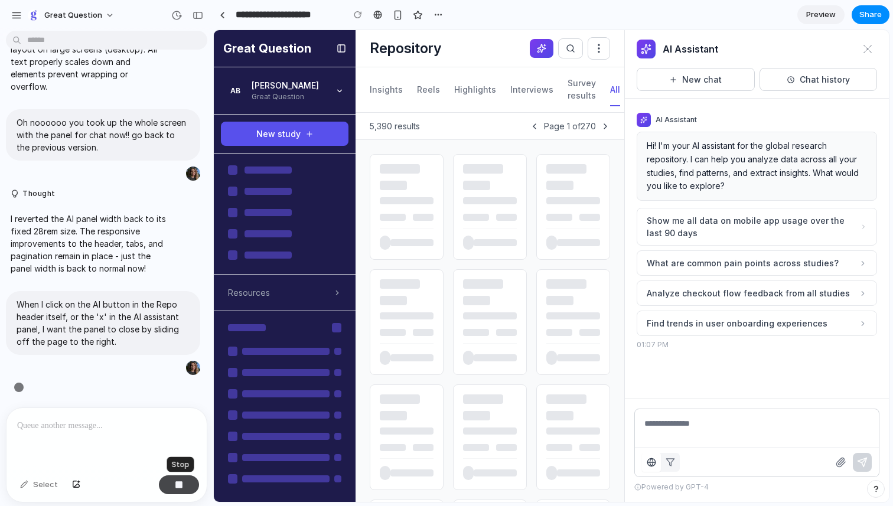
scroll to position [7087, 0]
click at [666, 461] on icon "button" at bounding box center [670, 462] width 9 height 9
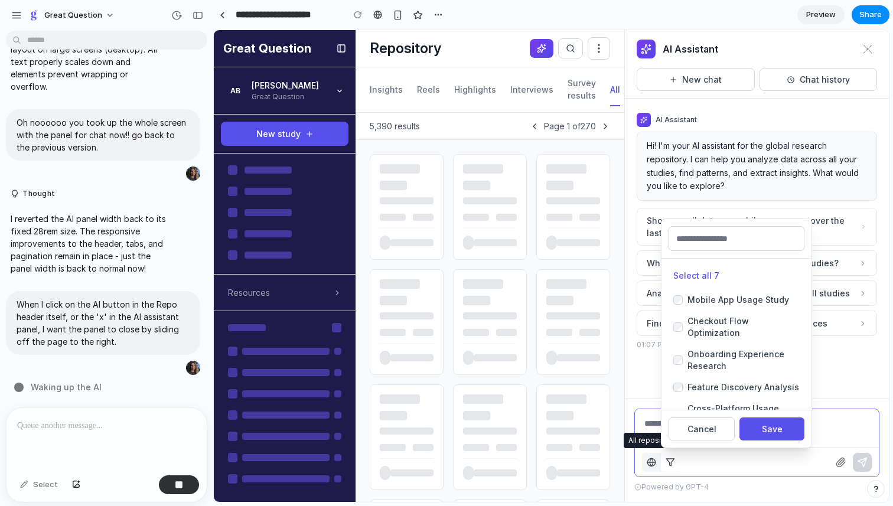
click at [654, 462] on icon "button" at bounding box center [651, 462] width 8 height 0
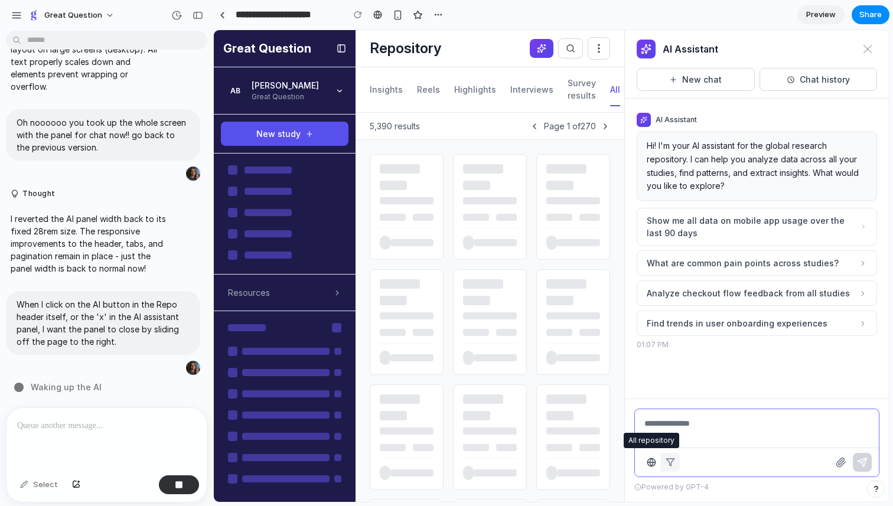
click at [649, 463] on icon "button" at bounding box center [651, 462] width 9 height 9
click at [673, 464] on icon "button" at bounding box center [670, 462] width 9 height 9
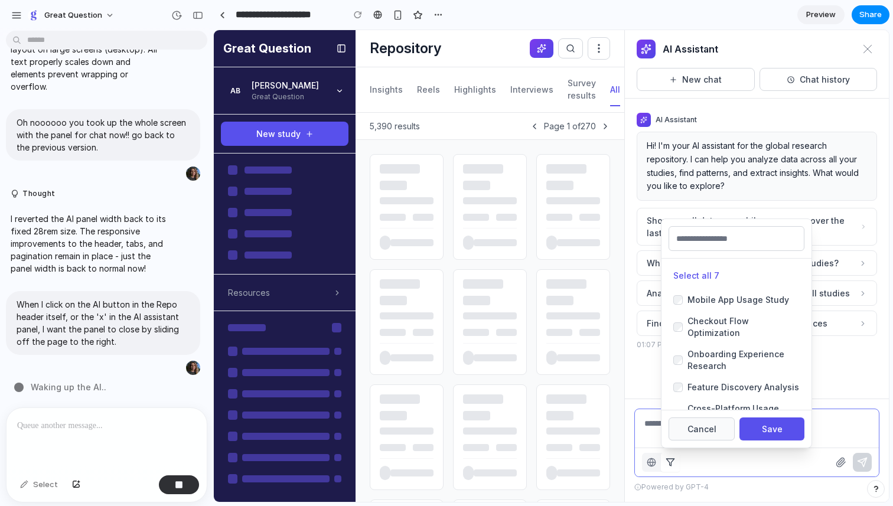
click at [697, 434] on button "Cancel" at bounding box center [702, 429] width 66 height 23
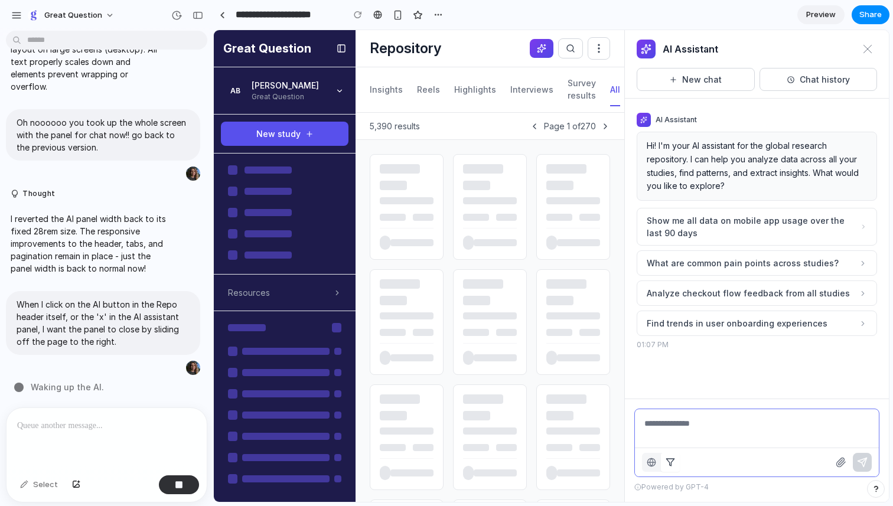
click at [782, 486] on div "Powered by GPT-4" at bounding box center [756, 487] width 245 height 11
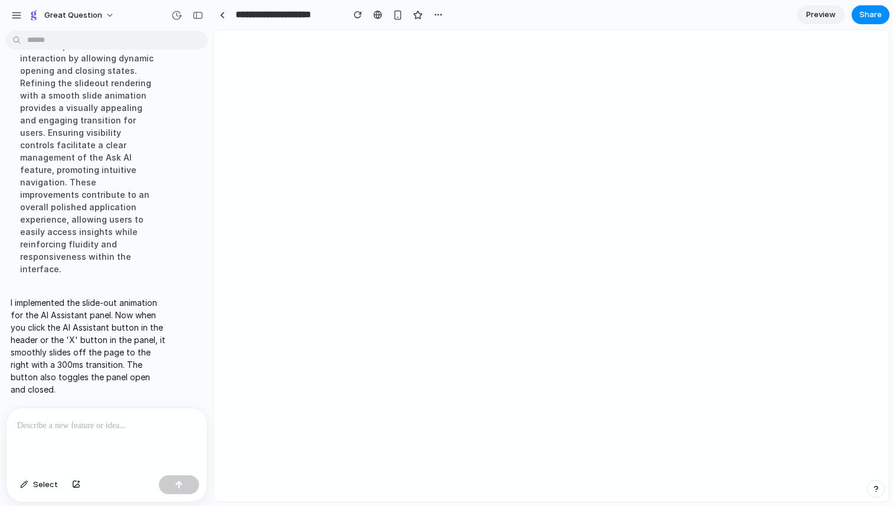
scroll to position [0, 0]
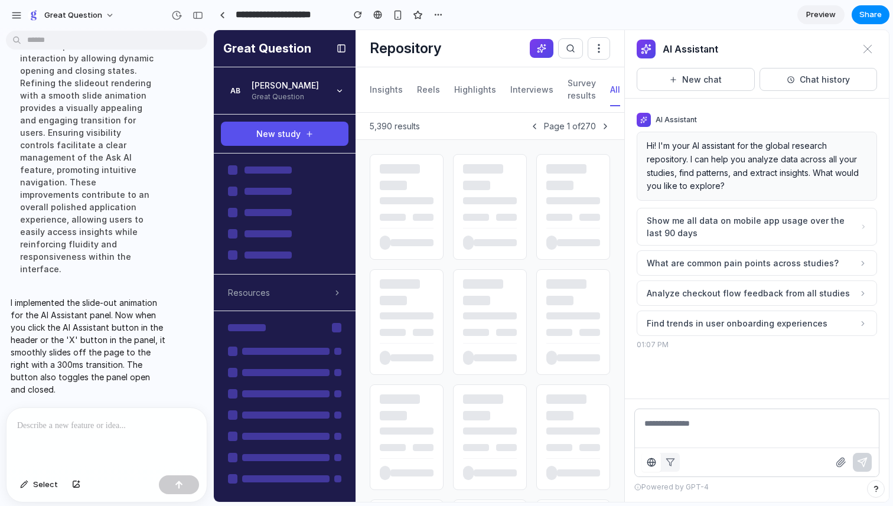
click at [816, 14] on span "Preview" at bounding box center [821, 15] width 30 height 12
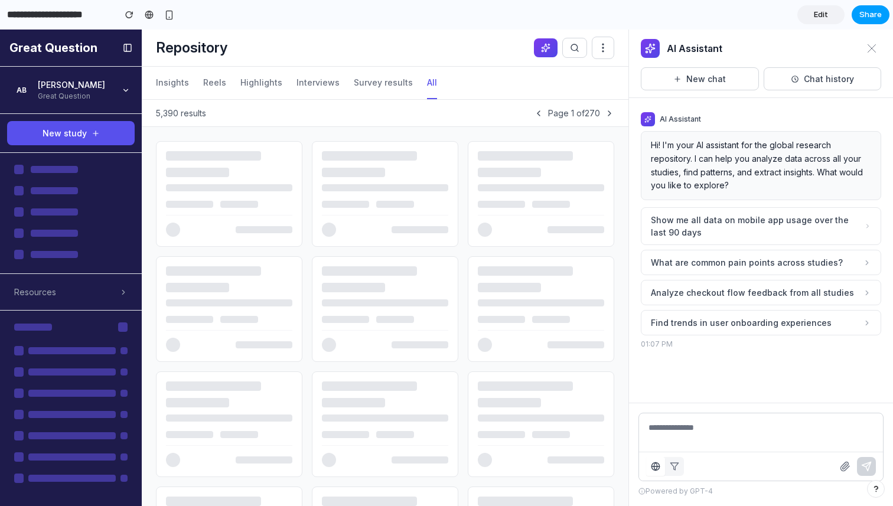
click at [872, 15] on span "Share" at bounding box center [870, 15] width 22 height 12
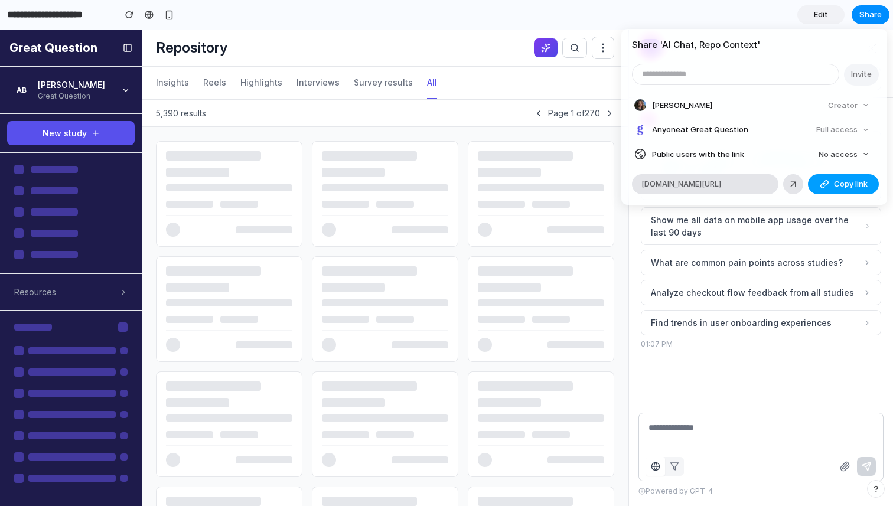
click at [836, 184] on span "Copy link" at bounding box center [851, 184] width 34 height 12
click at [662, 12] on div "Share ' AI Chat, Repo Context ' Invite Anna Borg Creator Anyone at Great Questi…" at bounding box center [446, 253] width 893 height 506
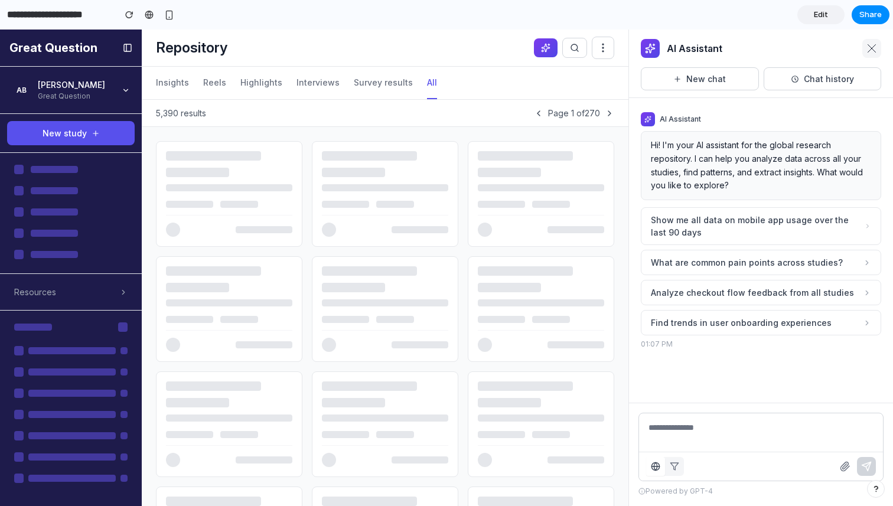
click at [873, 47] on icon at bounding box center [872, 48] width 8 height 8
click at [545, 47] on icon at bounding box center [545, 47] width 9 height 9
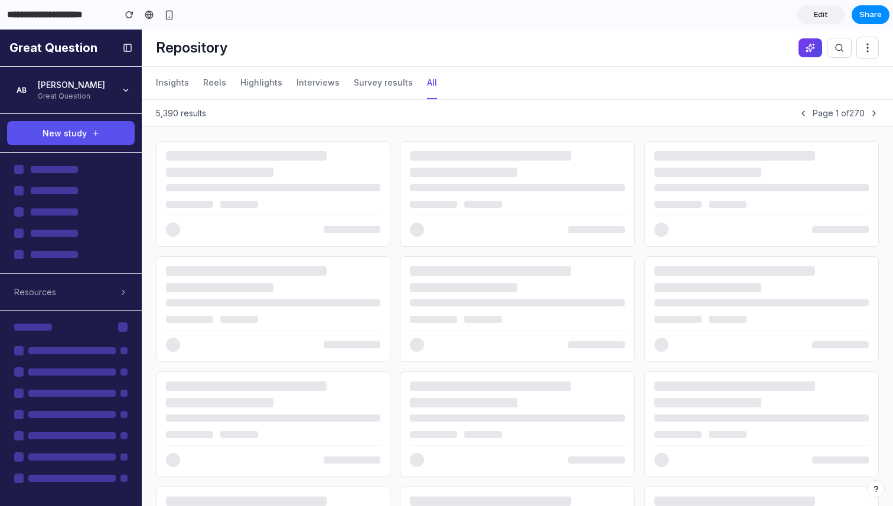
click at [806, 46] on icon at bounding box center [810, 47] width 9 height 9
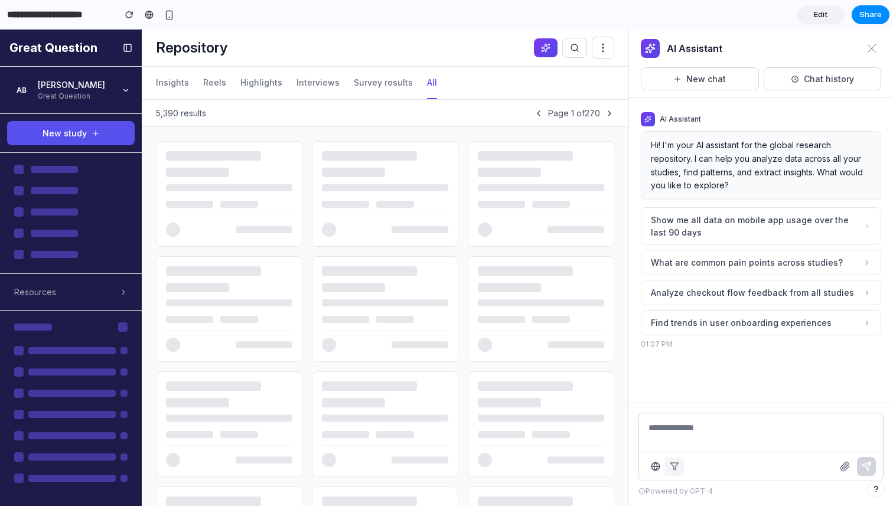
click at [812, 9] on link "Edit" at bounding box center [820, 14] width 47 height 19
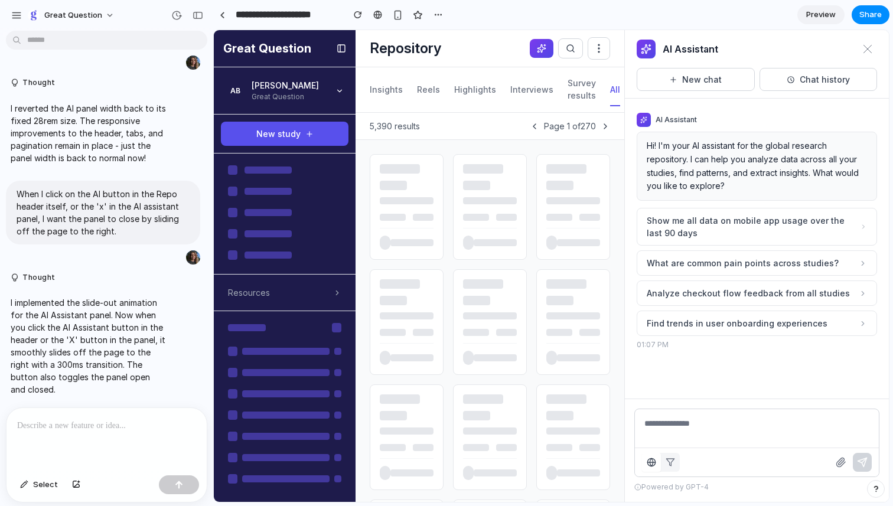
click at [86, 435] on div at bounding box center [106, 439] width 200 height 63
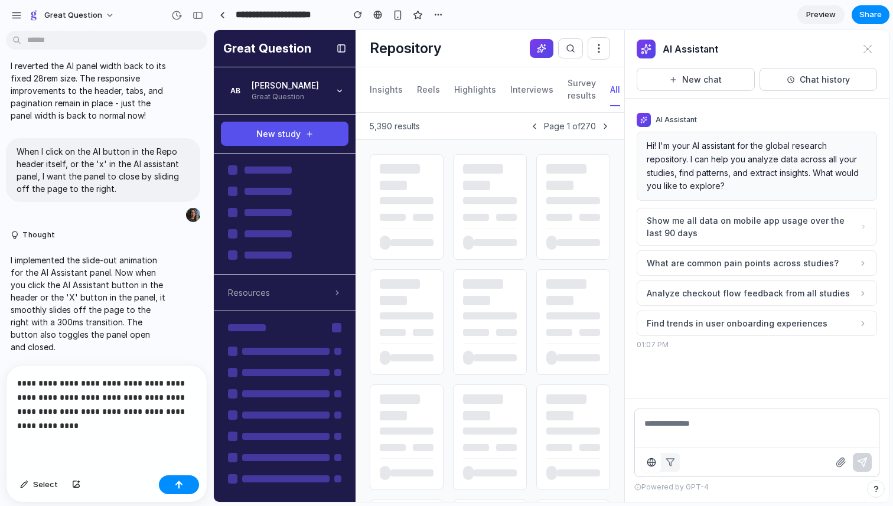
scroll to position [7014, 0]
click at [185, 494] on div "Select" at bounding box center [106, 486] width 200 height 31
click at [172, 481] on button "button" at bounding box center [179, 484] width 40 height 19
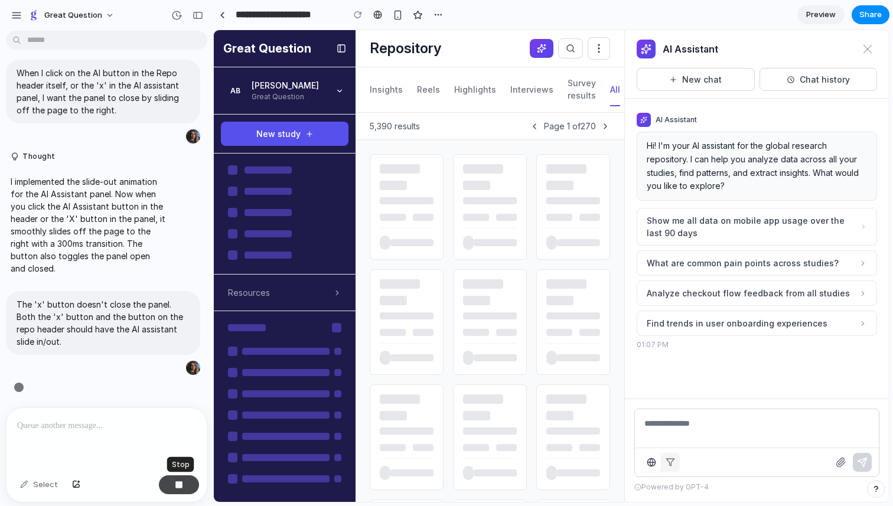
scroll to position [6662, 0]
click at [172, 481] on button "button" at bounding box center [179, 484] width 40 height 19
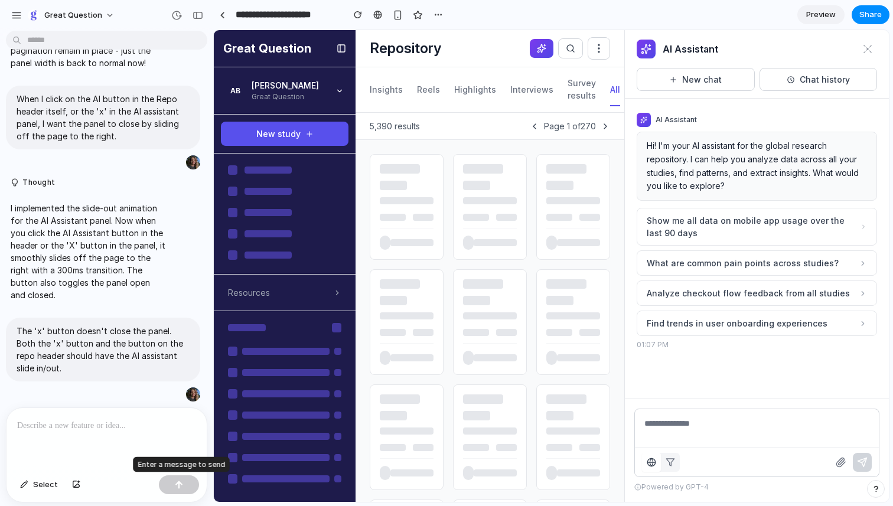
scroll to position [0, 0]
click at [126, 357] on p "The 'x' button doesn't close the panel. Both the 'x' button and the button on t…" at bounding box center [103, 350] width 173 height 50
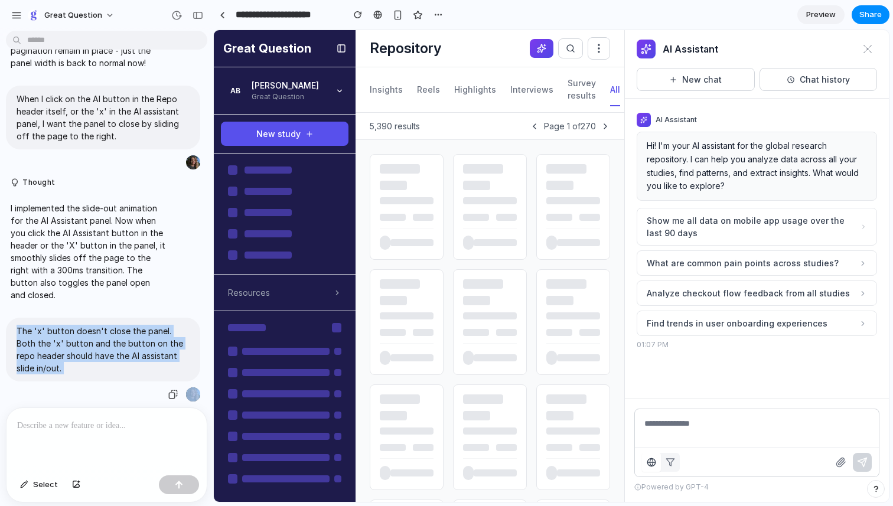
click at [126, 357] on p "The 'x' button doesn't close the panel. Both the 'x' button and the button on t…" at bounding box center [103, 350] width 173 height 50
copy div "The 'x' button doesn't close the panel. Both the 'x' button and the button on t…"
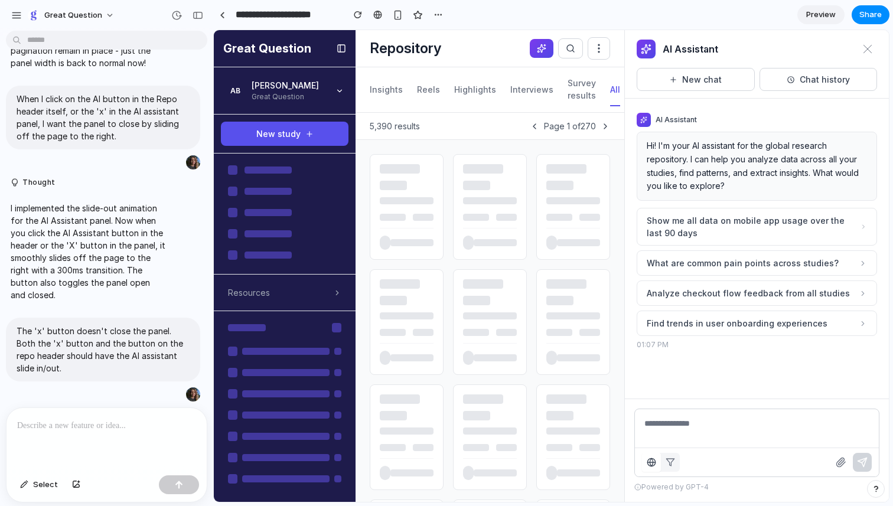
click at [87, 436] on div at bounding box center [106, 439] width 200 height 63
click at [74, 428] on p at bounding box center [106, 426] width 179 height 14
click at [93, 349] on p "The 'x' button doesn't close the panel. Both the 'x' button and the button on t…" at bounding box center [103, 350] width 173 height 50
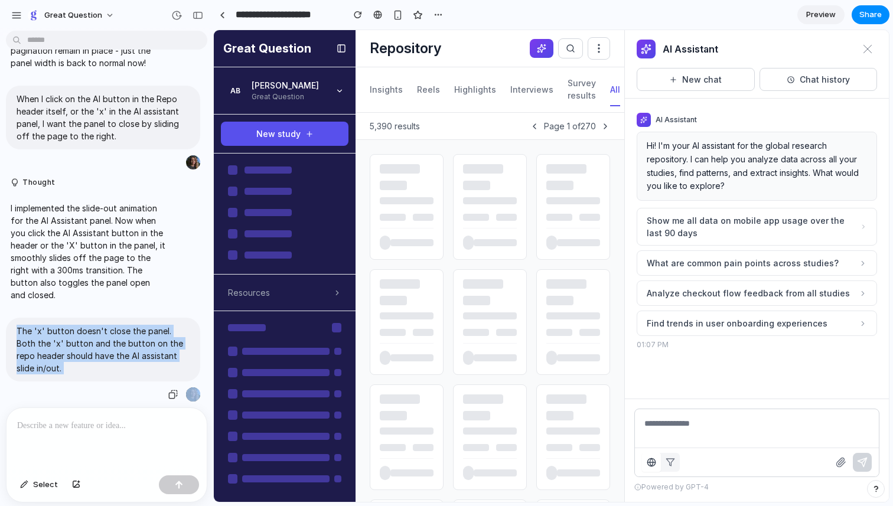
click at [93, 349] on p "The 'x' button doesn't close the panel. Both the 'x' button and the button on t…" at bounding box center [103, 350] width 173 height 50
copy div "The 'x' button doesn't close the panel. Both the 'x' button and the button on t…"
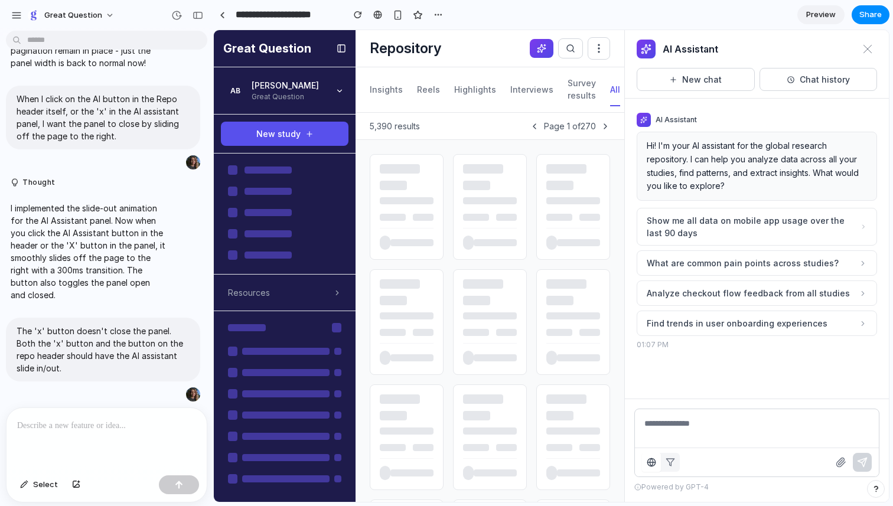
click at [83, 429] on p at bounding box center [106, 426] width 179 height 14
click at [174, 397] on div "button" at bounding box center [172, 394] width 9 height 9
click at [117, 427] on p at bounding box center [106, 426] width 179 height 14
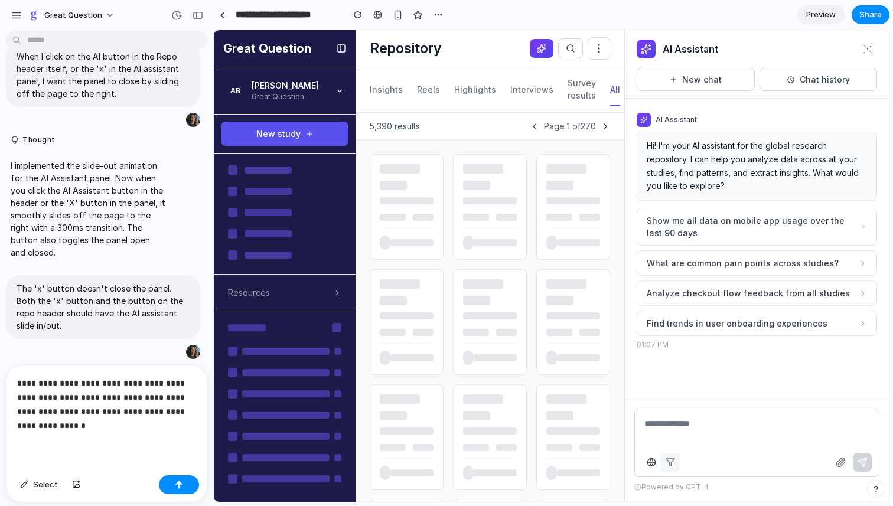
click at [164, 385] on p "**********" at bounding box center [106, 404] width 179 height 57
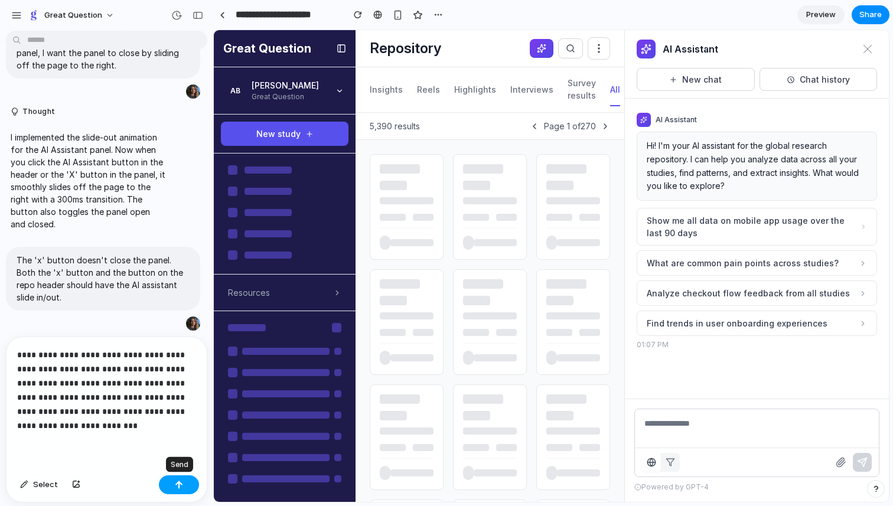
click at [174, 478] on button "button" at bounding box center [179, 484] width 40 height 19
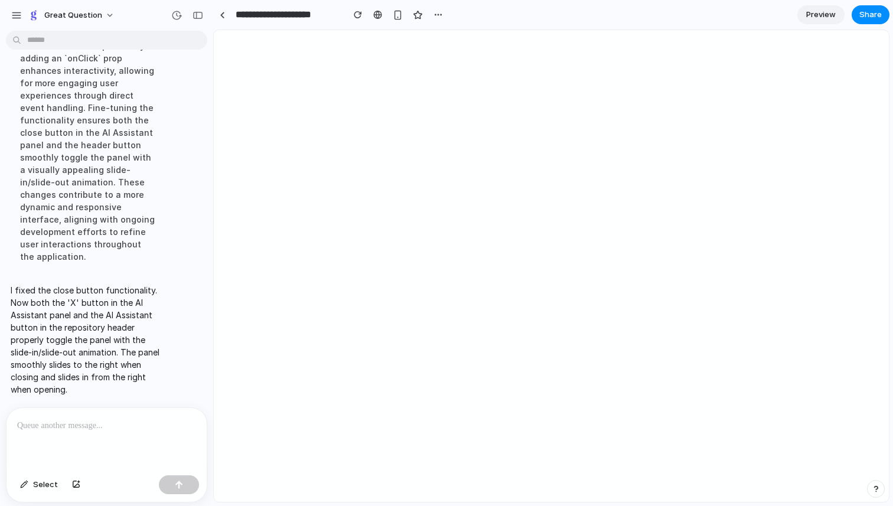
scroll to position [5957, 0]
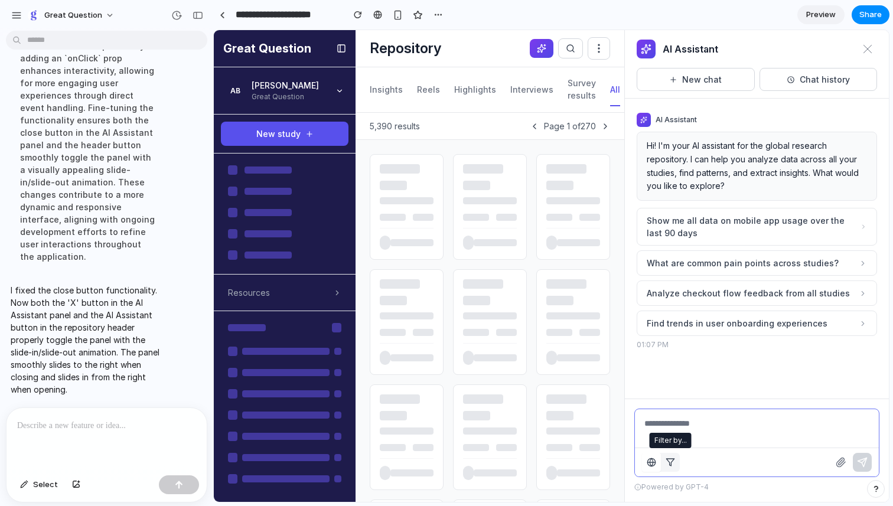
click at [671, 470] on button "button" at bounding box center [670, 462] width 19 height 19
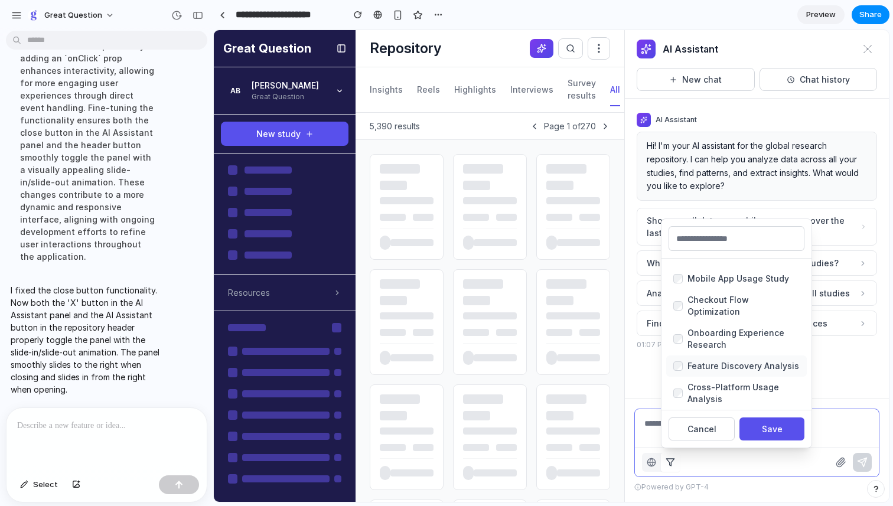
scroll to position [0, 0]
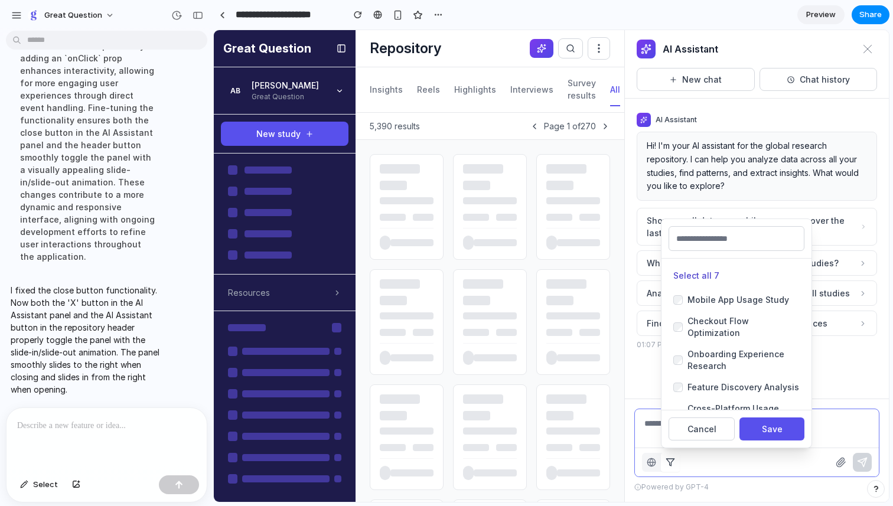
click at [690, 275] on button "Select all 7" at bounding box center [696, 275] width 46 height 12
click at [763, 429] on button "Save" at bounding box center [771, 429] width 65 height 23
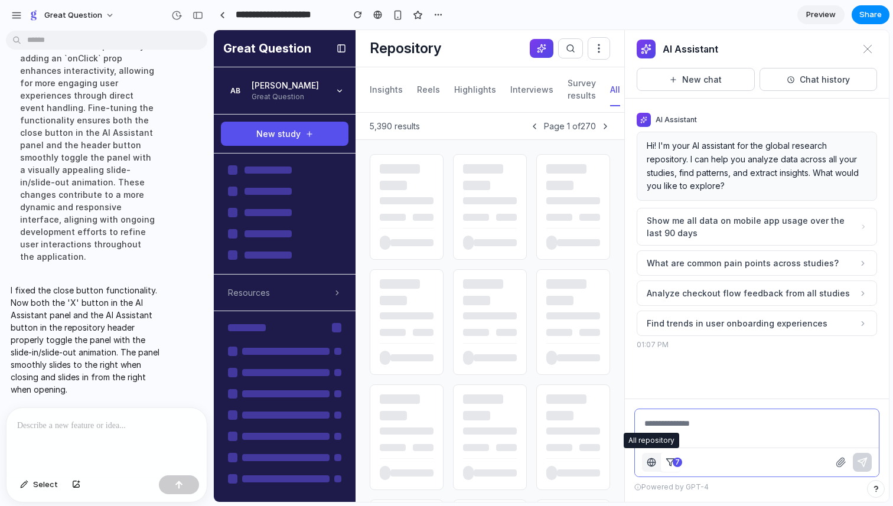
click at [653, 464] on icon "button" at bounding box center [651, 462] width 9 height 9
click at [873, 15] on span "Share" at bounding box center [870, 15] width 22 height 12
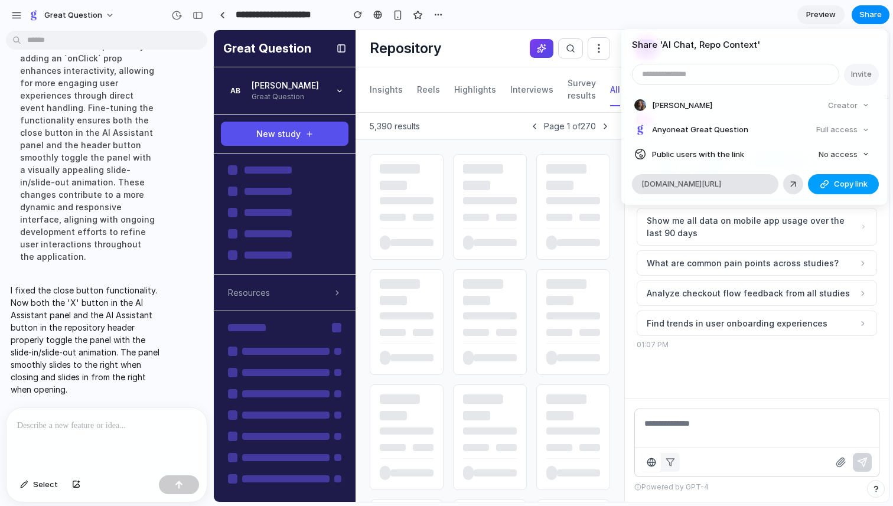
click at [852, 180] on span "Copy link" at bounding box center [851, 184] width 34 height 12
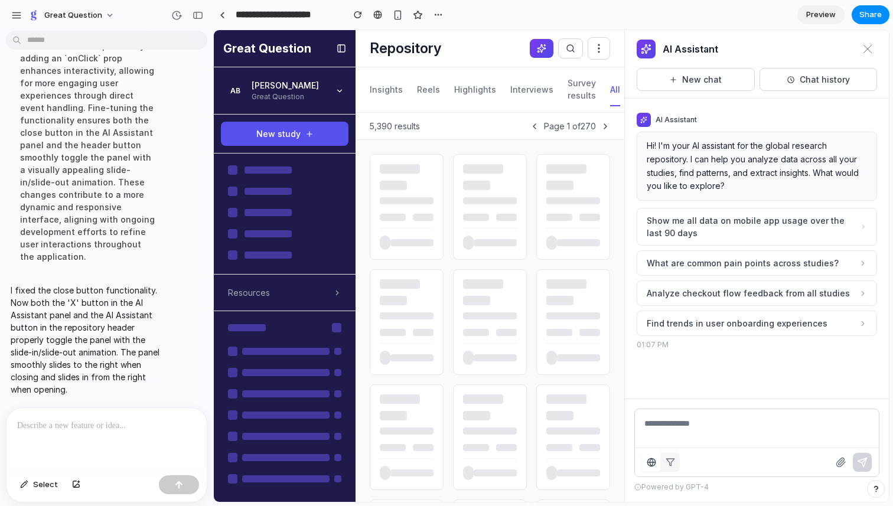
click at [729, 17] on div "Share ' AI Chat, Repo Context ' Invite Anna Borg Creator Anyone at Great Questi…" at bounding box center [446, 253] width 893 height 506
click at [864, 50] on icon at bounding box center [867, 48] width 9 height 9
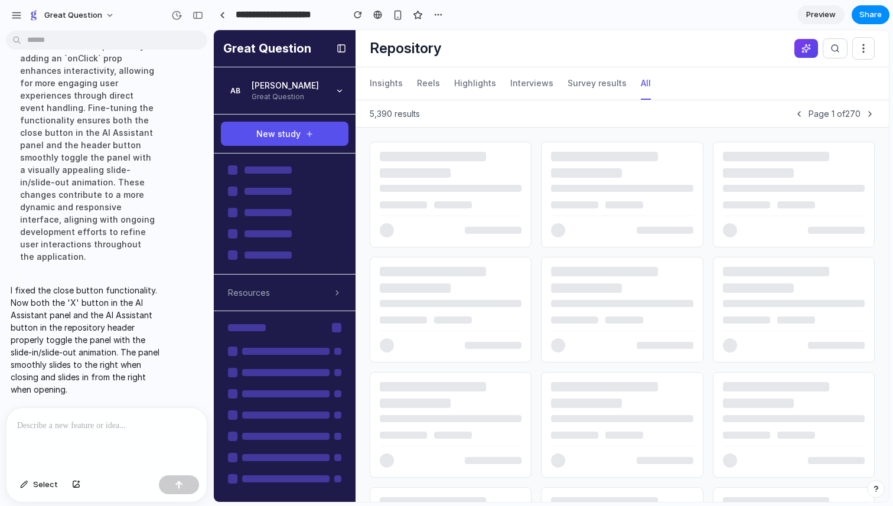
click at [806, 51] on icon at bounding box center [806, 48] width 8 height 8
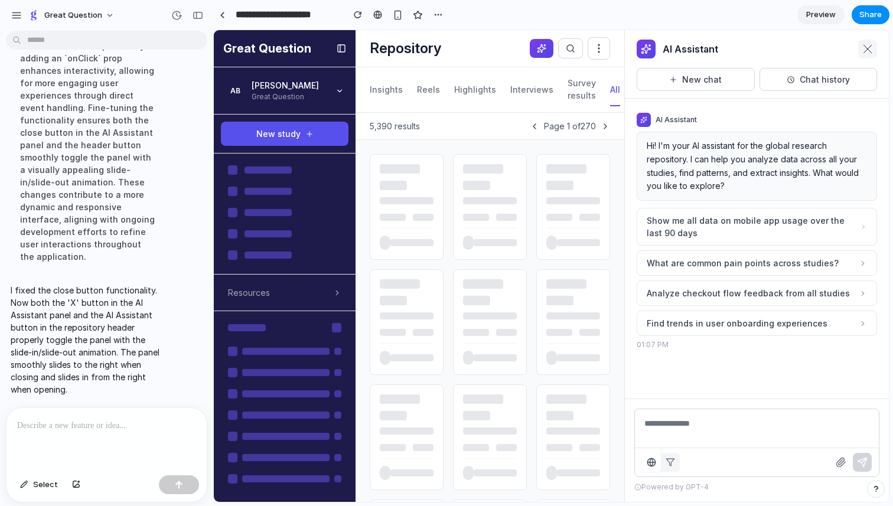
click at [863, 47] on icon at bounding box center [867, 48] width 9 height 9
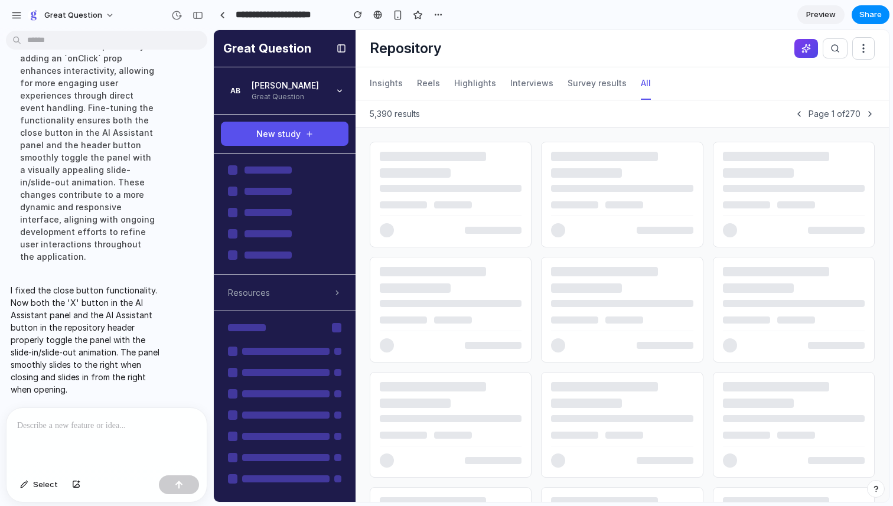
click at [802, 52] on icon at bounding box center [803, 52] width 2 height 2
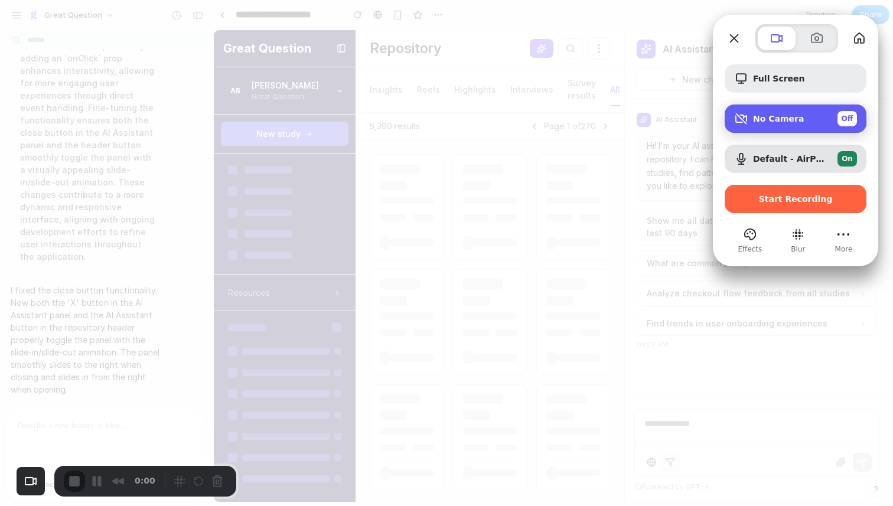
click at [850, 125] on div "Off" at bounding box center [847, 118] width 19 height 15
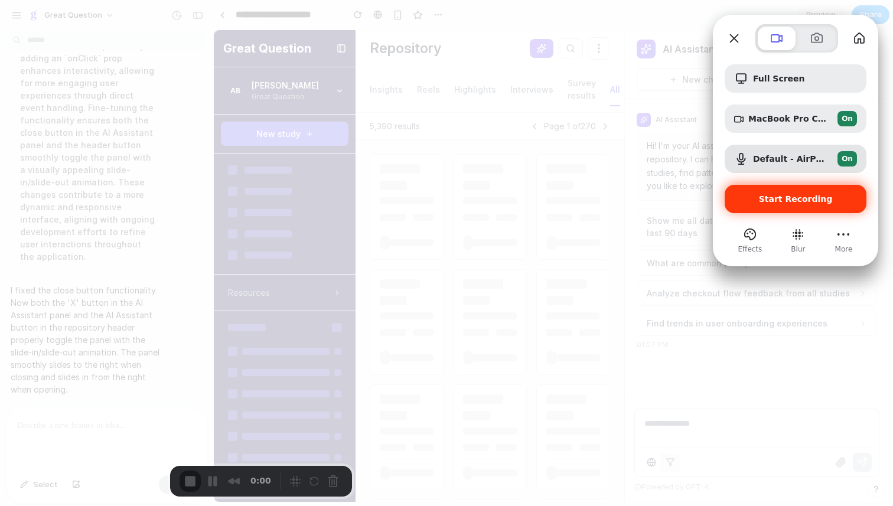
click at [771, 203] on span "Start Recording" at bounding box center [796, 198] width 74 height 9
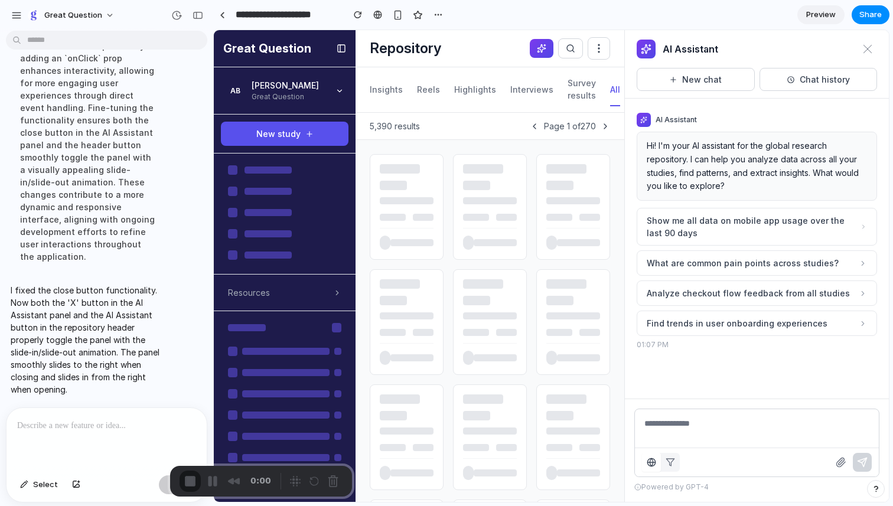
click at [818, 15] on span "Preview" at bounding box center [821, 15] width 30 height 12
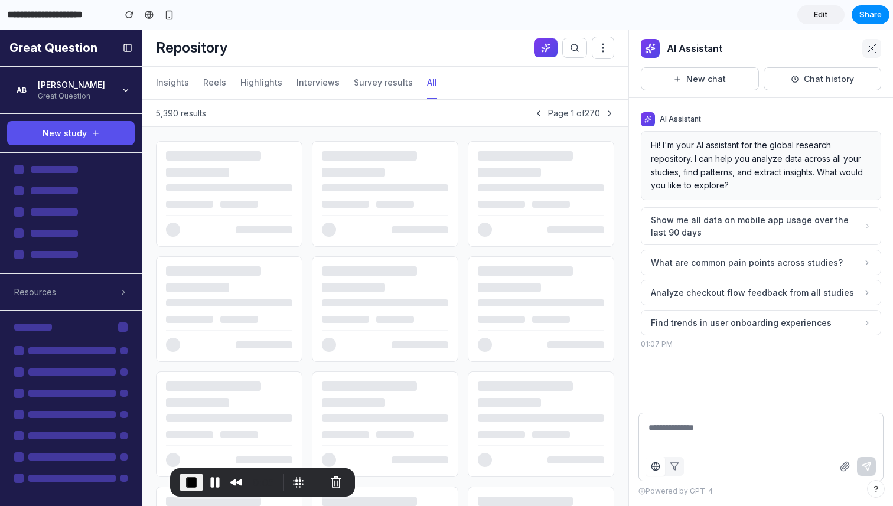
click at [869, 49] on icon at bounding box center [871, 48] width 9 height 9
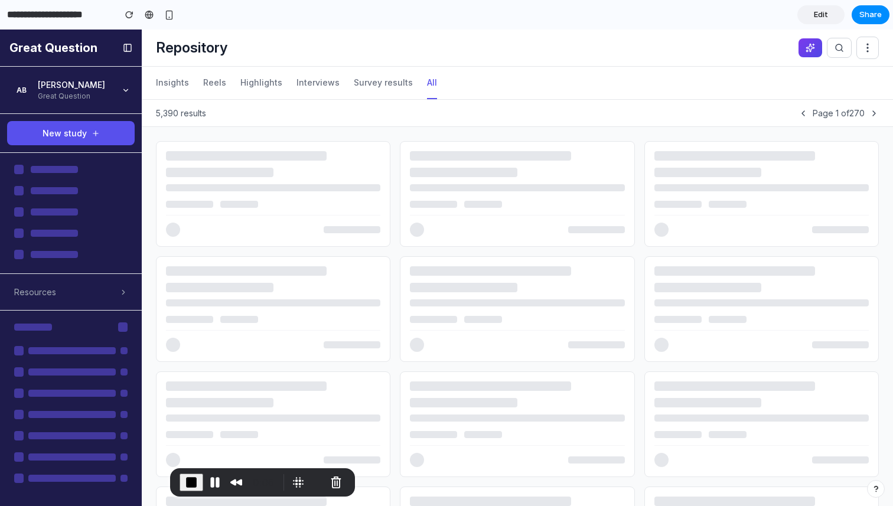
click at [809, 44] on icon at bounding box center [810, 48] width 8 height 8
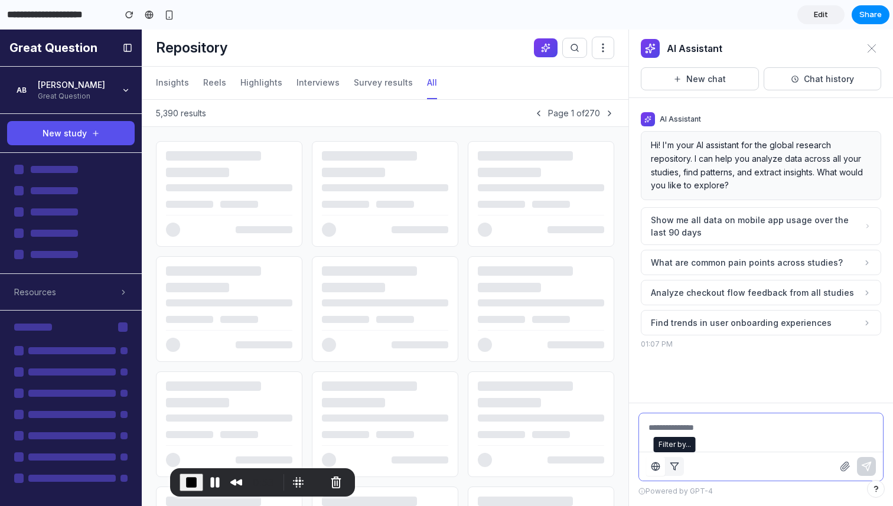
click at [673, 467] on polygon "button" at bounding box center [674, 466] width 8 height 7
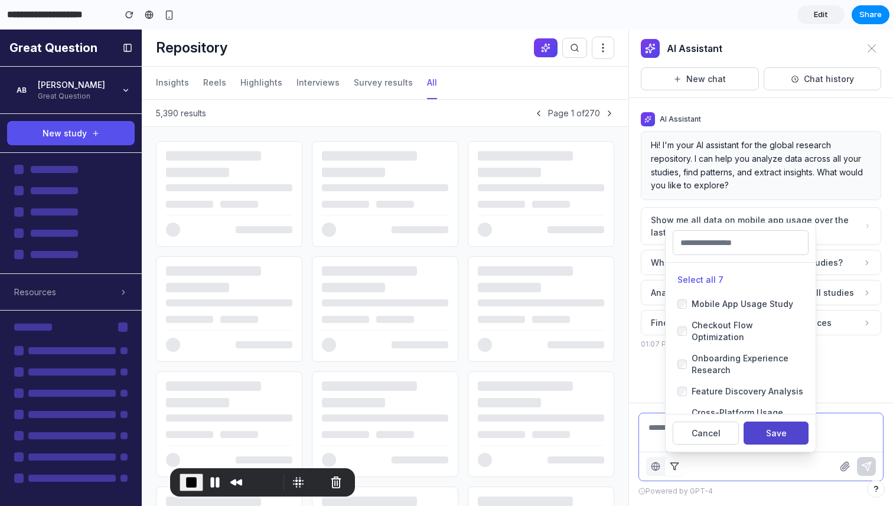
click at [773, 437] on button "Save" at bounding box center [776, 433] width 65 height 23
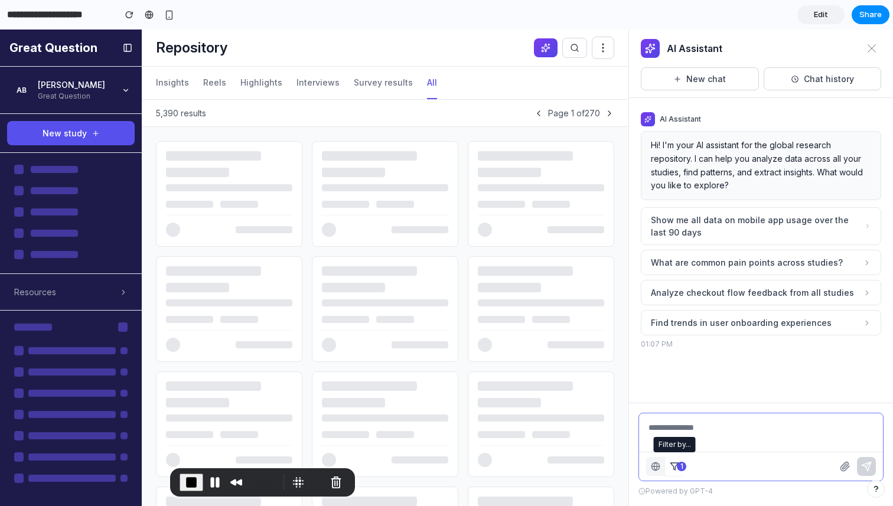
click at [677, 469] on span "1" at bounding box center [681, 466] width 9 height 9
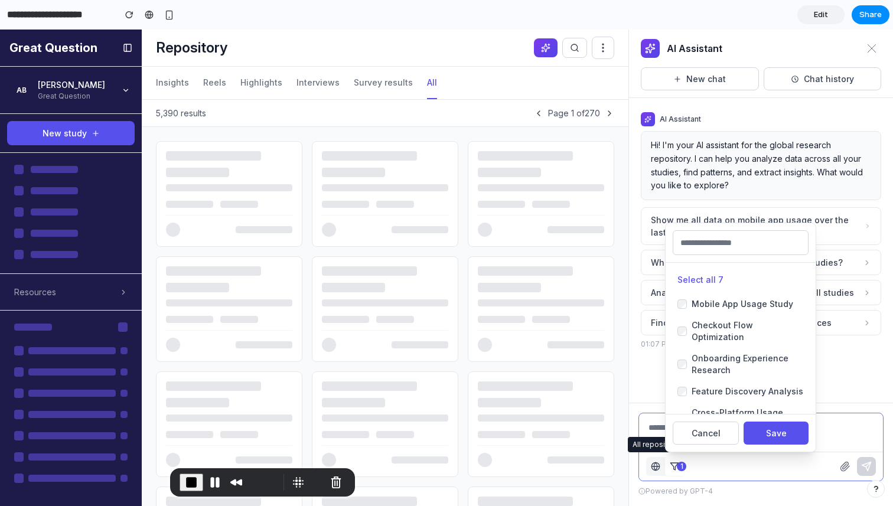
click at [654, 471] on button "button" at bounding box center [655, 466] width 19 height 19
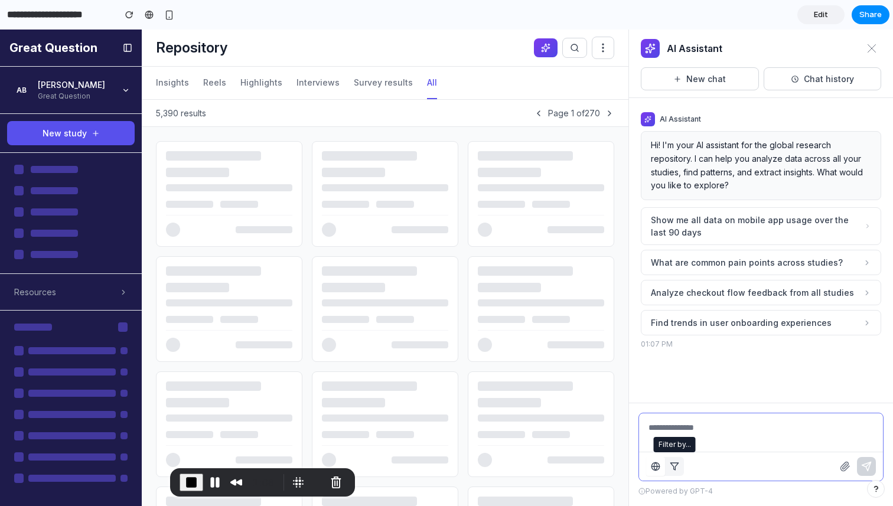
click at [676, 469] on icon "button" at bounding box center [674, 466] width 9 height 9
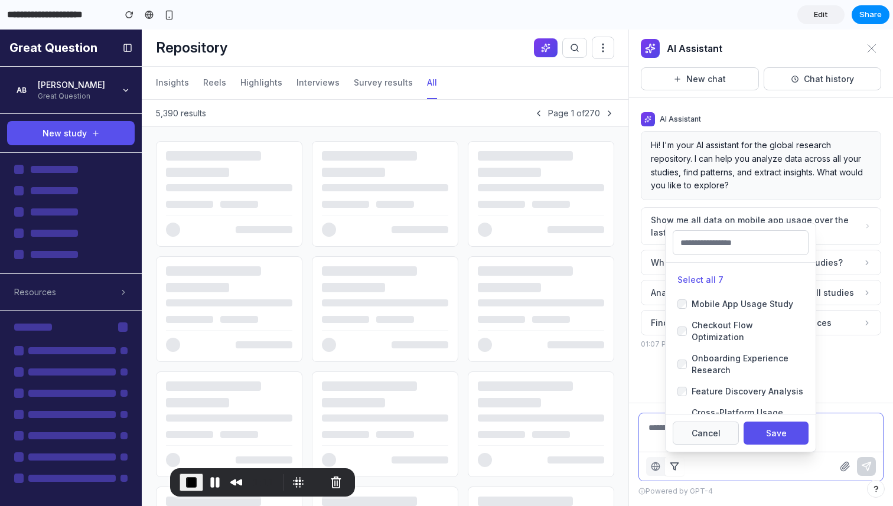
click at [712, 430] on button "Cancel" at bounding box center [706, 433] width 66 height 23
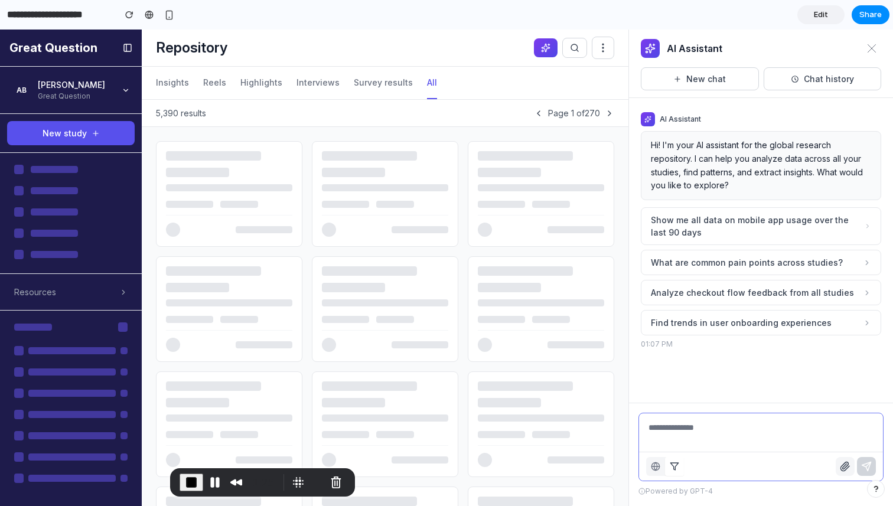
click at [843, 467] on icon "button" at bounding box center [845, 466] width 9 height 9
click at [812, 493] on div "Powered by GPT-4" at bounding box center [760, 491] width 245 height 11
click at [673, 465] on polygon "button" at bounding box center [674, 466] width 8 height 7
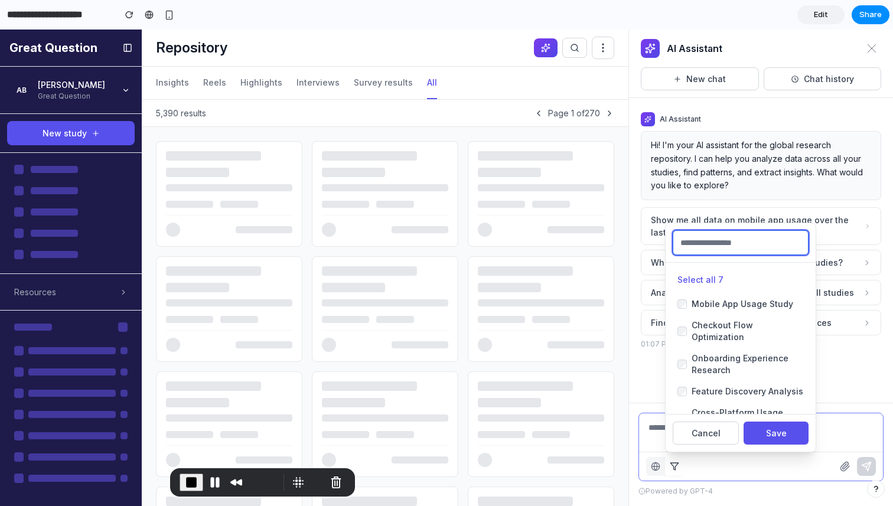
click at [750, 245] on input "text" at bounding box center [741, 242] width 136 height 25
click at [714, 278] on button "Select all 7" at bounding box center [700, 279] width 46 height 12
click at [683, 435] on button "Cancel" at bounding box center [706, 433] width 66 height 23
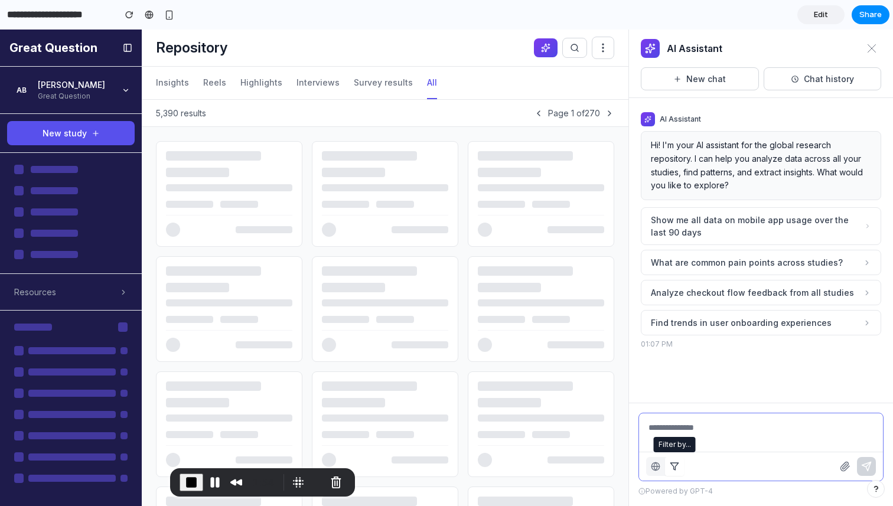
click at [675, 466] on polygon "button" at bounding box center [674, 466] width 8 height 7
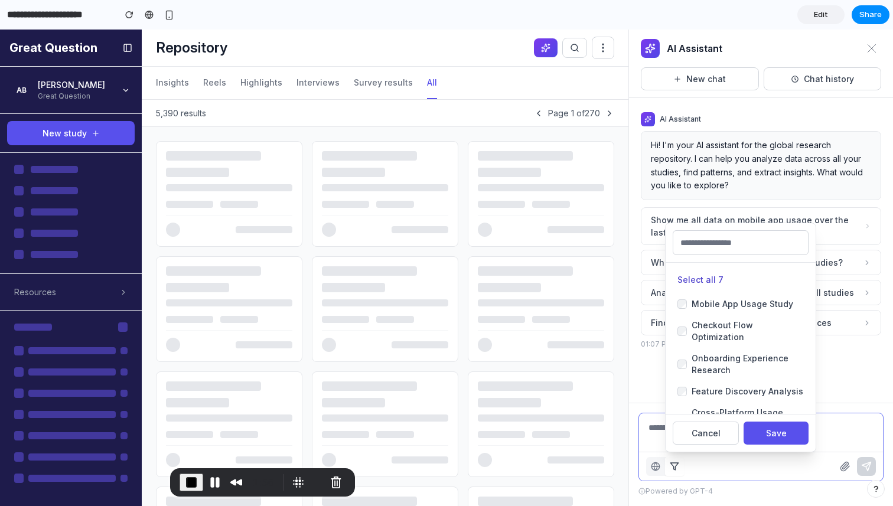
click at [691, 280] on button "Select all 7" at bounding box center [700, 279] width 46 height 12
click at [763, 431] on button "Save" at bounding box center [776, 433] width 65 height 23
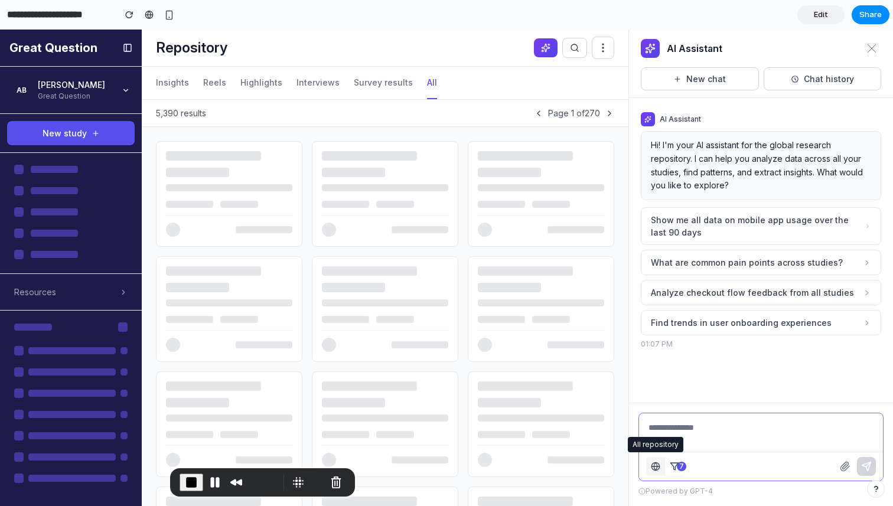
click at [655, 469] on icon "button" at bounding box center [655, 466] width 3 height 8
click at [677, 463] on polygon "button" at bounding box center [674, 466] width 8 height 7
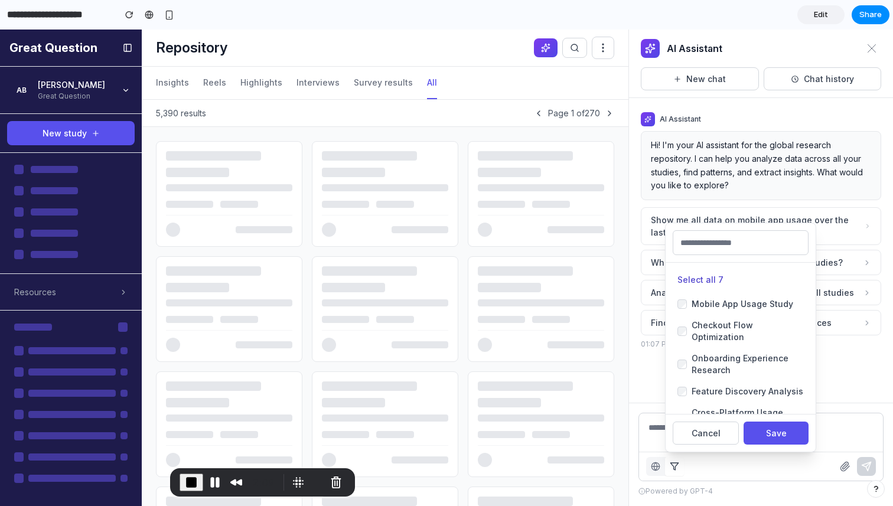
click at [689, 282] on button "Select all 7" at bounding box center [700, 279] width 46 height 12
click at [763, 435] on button "Save" at bounding box center [776, 433] width 65 height 23
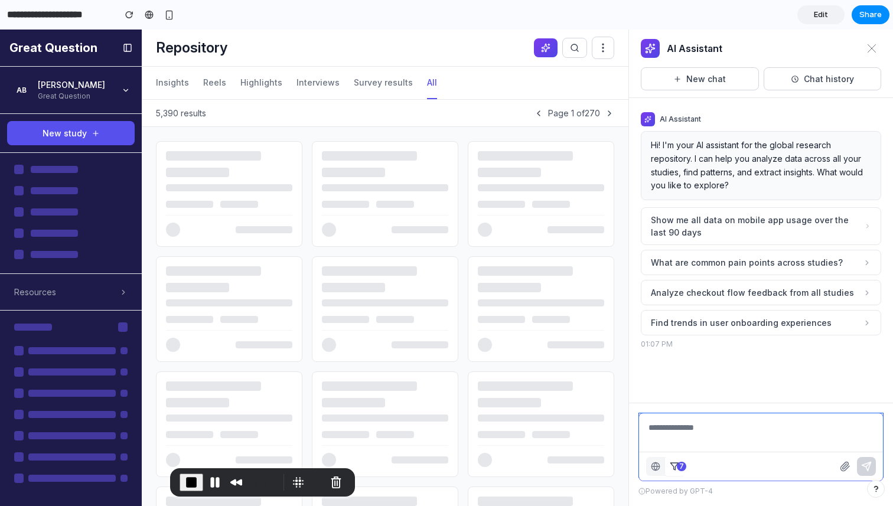
click at [685, 427] on textarea at bounding box center [761, 445] width 244 height 64
click at [773, 265] on span "What are common pain points across studies?" at bounding box center [747, 262] width 192 height 12
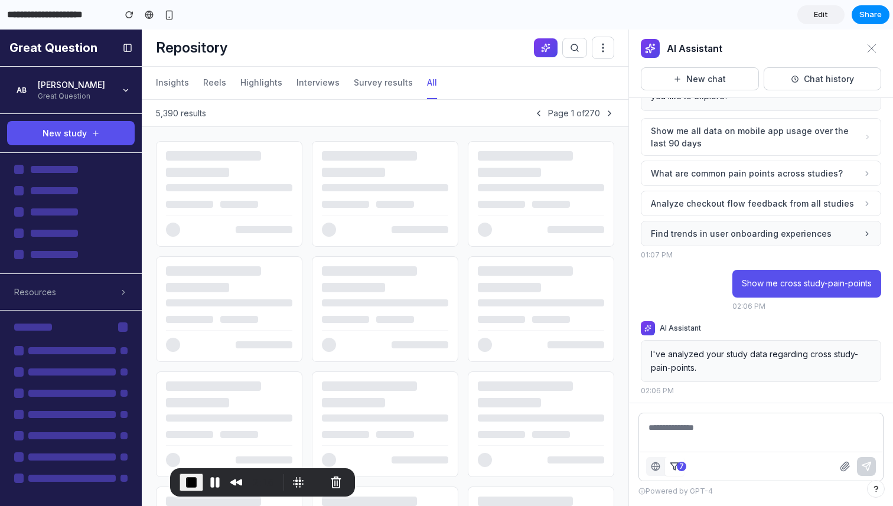
scroll to position [97, 0]
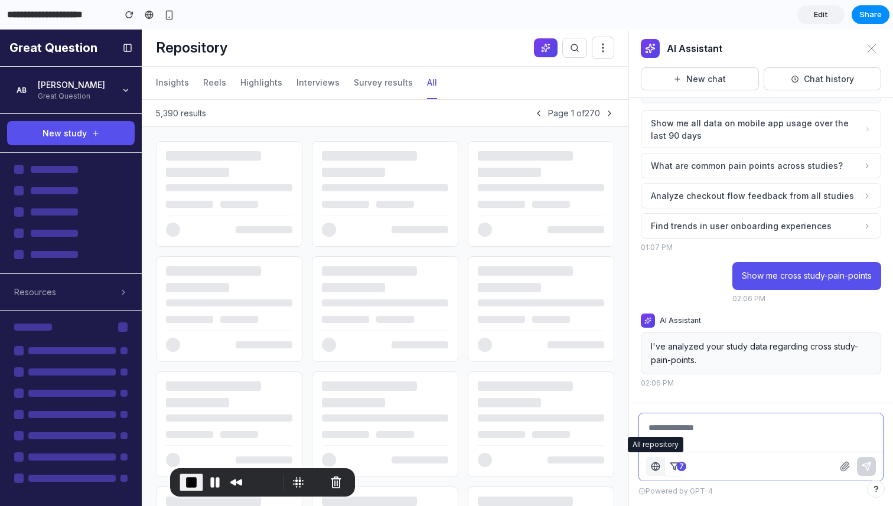
click at [659, 466] on circle "button" at bounding box center [655, 466] width 8 height 8
click at [676, 468] on icon "button" at bounding box center [674, 466] width 9 height 9
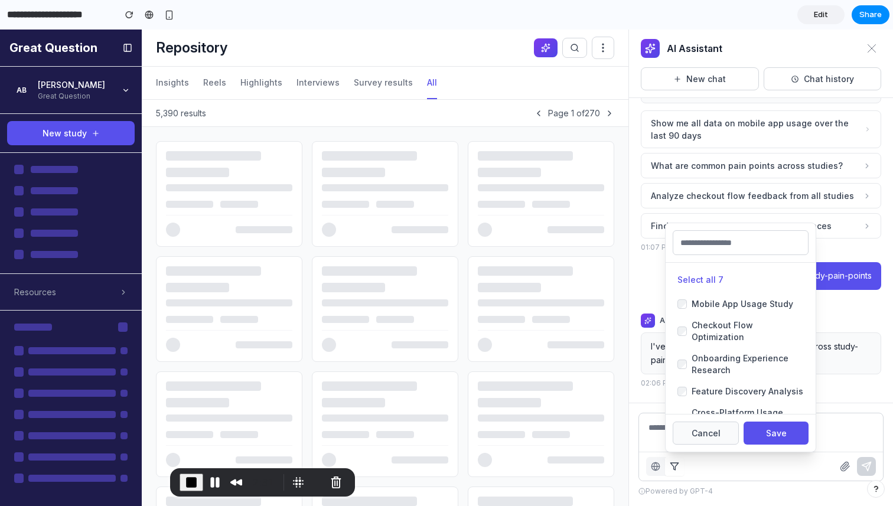
click at [709, 429] on button "Cancel" at bounding box center [706, 433] width 66 height 23
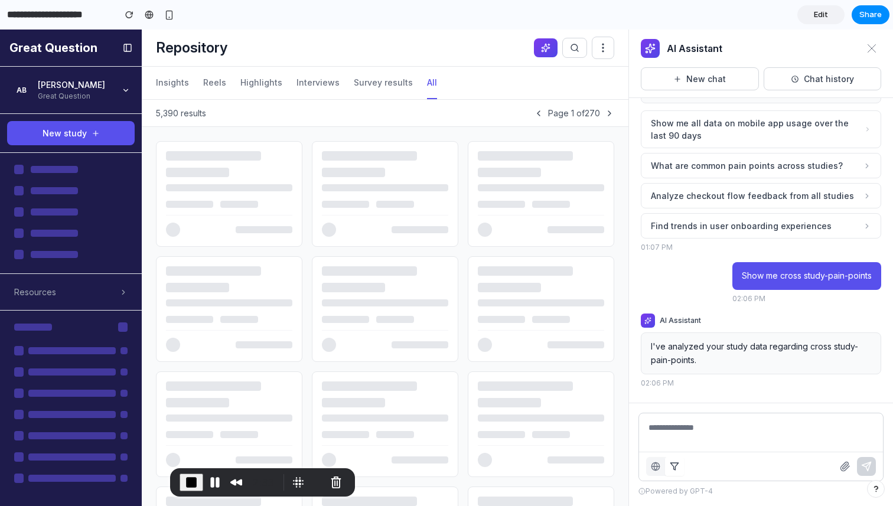
click at [735, 488] on div "Powered by GPT-4" at bounding box center [760, 491] width 245 height 11
